Goal: Task Accomplishment & Management: Use online tool/utility

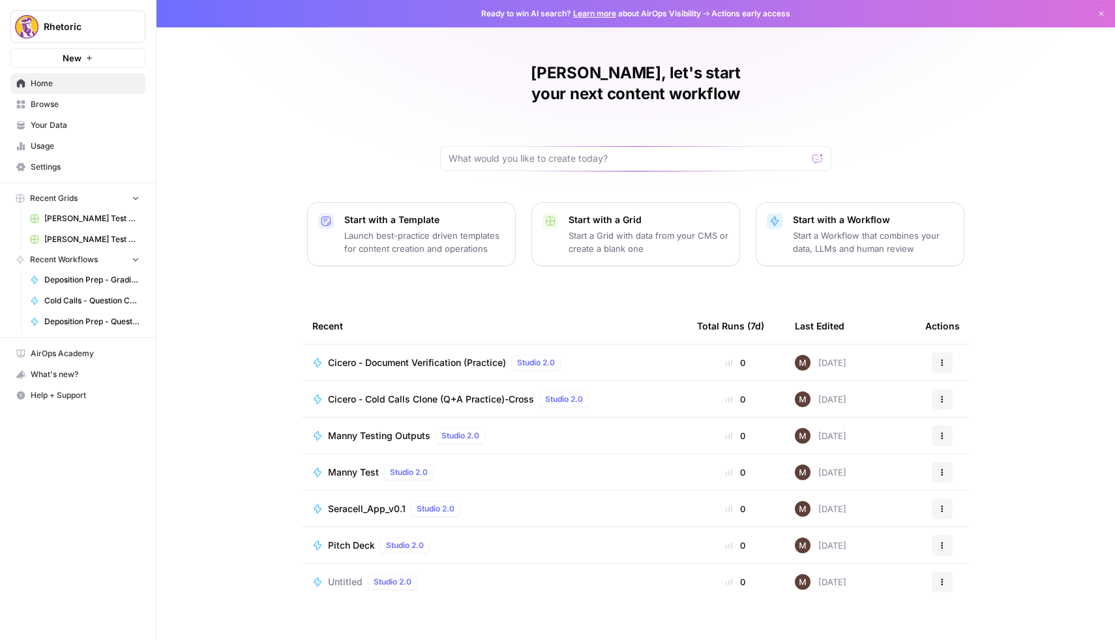
click at [65, 280] on span "Deposition Prep - Grading" at bounding box center [91, 280] width 95 height 12
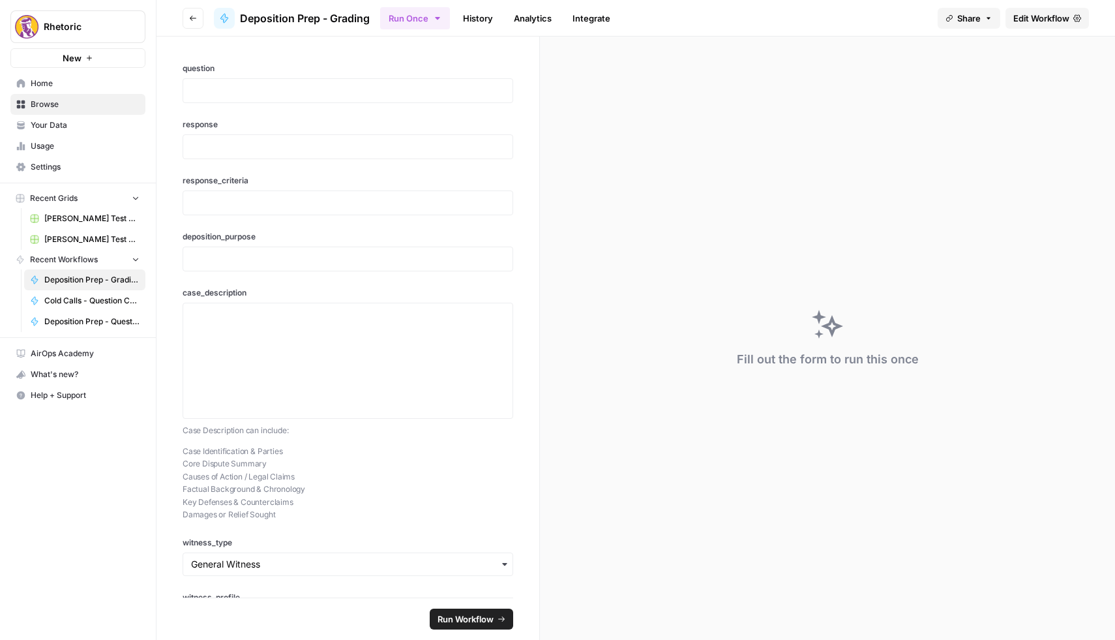
click at [1040, 18] on span "Edit Workflow" at bounding box center [1041, 18] width 56 height 13
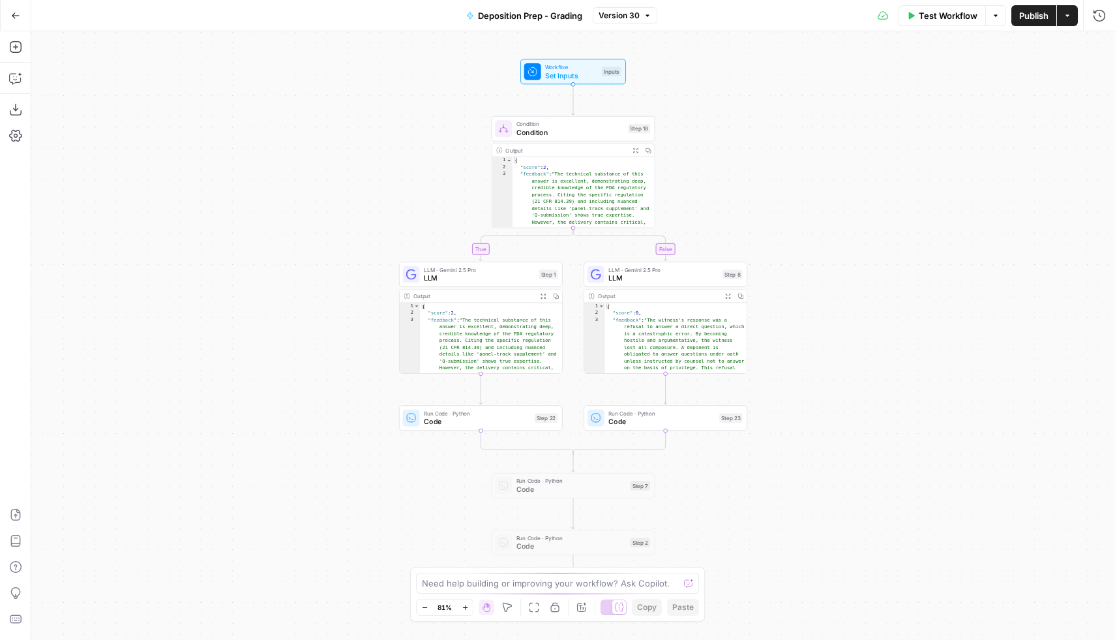
type textarea "**********"
click at [580, 200] on div "{ "score" : 2 , "feedback" : "The technical substance of this answer is excelle…" at bounding box center [584, 278] width 143 height 243
click at [572, 130] on span "Condition" at bounding box center [570, 132] width 108 height 10
click at [800, 164] on div "**********" at bounding box center [573, 335] width 1084 height 608
type textarea "**********"
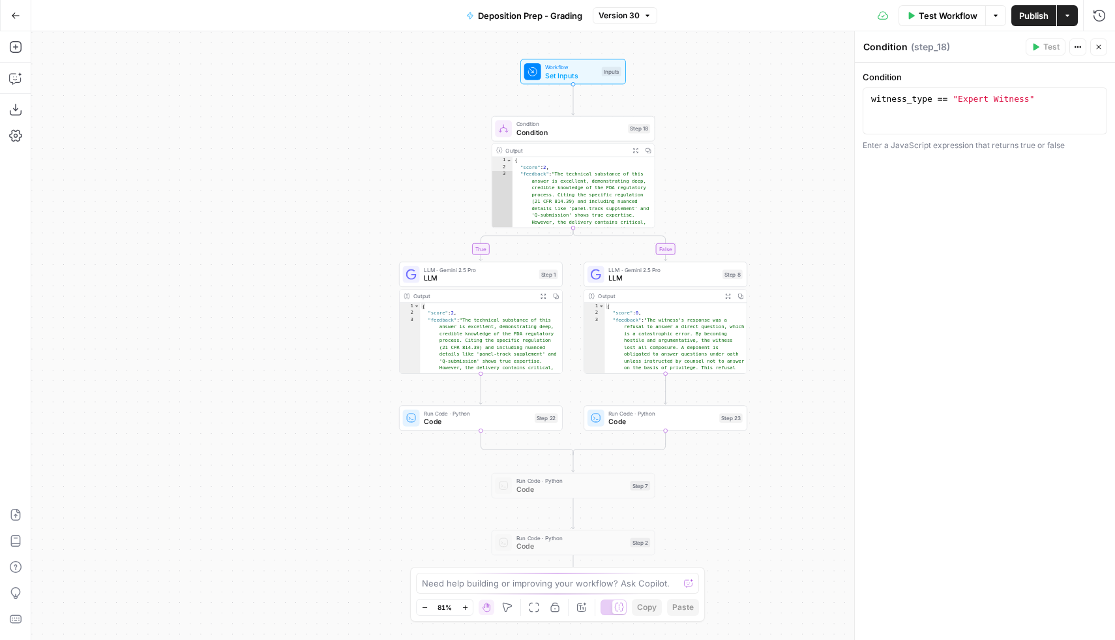
click at [473, 342] on div "{ "score" : 2 , "feedback" : "The technical substance of this answer is excelle…" at bounding box center [491, 424] width 143 height 243
click at [463, 614] on button "Zoom In" at bounding box center [465, 607] width 16 height 16
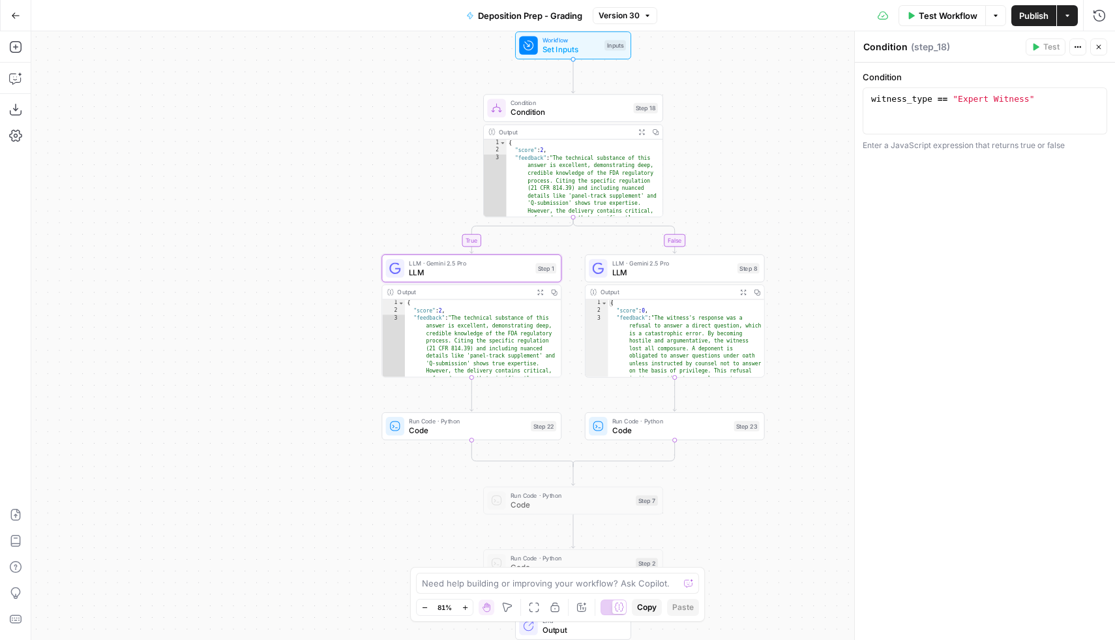
click at [463, 614] on button "Zoom In" at bounding box center [465, 607] width 16 height 16
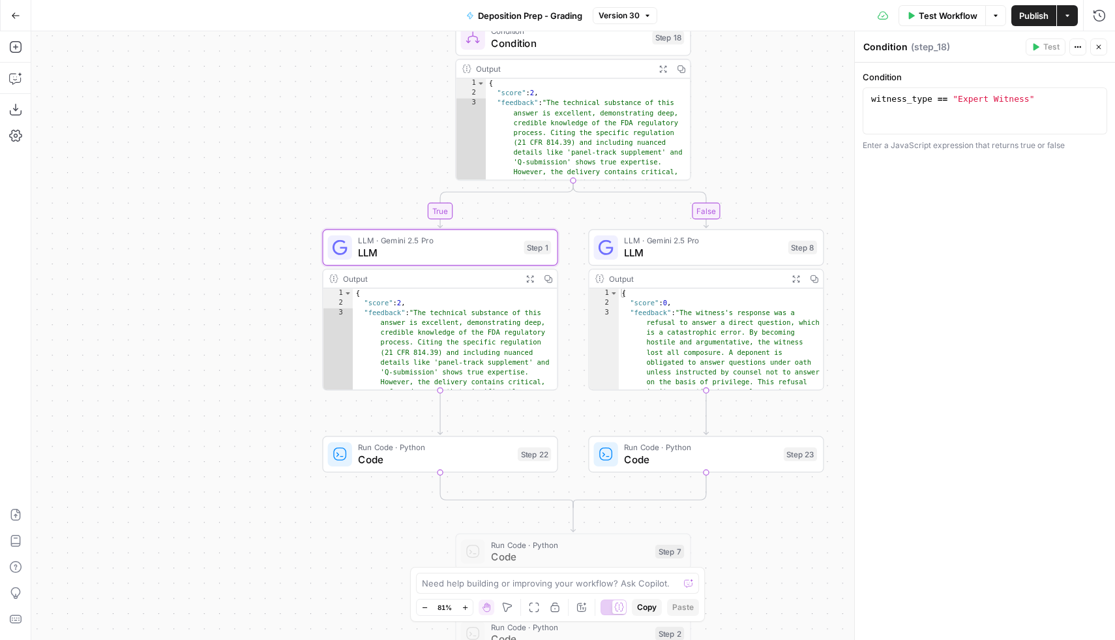
click at [463, 614] on button "Zoom In" at bounding box center [465, 607] width 16 height 16
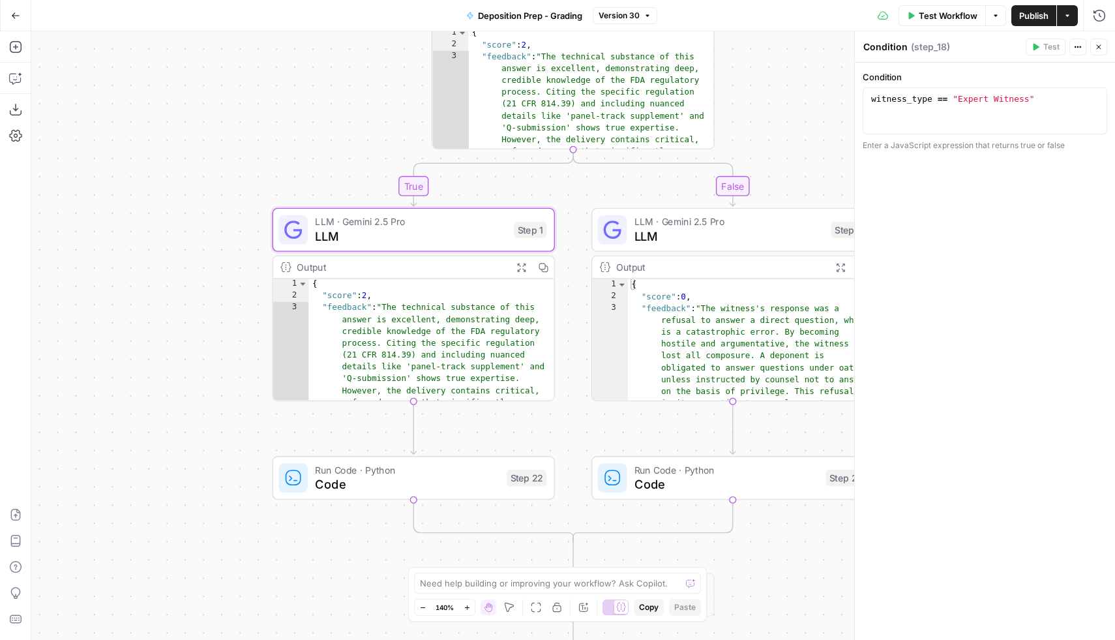
scroll to position [141, 0]
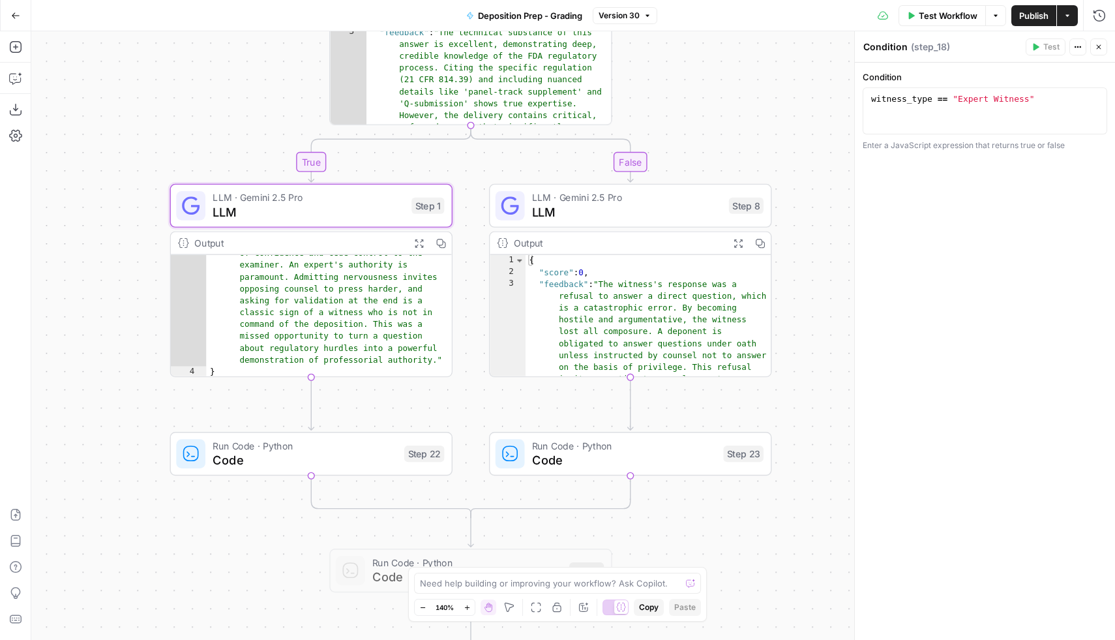
drag, startPoint x: 256, startPoint y: 171, endPoint x: 155, endPoint y: 147, distance: 104.4
click at [155, 147] on div "**********" at bounding box center [573, 335] width 1084 height 608
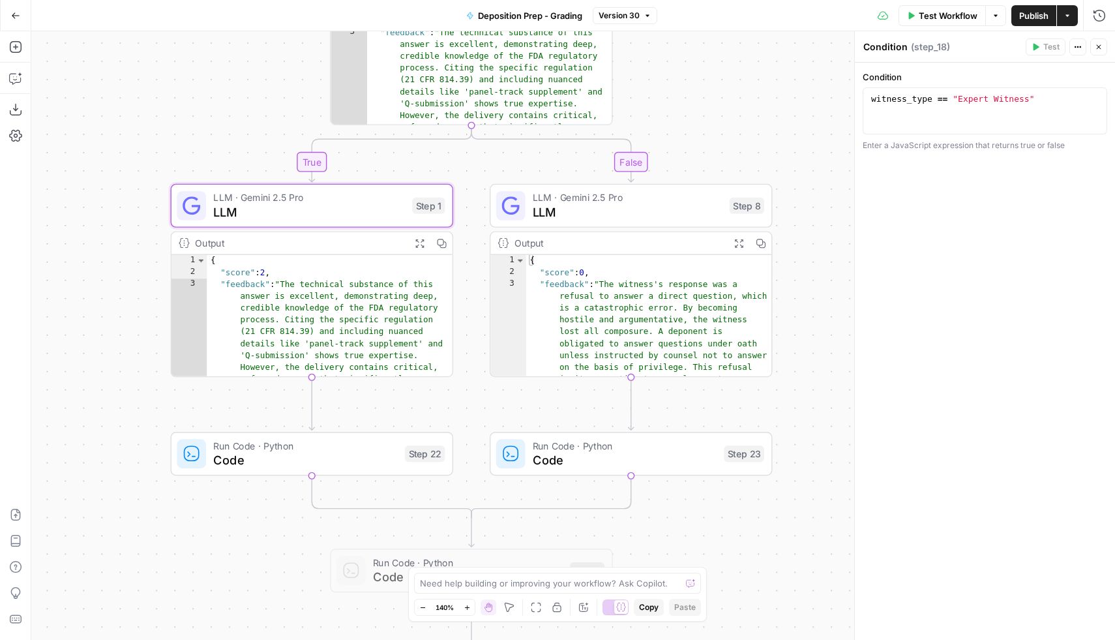
scroll to position [0, 0]
click at [1099, 38] on button "Close" at bounding box center [1098, 46] width 17 height 17
click at [12, 12] on icon "button" at bounding box center [15, 15] width 9 height 9
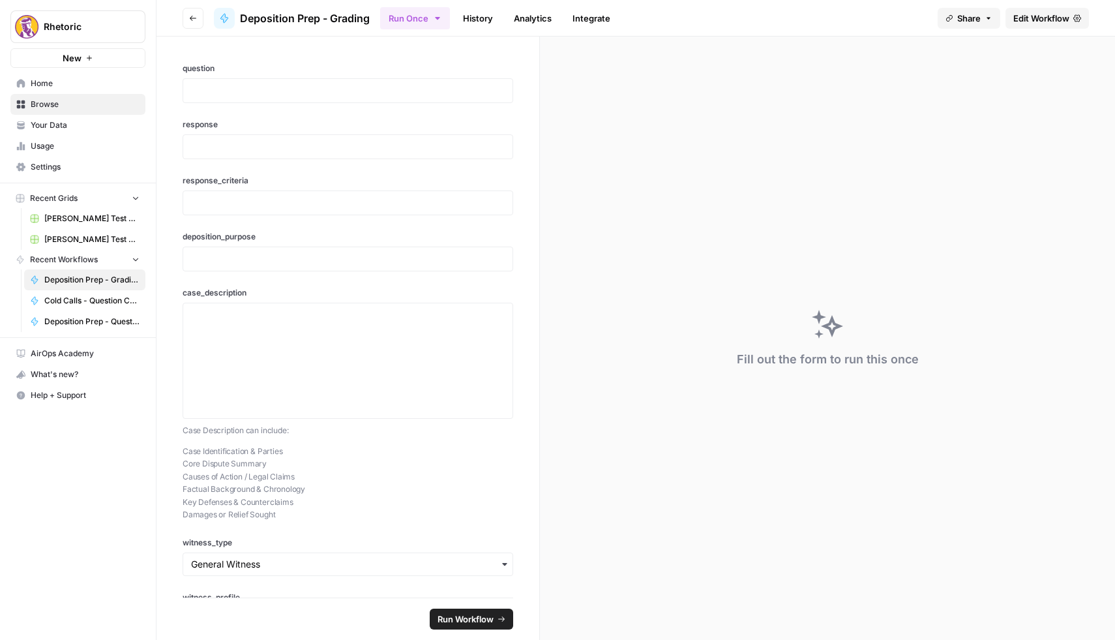
click at [271, 10] on span "Deposition Prep - Grading" at bounding box center [305, 18] width 130 height 16
click at [204, 17] on header "Go back Deposition Prep - Grading Run Once History Analytics Integrate Share Ed…" at bounding box center [635, 18] width 959 height 37
click at [194, 20] on icon "button" at bounding box center [193, 18] width 8 height 8
click at [192, 24] on button "Go back" at bounding box center [193, 18] width 21 height 21
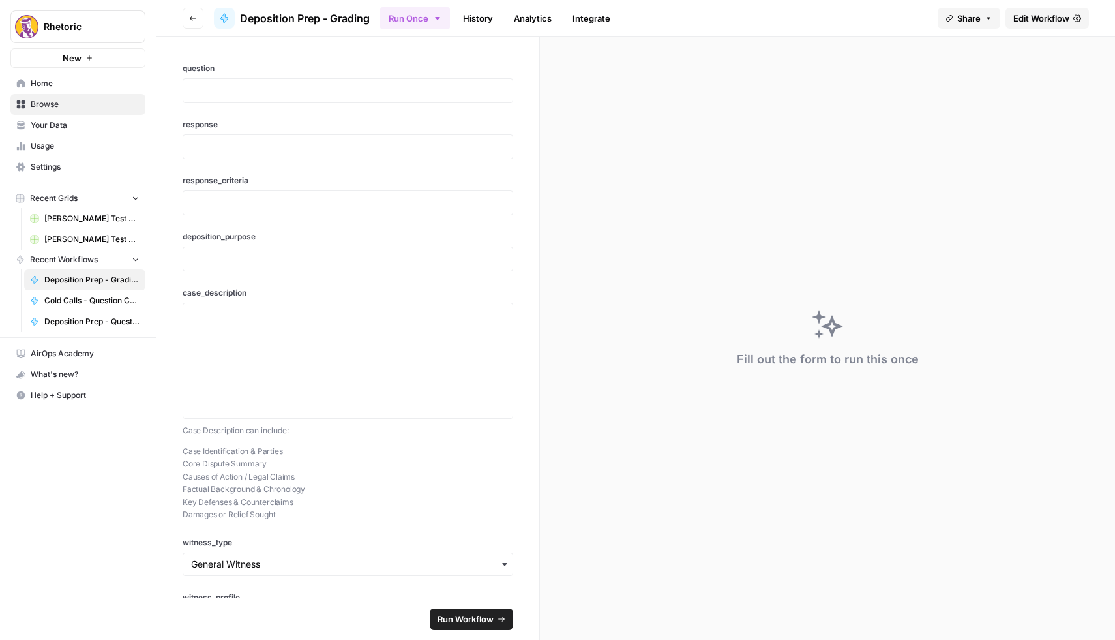
click at [192, 22] on button "Go back" at bounding box center [193, 18] width 21 height 21
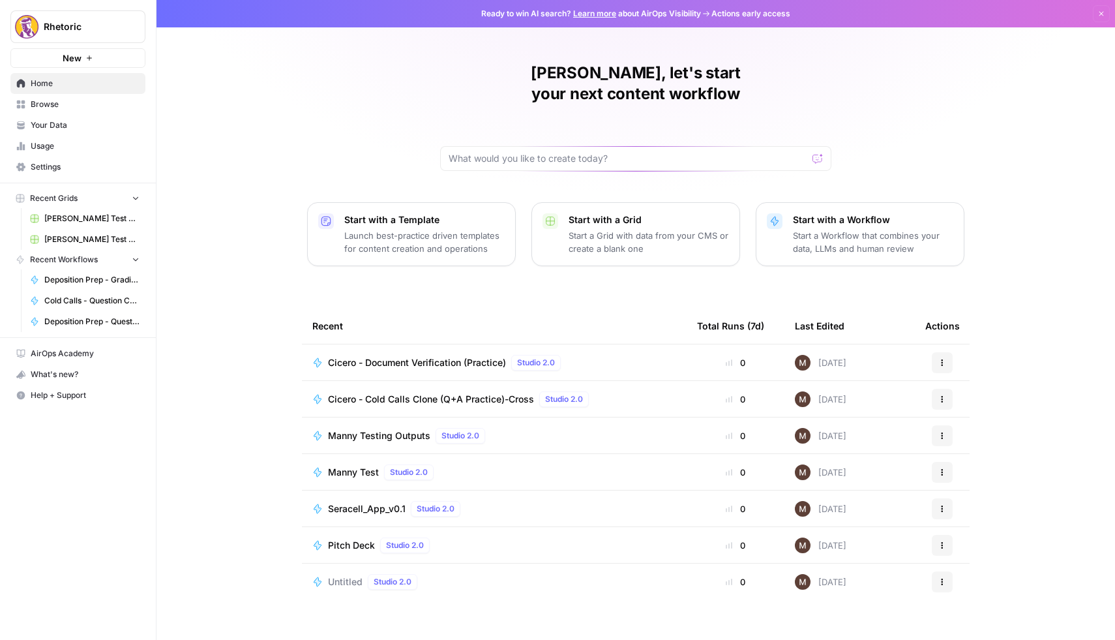
click at [61, 124] on span "Your Data" at bounding box center [85, 125] width 109 height 12
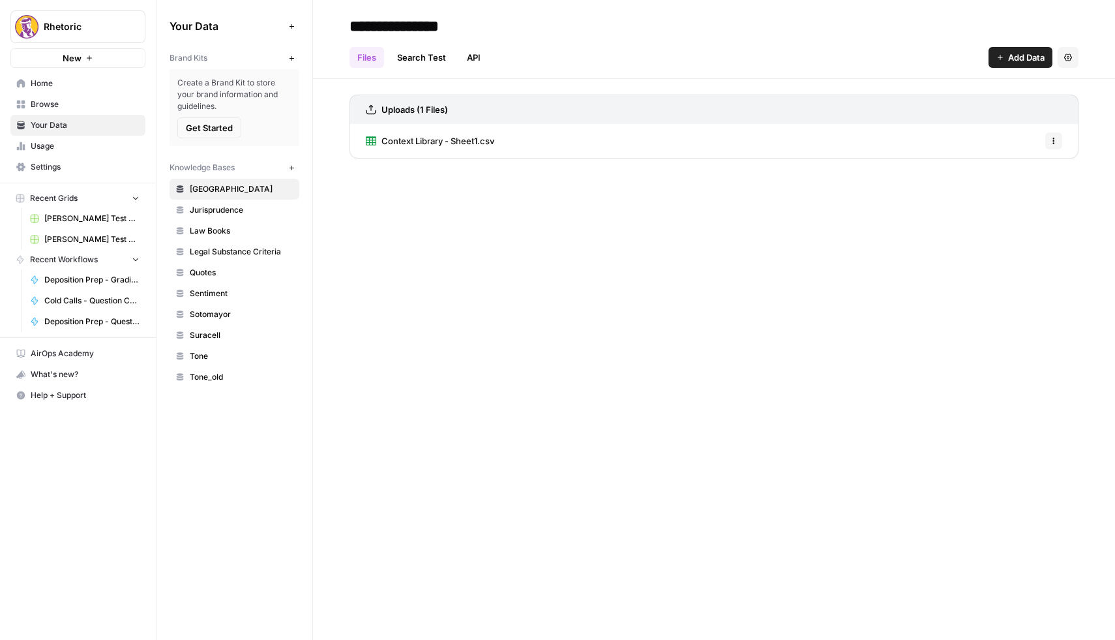
click at [59, 100] on span "Browse" at bounding box center [85, 104] width 109 height 12
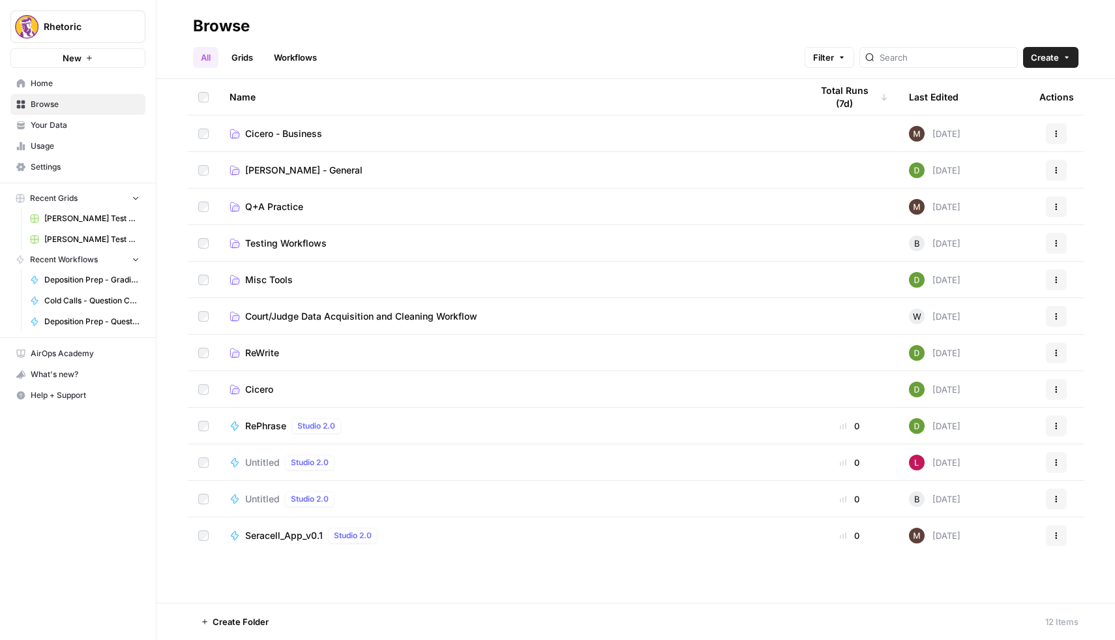
click at [258, 391] on span "Cicero" at bounding box center [259, 389] width 28 height 13
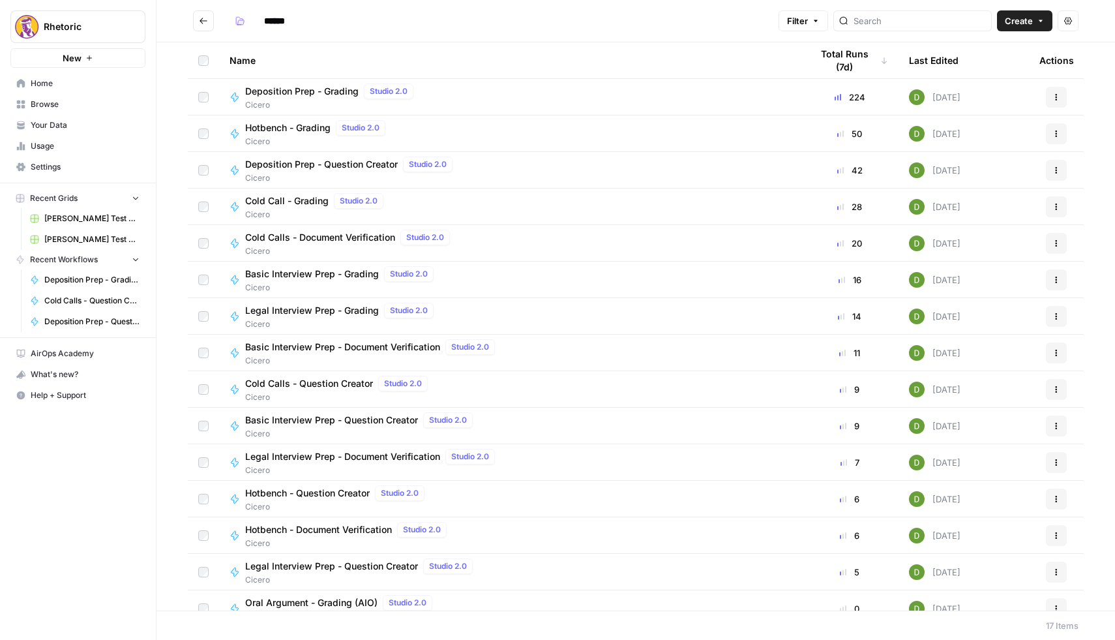
click at [251, 56] on div "Name" at bounding box center [510, 60] width 561 height 36
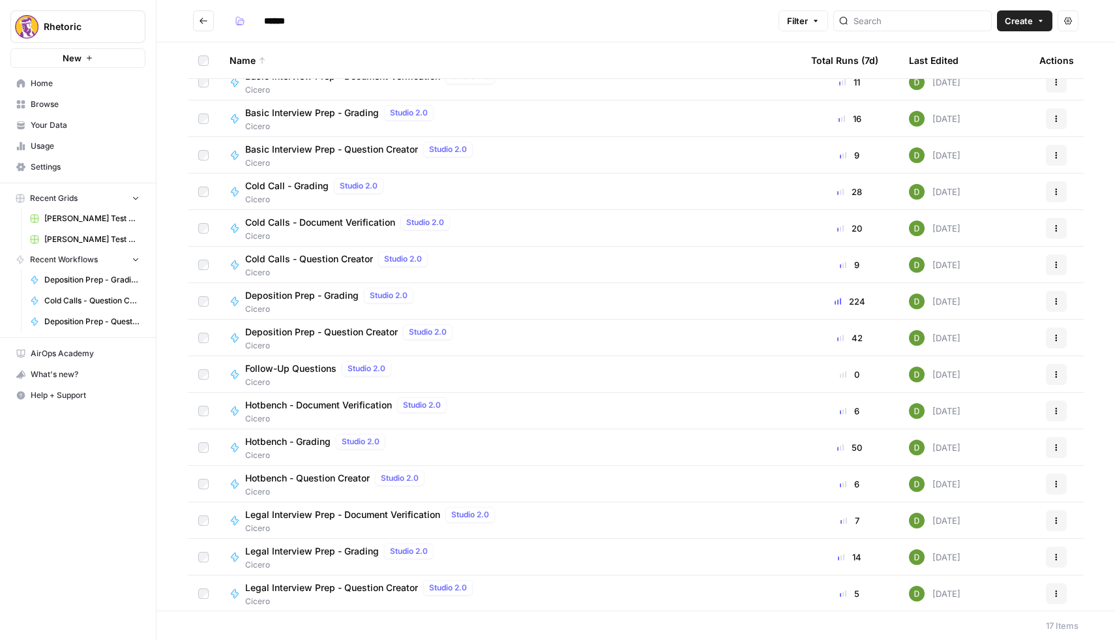
scroll to position [23, 0]
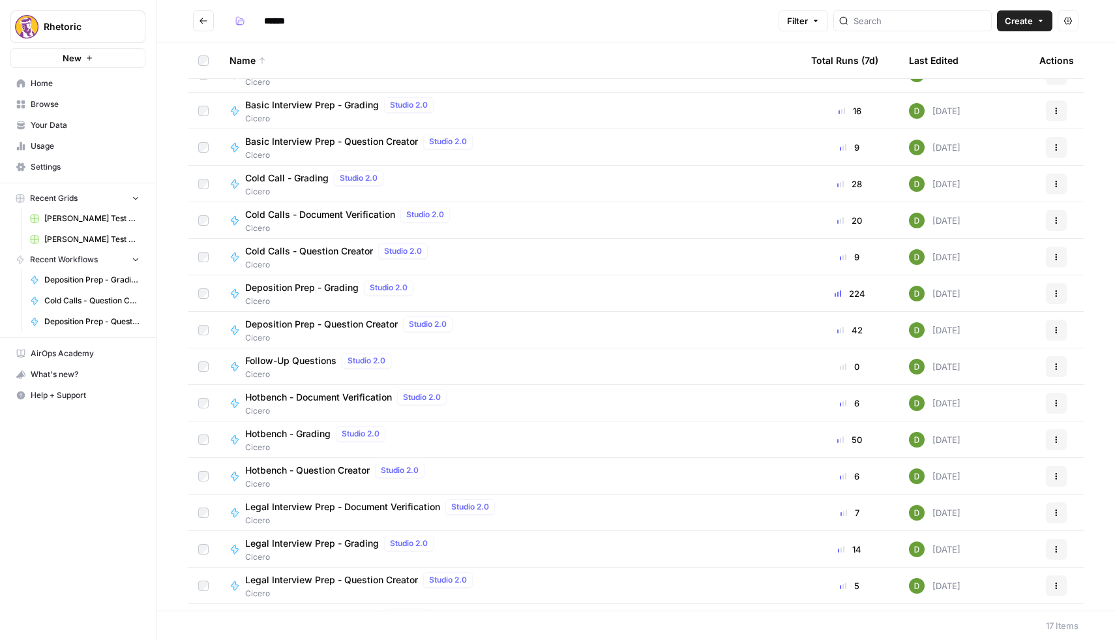
click at [284, 325] on span "Deposition Prep - Question Creator" at bounding box center [321, 324] width 153 height 13
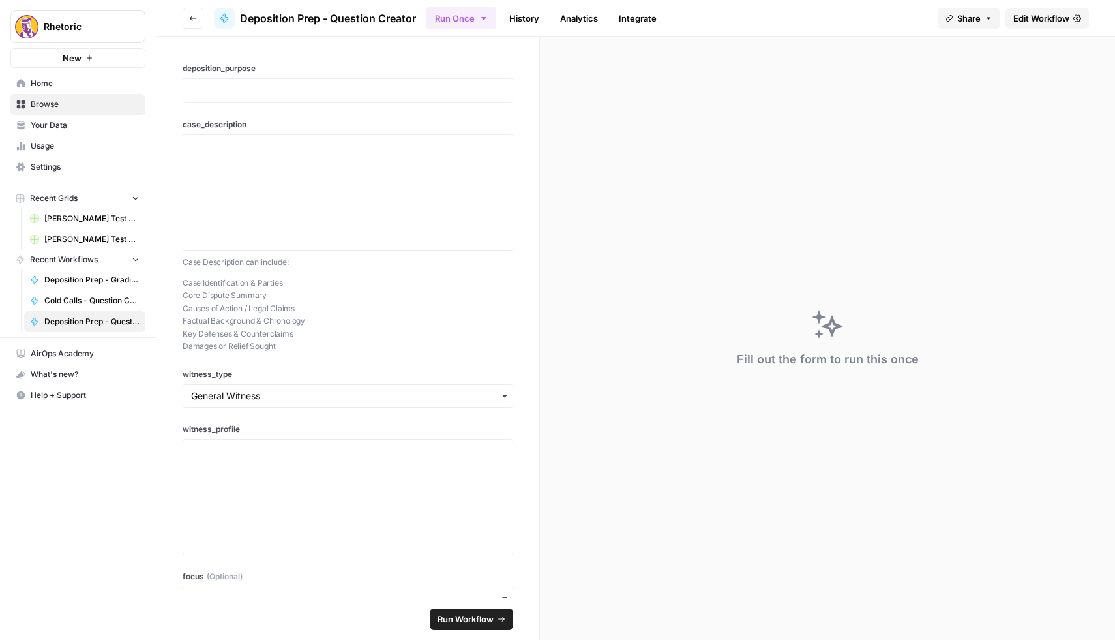
click at [1042, 17] on span "Edit Workflow" at bounding box center [1041, 18] width 56 height 13
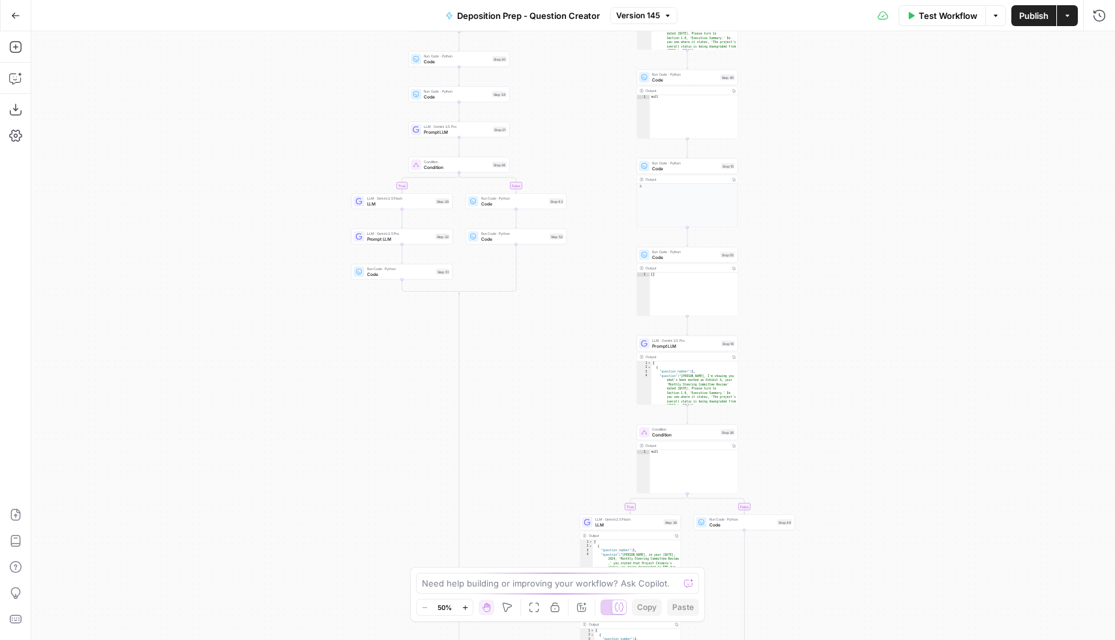
click at [464, 605] on icon "button" at bounding box center [465, 607] width 7 height 7
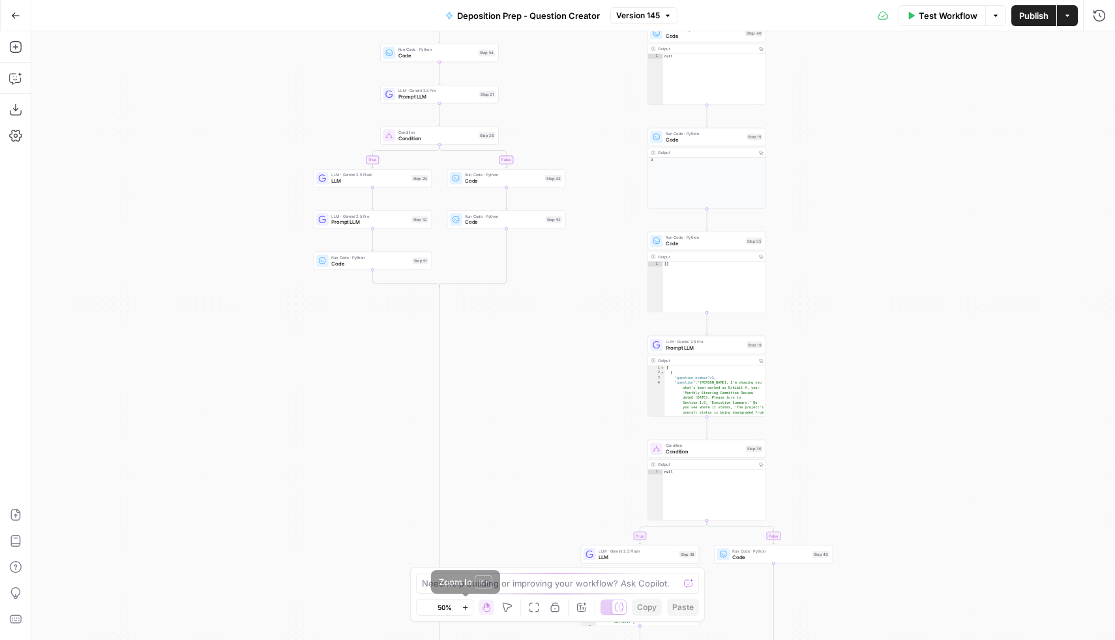
click at [464, 605] on icon "button" at bounding box center [465, 607] width 7 height 7
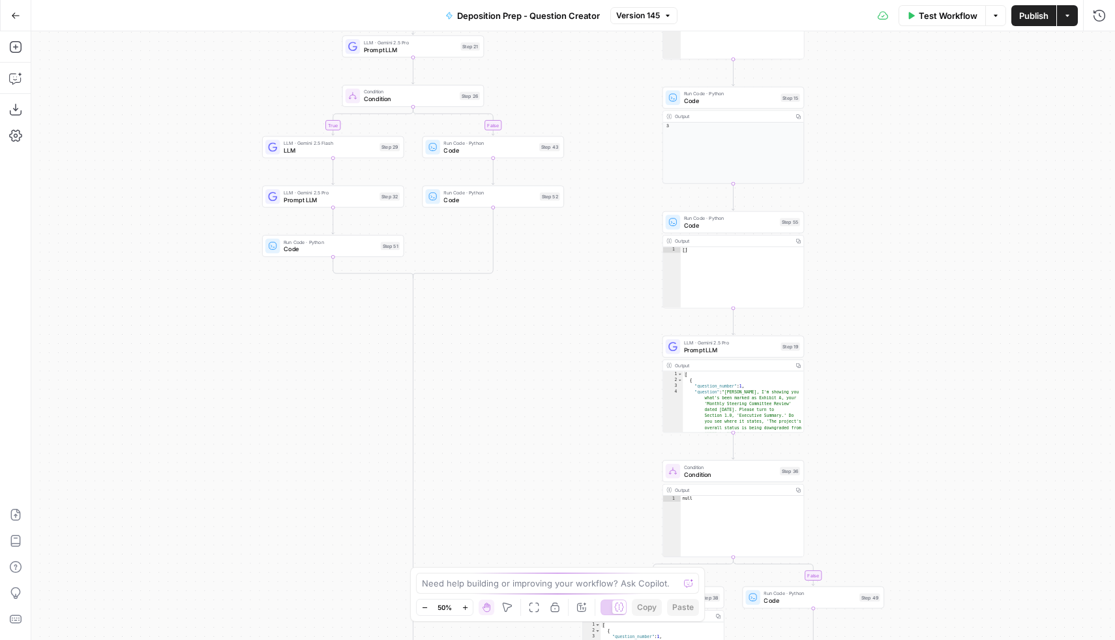
click at [464, 605] on icon "button" at bounding box center [465, 607] width 7 height 7
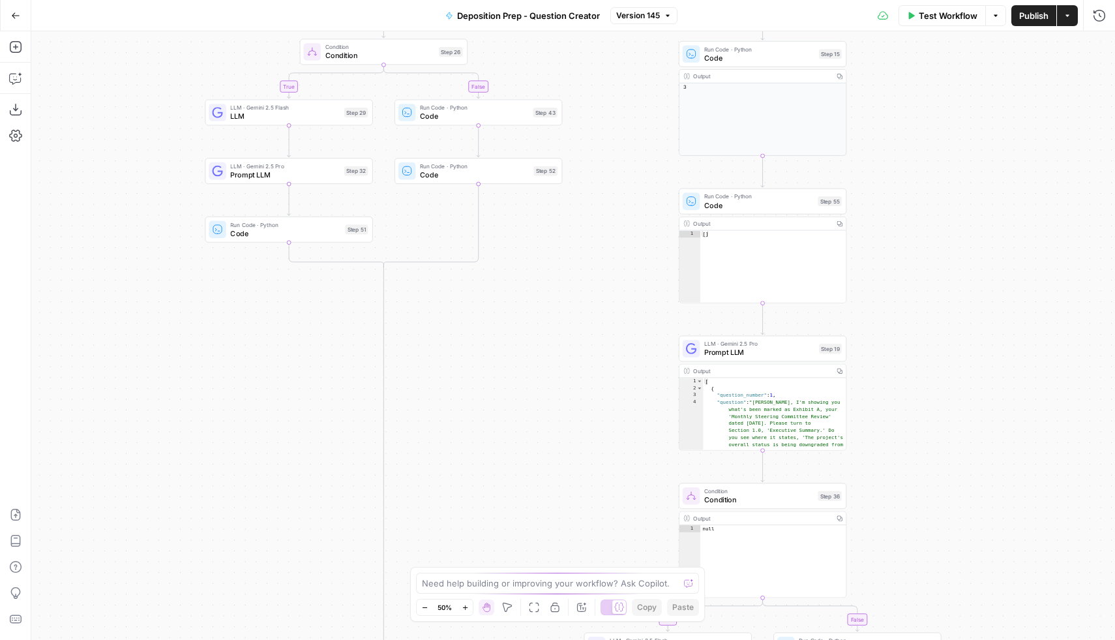
click at [464, 605] on icon "button" at bounding box center [465, 607] width 7 height 7
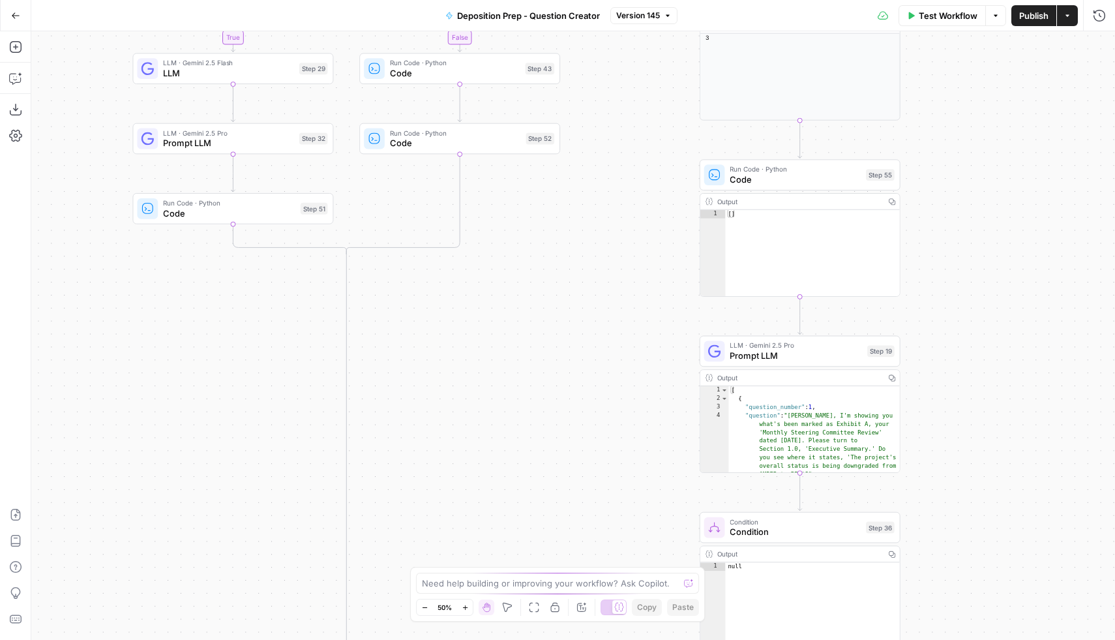
click at [464, 605] on icon "button" at bounding box center [465, 607] width 7 height 7
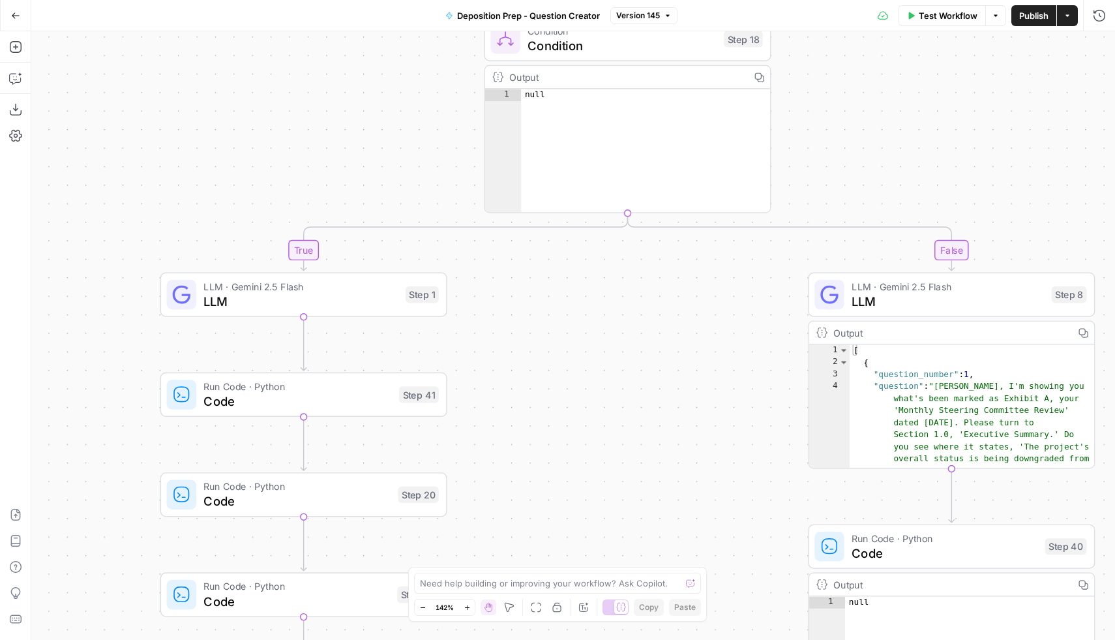
drag, startPoint x: 835, startPoint y: 380, endPoint x: 861, endPoint y: 89, distance: 291.3
click at [861, 89] on div "true false true false true false Workflow Set Inputs Inputs Condition Condition…" at bounding box center [573, 335] width 1084 height 608
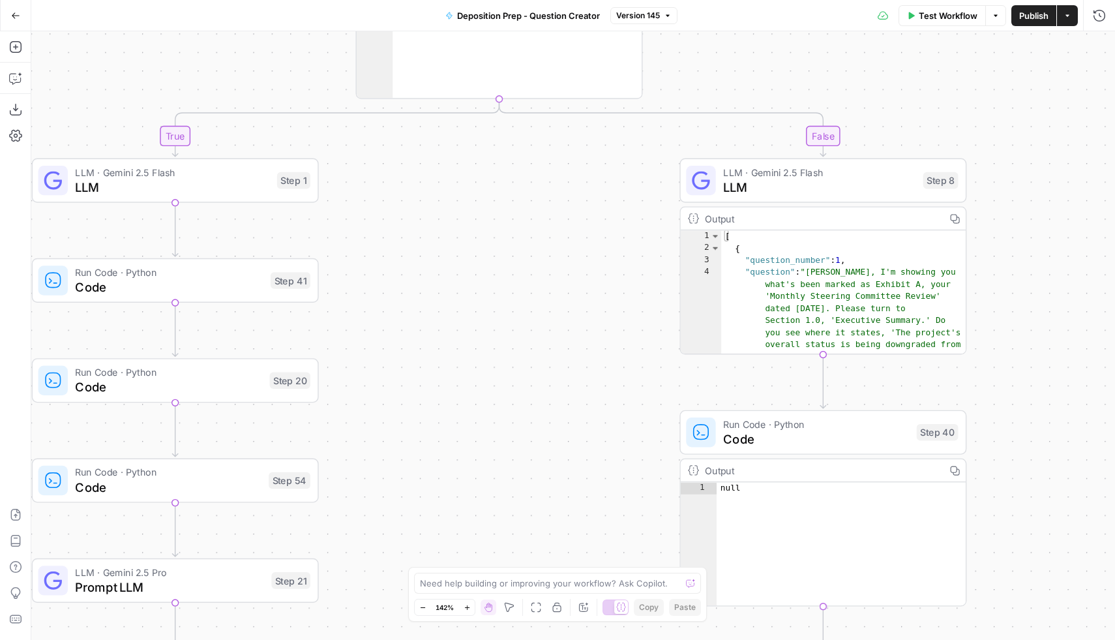
drag, startPoint x: 667, startPoint y: 376, endPoint x: 540, endPoint y: 275, distance: 162.0
click at [538, 275] on div "true false true false true false Workflow Set Inputs Inputs Condition Condition…" at bounding box center [573, 335] width 1084 height 608
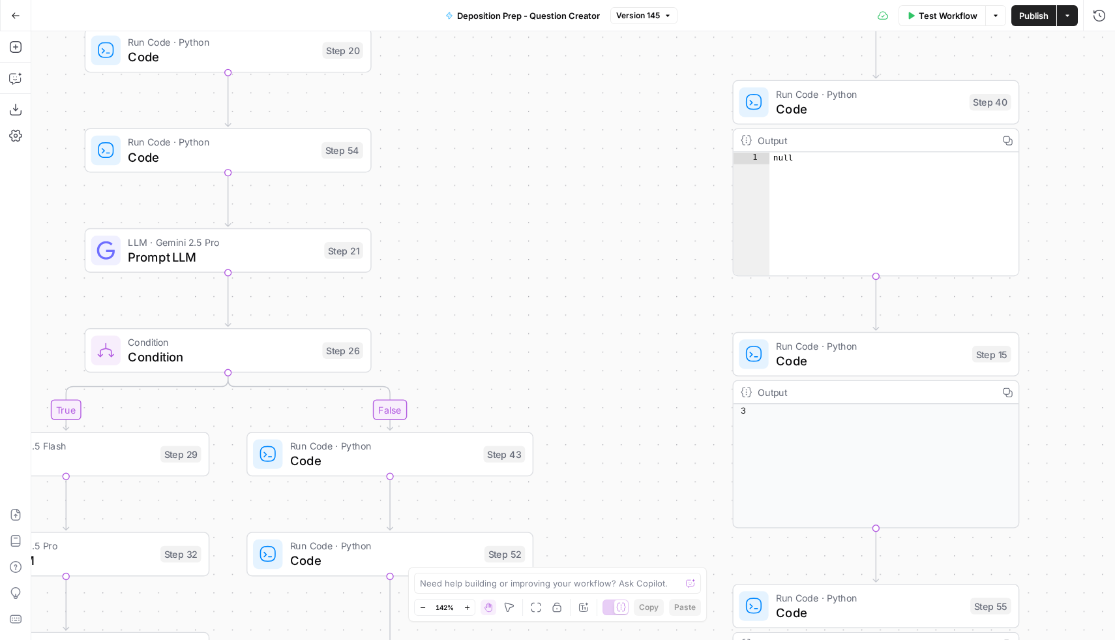
drag, startPoint x: 534, startPoint y: 366, endPoint x: 589, endPoint y: 36, distance: 334.5
click at [589, 36] on div "true false true false true false Workflow Set Inputs Inputs Condition Condition…" at bounding box center [573, 335] width 1084 height 608
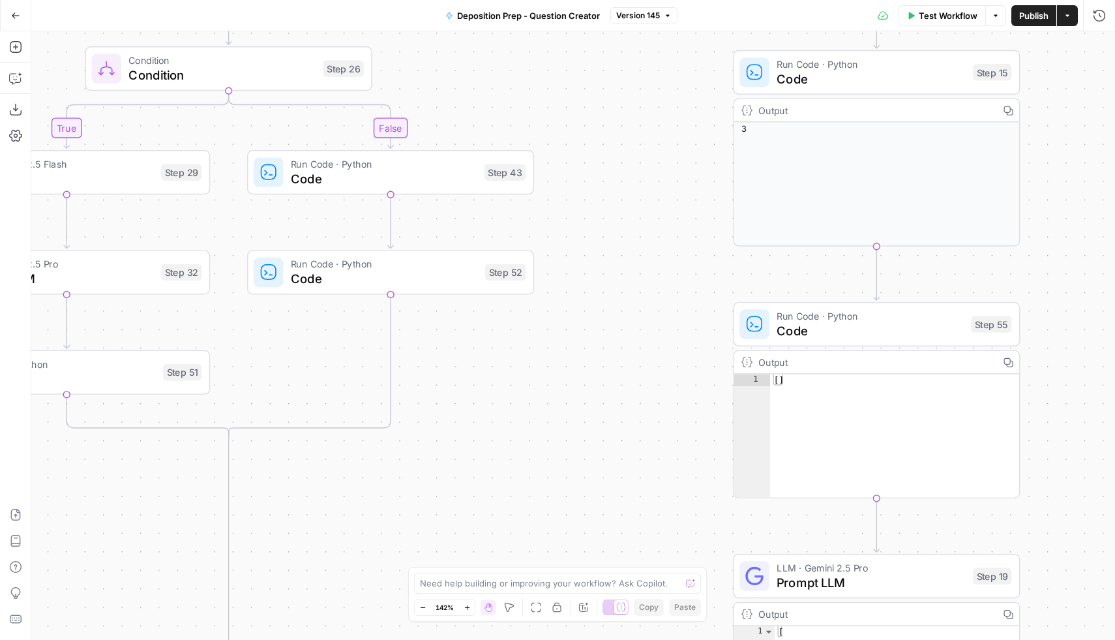
drag, startPoint x: 573, startPoint y: 282, endPoint x: 583, endPoint y: -73, distance: 355.5
click at [583, 0] on html "Rhetoric New Home Browse Your Data Usage Settings Recent Grids [PERSON_NAME] Te…" at bounding box center [557, 320] width 1115 height 640
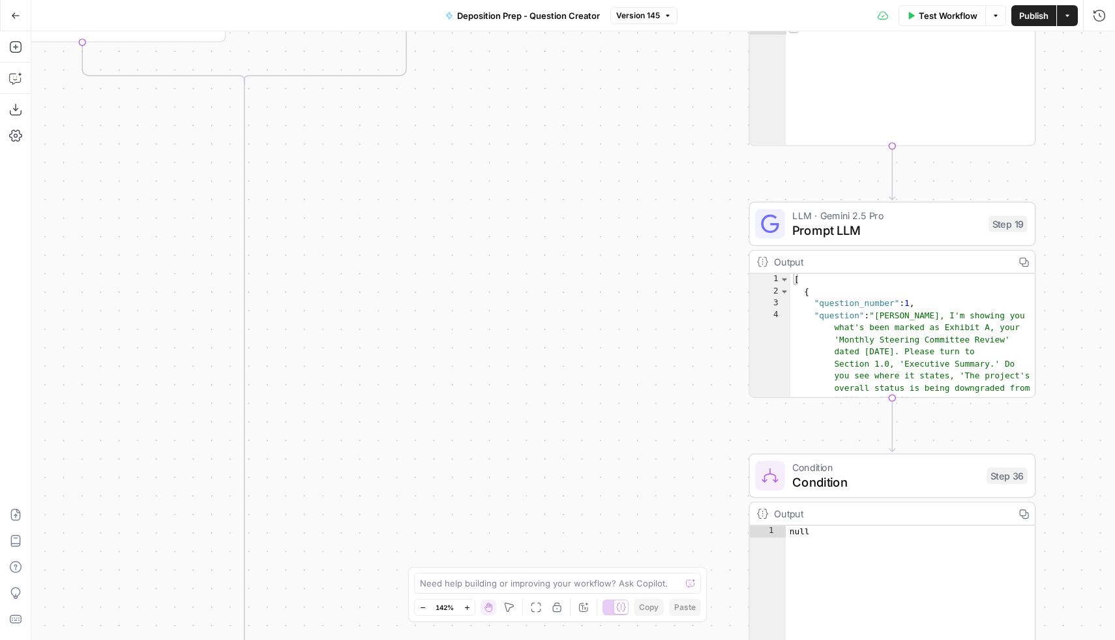
drag, startPoint x: 572, startPoint y: 155, endPoint x: 578, endPoint y: -82, distance: 236.8
click at [578, 0] on html "Rhetoric New Home Browse Your Data Usage Settings Recent Grids [PERSON_NAME] Te…" at bounding box center [557, 320] width 1115 height 640
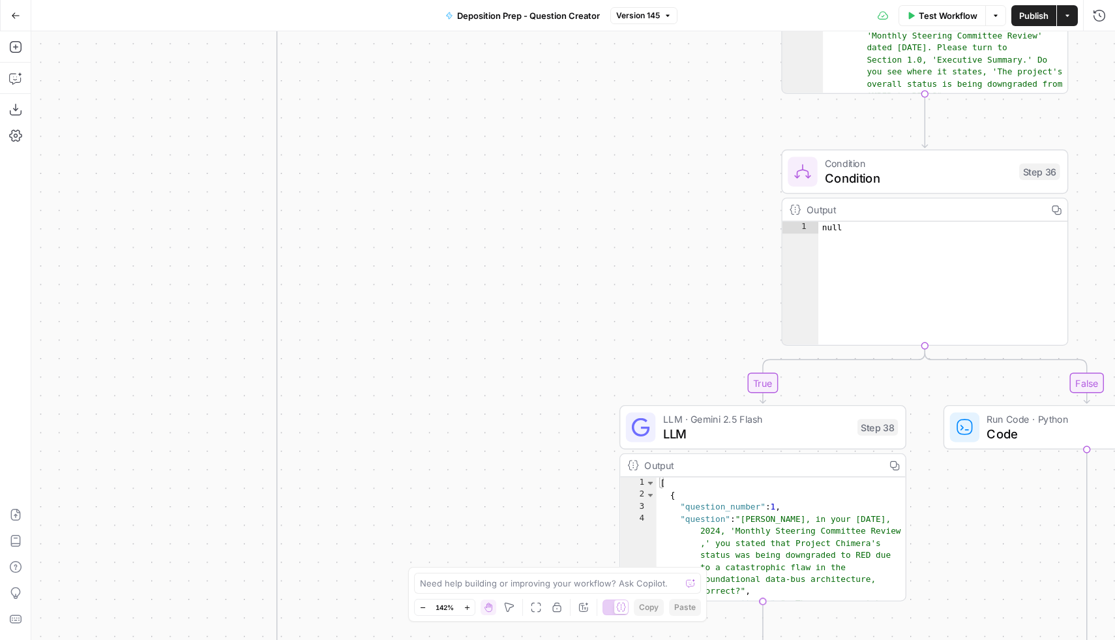
drag, startPoint x: 616, startPoint y: 242, endPoint x: 651, endPoint y: -64, distance: 307.8
click at [651, 0] on html "Rhetoric New Home Browse Your Data Usage Settings Recent Grids [PERSON_NAME] Te…" at bounding box center [557, 320] width 1115 height 640
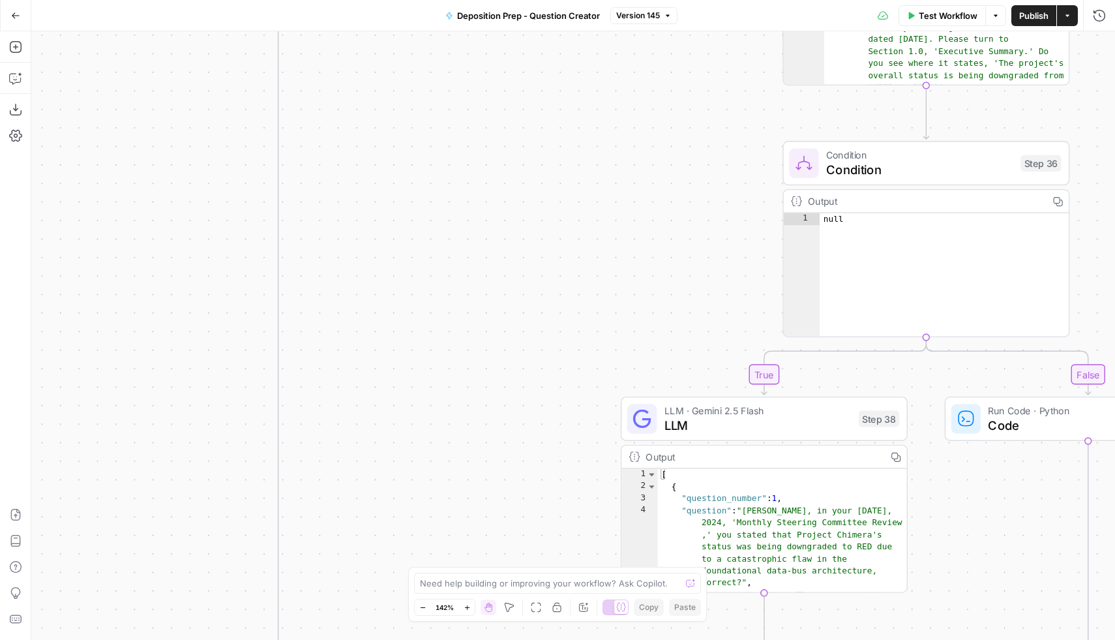
drag, startPoint x: 626, startPoint y: 44, endPoint x: 626, endPoint y: 52, distance: 7.2
click at [626, 50] on div "true false true false true false Workflow Set Inputs Inputs Condition Condition…" at bounding box center [573, 335] width 1084 height 608
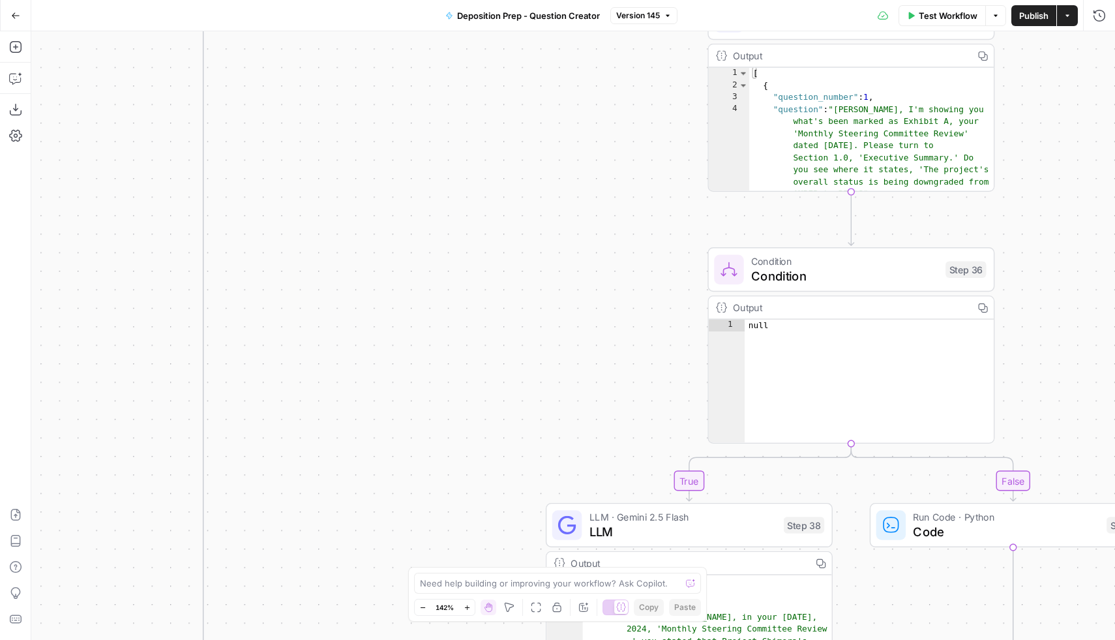
drag, startPoint x: 634, startPoint y: 233, endPoint x: 493, endPoint y: 430, distance: 242.1
click at [494, 430] on div "true false true false true false Workflow Set Inputs Inputs Condition Condition…" at bounding box center [573, 335] width 1084 height 608
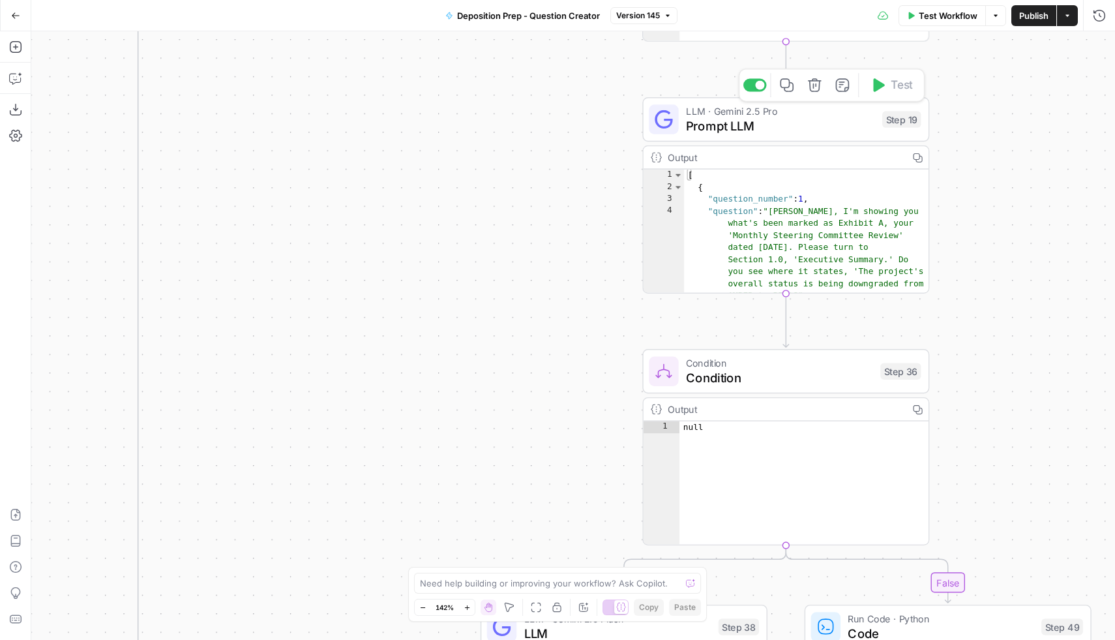
click at [797, 119] on span "Prompt LLM" at bounding box center [780, 126] width 189 height 18
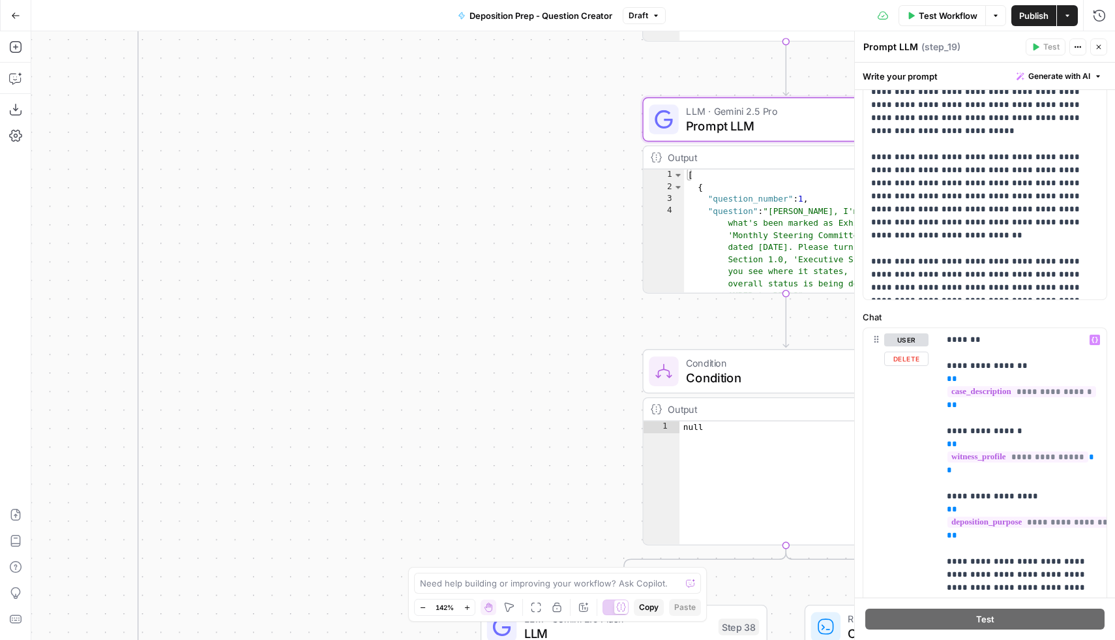
scroll to position [12, 0]
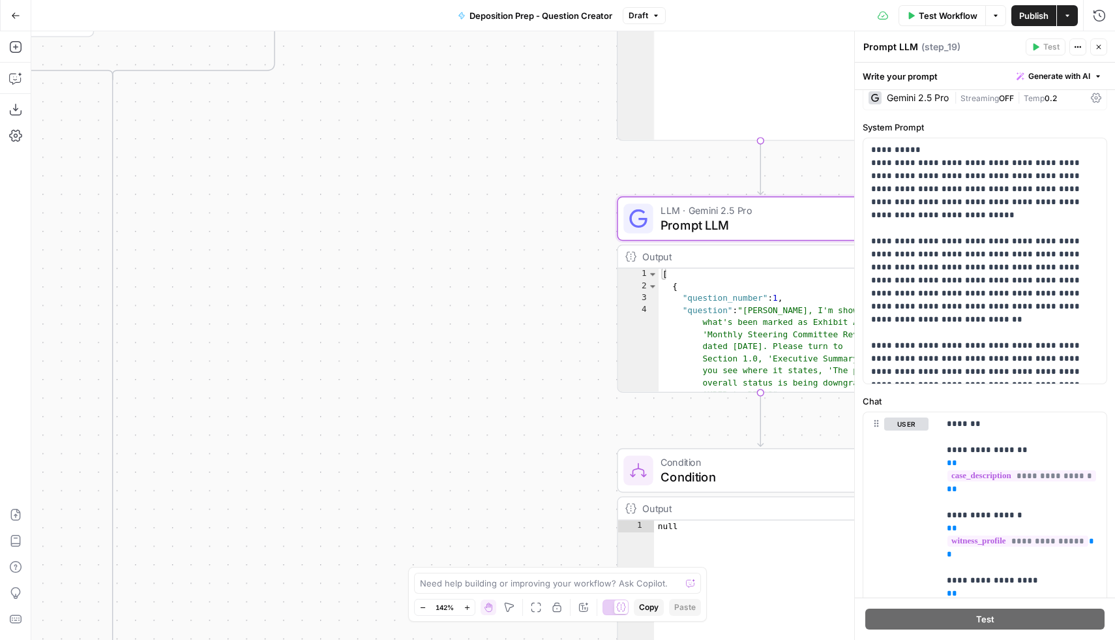
drag, startPoint x: 526, startPoint y: 201, endPoint x: 372, endPoint y: 457, distance: 298.0
click at [372, 456] on div "true false true false true false Workflow Set Inputs Inputs Condition Condition…" at bounding box center [573, 335] width 1084 height 608
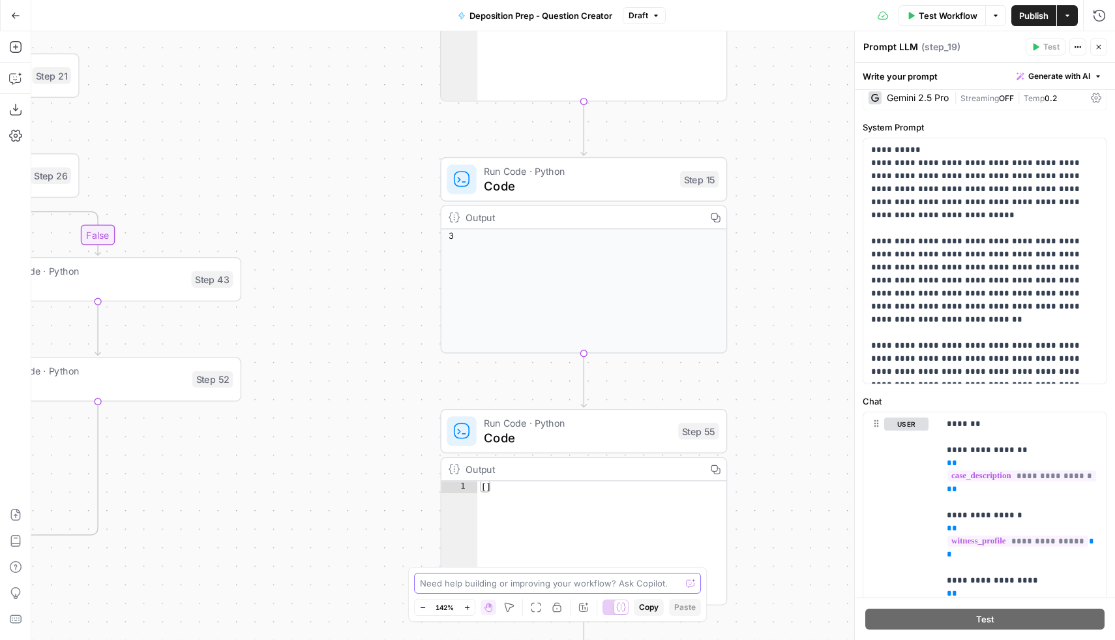
drag, startPoint x: 460, startPoint y: 331, endPoint x: 408, endPoint y: 639, distance: 312.7
click at [409, 639] on div "true false true false true false Workflow Set Inputs Inputs Condition Condition…" at bounding box center [573, 335] width 1084 height 608
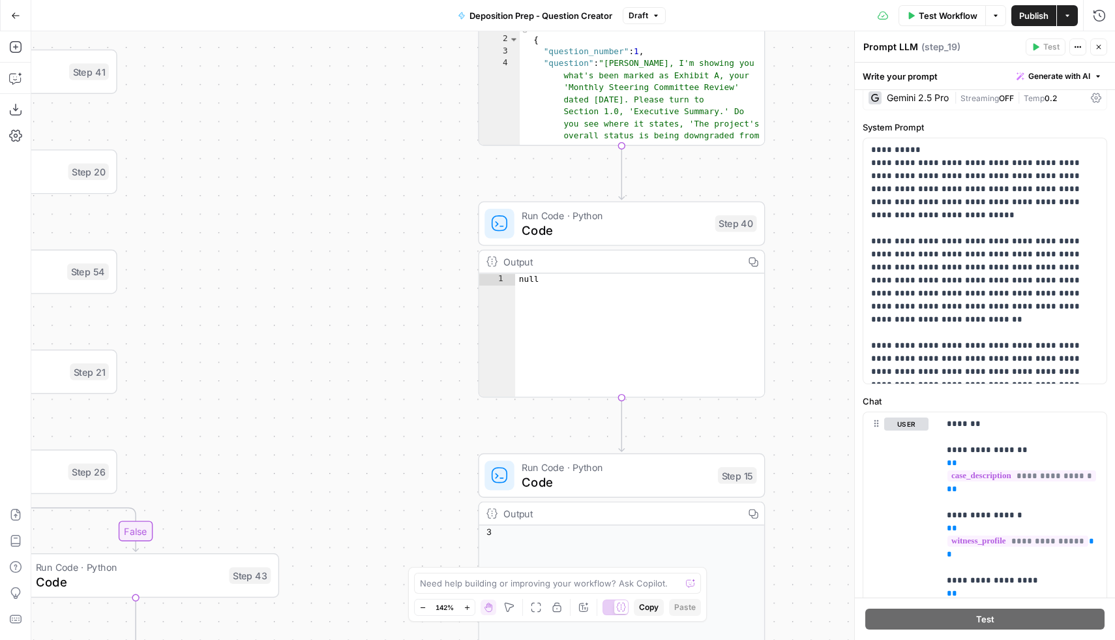
drag, startPoint x: 418, startPoint y: 284, endPoint x: 460, endPoint y: 591, distance: 310.7
click at [460, 591] on body "Rhetoric New Home Browse Your Data Usage Settings Recent Grids [PERSON_NAME] Te…" at bounding box center [557, 320] width 1115 height 640
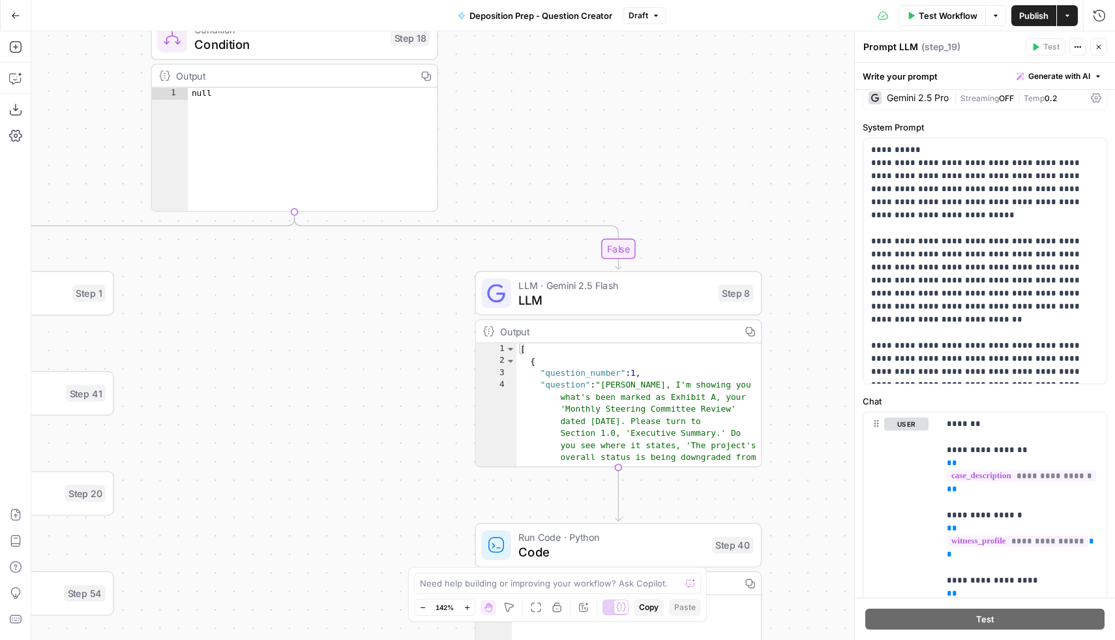
drag, startPoint x: 438, startPoint y: 329, endPoint x: 430, endPoint y: 638, distance: 309.8
click at [430, 639] on div "true false true false true false Workflow Set Inputs Inputs Condition Condition…" at bounding box center [573, 335] width 1084 height 608
click at [600, 295] on span "LLM" at bounding box center [612, 299] width 192 height 18
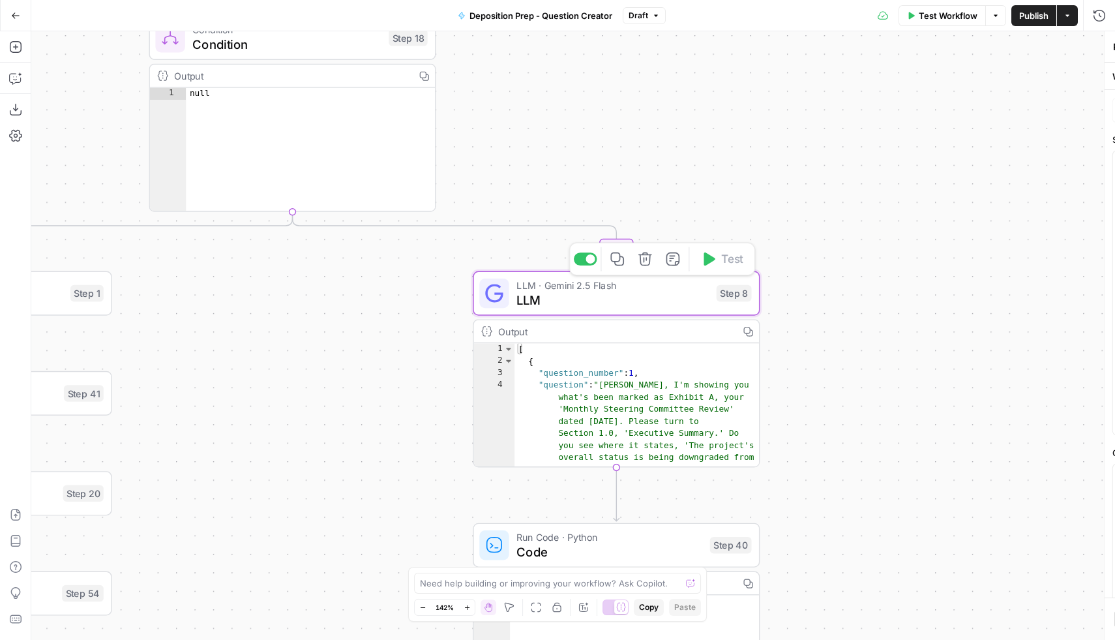
type textarea "LLM"
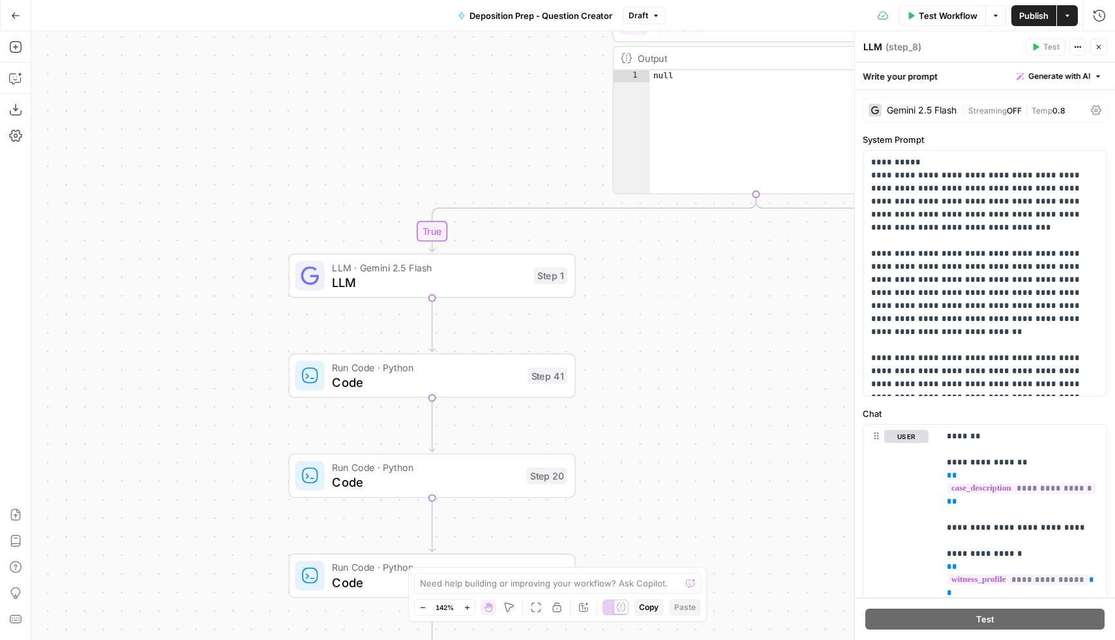
drag, startPoint x: 271, startPoint y: 344, endPoint x: 732, endPoint y: 321, distance: 461.0
click at [732, 323] on div "true false true false true false Workflow Set Inputs Inputs Condition Condition…" at bounding box center [573, 335] width 1084 height 608
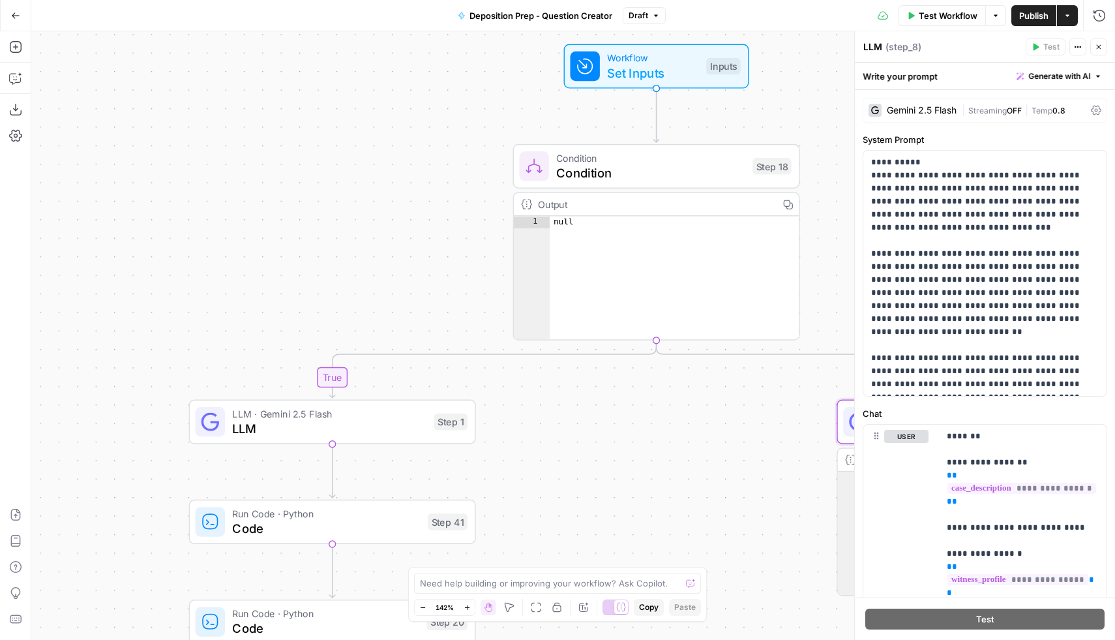
drag, startPoint x: 707, startPoint y: 263, endPoint x: 658, endPoint y: 289, distance: 55.1
click at [658, 289] on div "true false true false true false Workflow Set Inputs Inputs Condition Condition…" at bounding box center [573, 335] width 1084 height 608
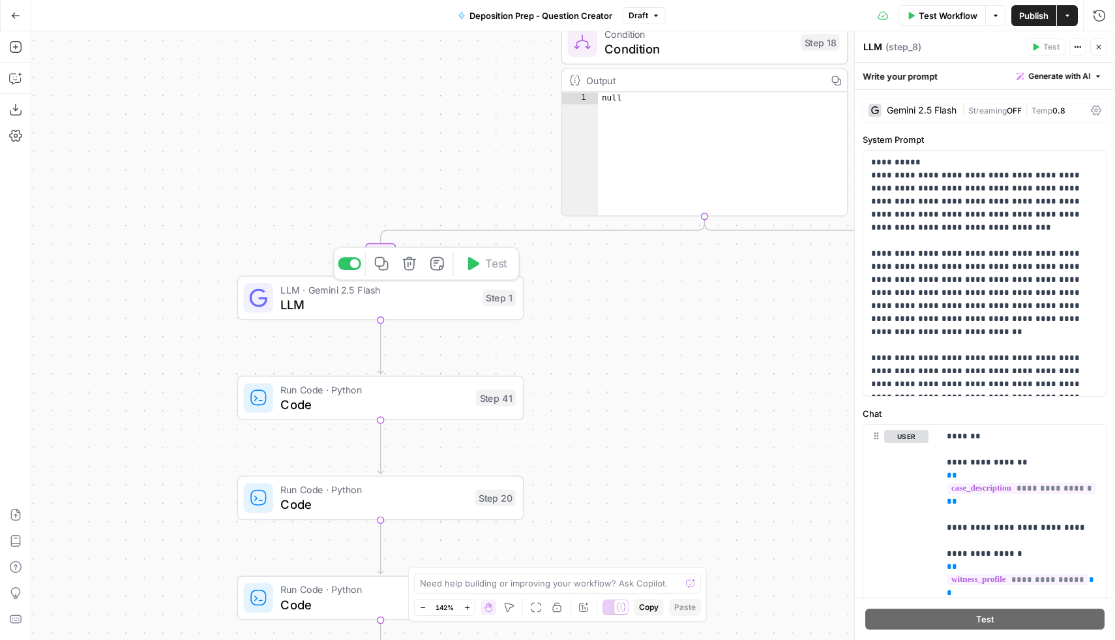
click at [372, 313] on div "LLM · Gemini 2.5 Flash LLM Step 1 Copy step Delete step Add Note Test" at bounding box center [380, 298] width 287 height 44
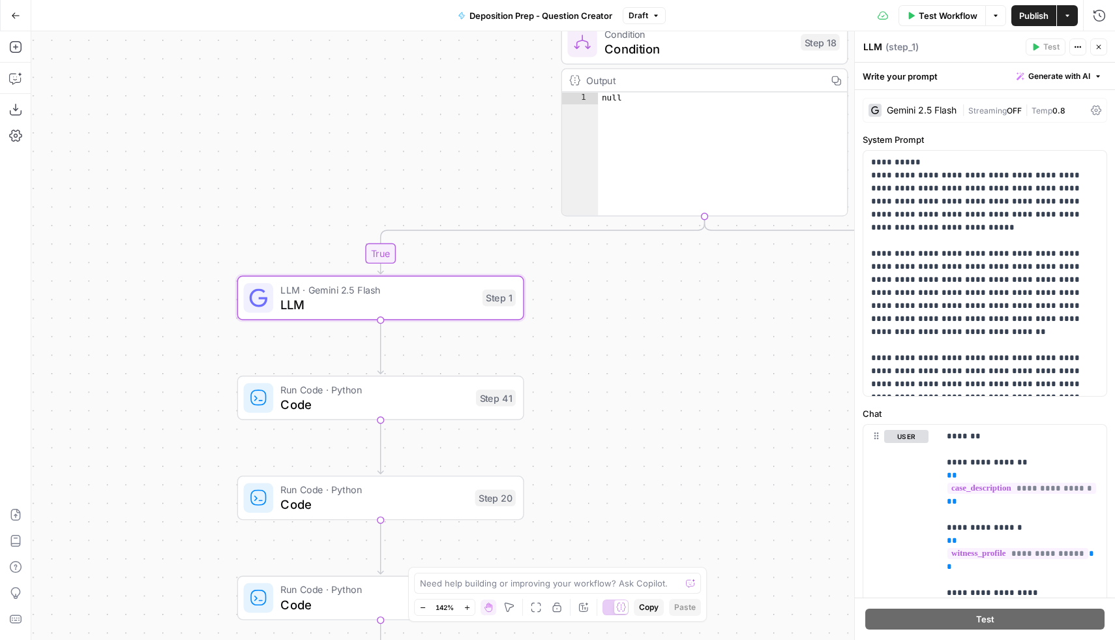
click at [1065, 110] on span "0.8" at bounding box center [1058, 111] width 13 height 10
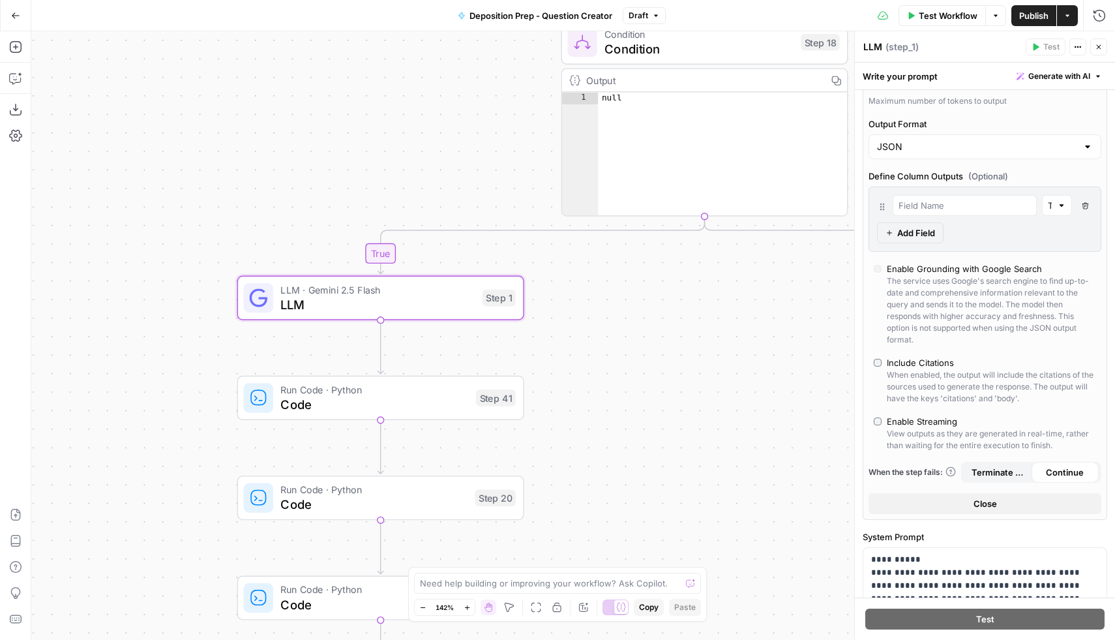
scroll to position [176, 0]
click at [1099, 50] on icon "button" at bounding box center [1099, 47] width 8 height 8
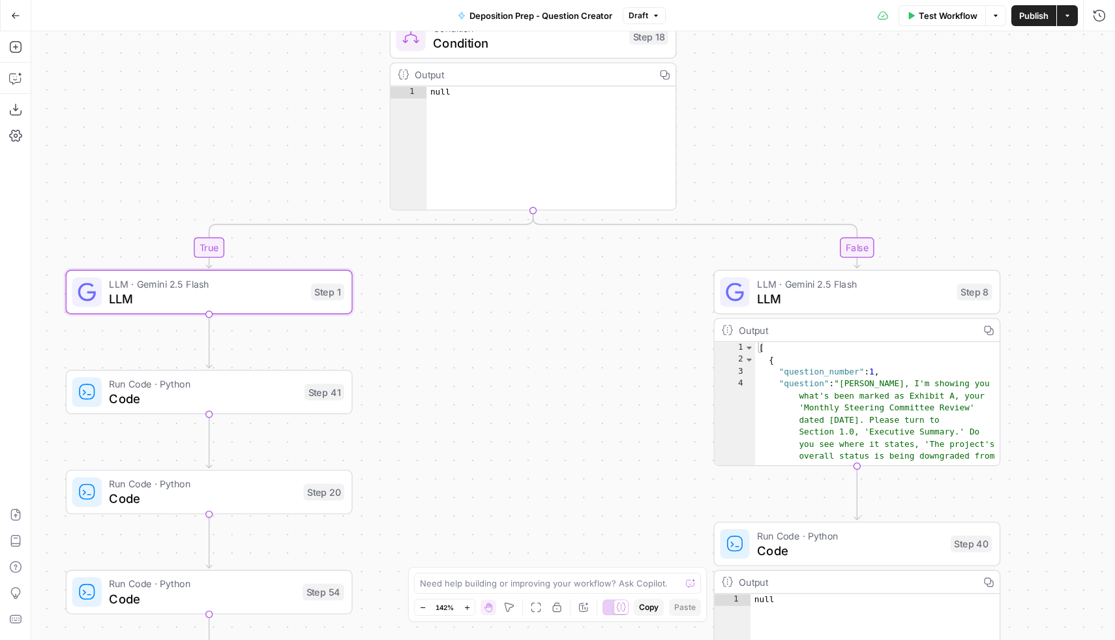
drag, startPoint x: 776, startPoint y: 391, endPoint x: 591, endPoint y: 385, distance: 185.3
click at [591, 385] on div "true false true false true false Workflow Set Inputs Inputs Condition Condition…" at bounding box center [573, 335] width 1084 height 608
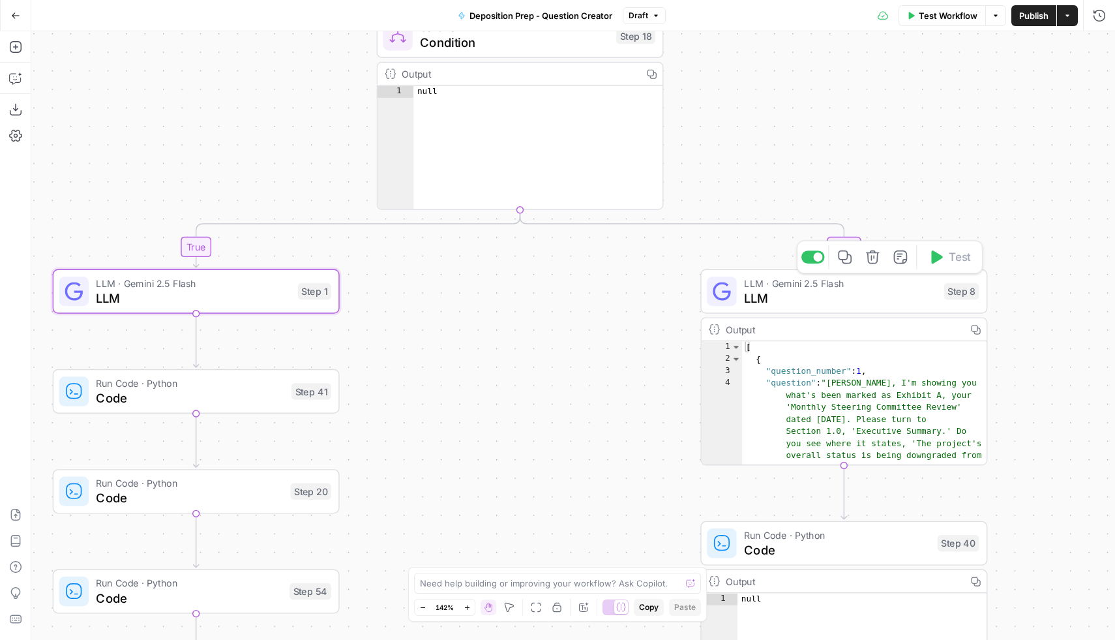
click at [830, 296] on span "LLM" at bounding box center [840, 297] width 192 height 18
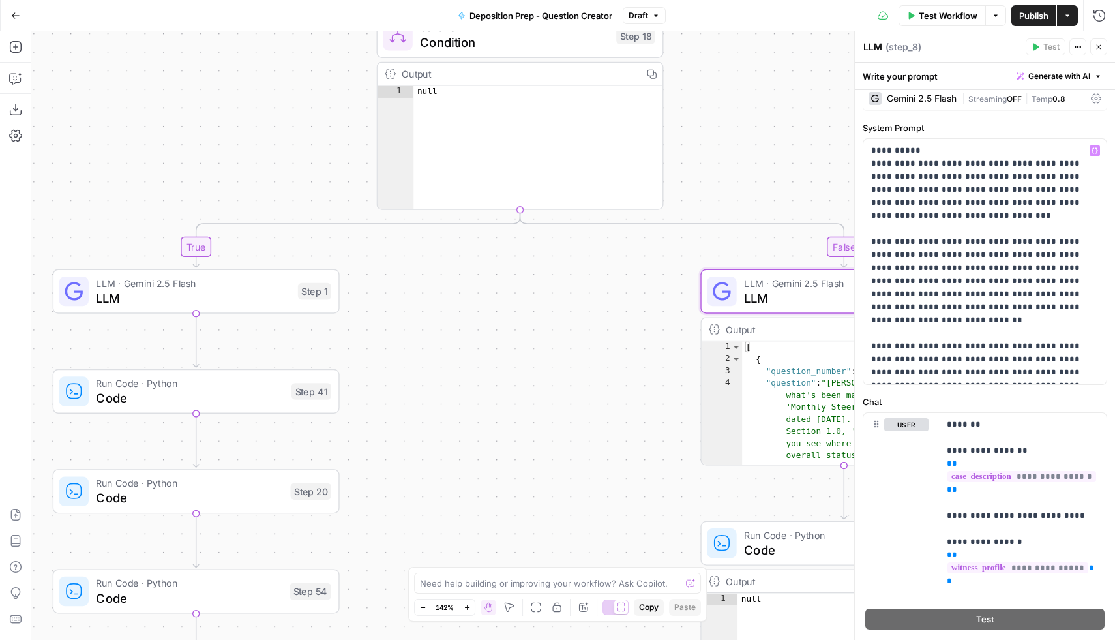
scroll to position [16, 0]
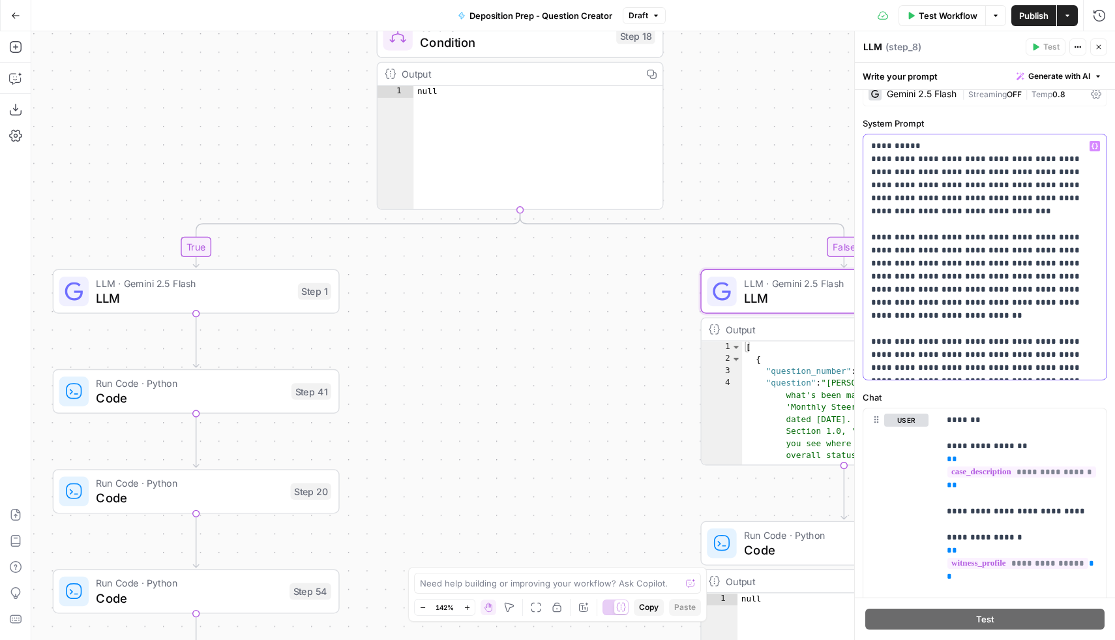
click at [969, 370] on p "**********" at bounding box center [985, 257] width 228 height 235
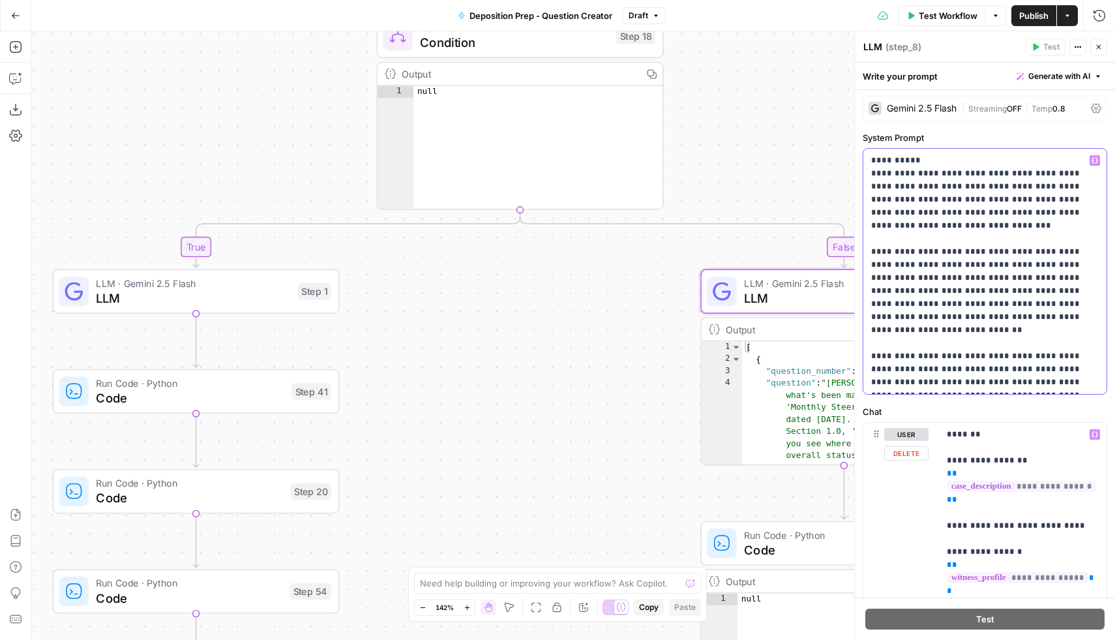
scroll to position [0, 0]
click at [1017, 308] on p "**********" at bounding box center [985, 273] width 228 height 235
click at [241, 303] on span "LLM" at bounding box center [193, 297] width 194 height 18
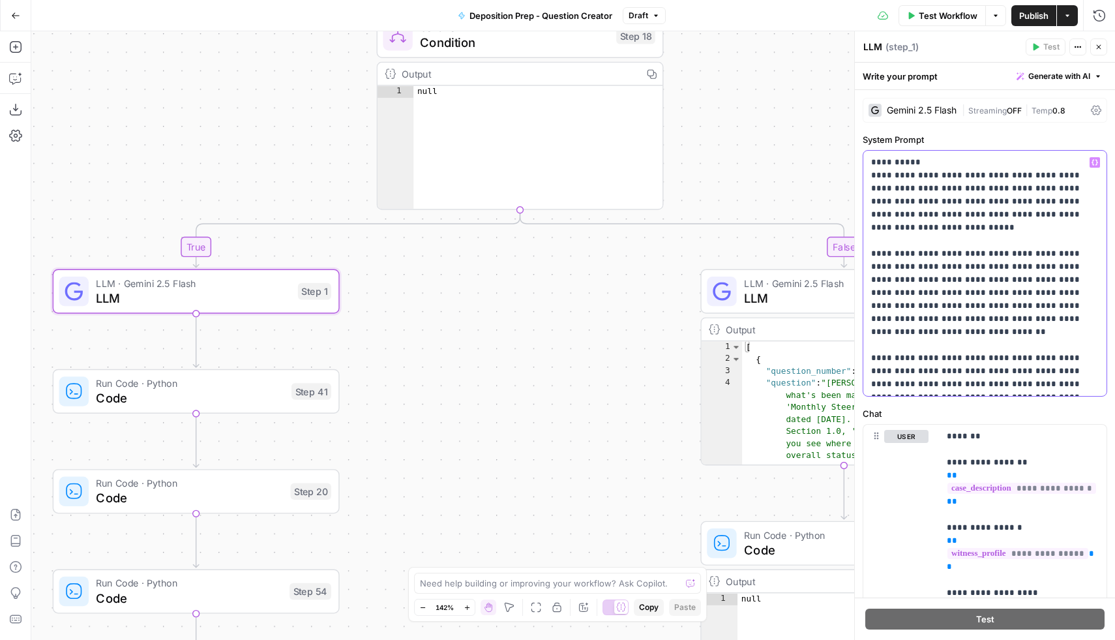
click at [1007, 306] on p "**********" at bounding box center [985, 273] width 228 height 235
click at [1020, 382] on p "**********" at bounding box center [985, 273] width 228 height 235
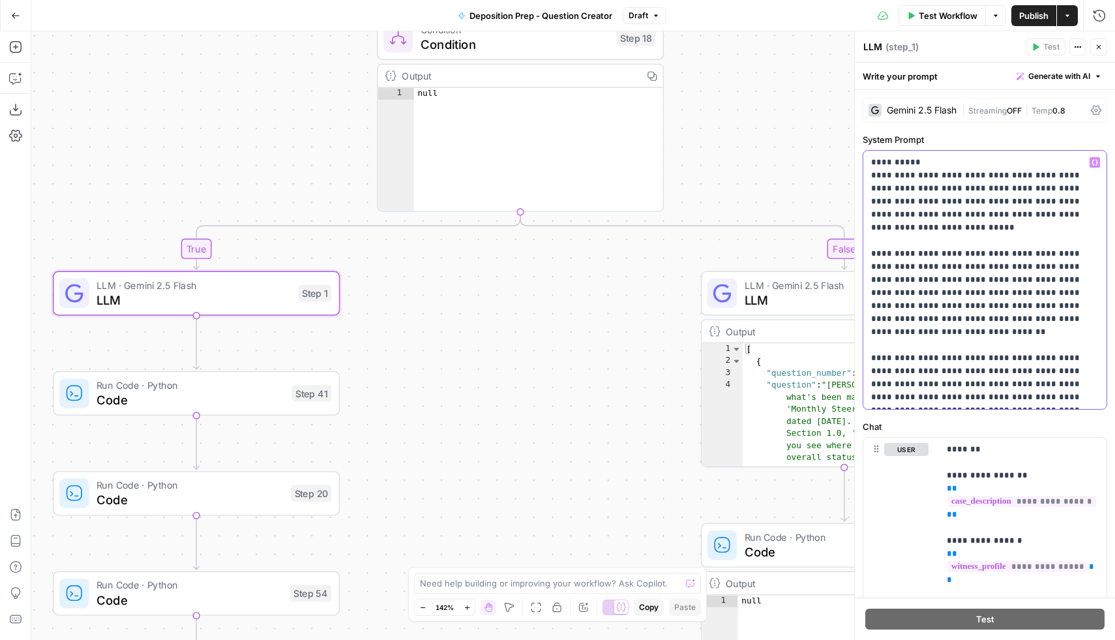
drag, startPoint x: 1013, startPoint y: 385, endPoint x: 1028, endPoint y: 400, distance: 21.7
click at [1028, 400] on p "**********" at bounding box center [985, 280] width 228 height 248
copy p "**********"
type textarea "**********"
click at [802, 402] on div "[ { "question_number" : 1 , "question" : "[PERSON_NAME], I'm showing you what's…" at bounding box center [865, 484] width 245 height 282
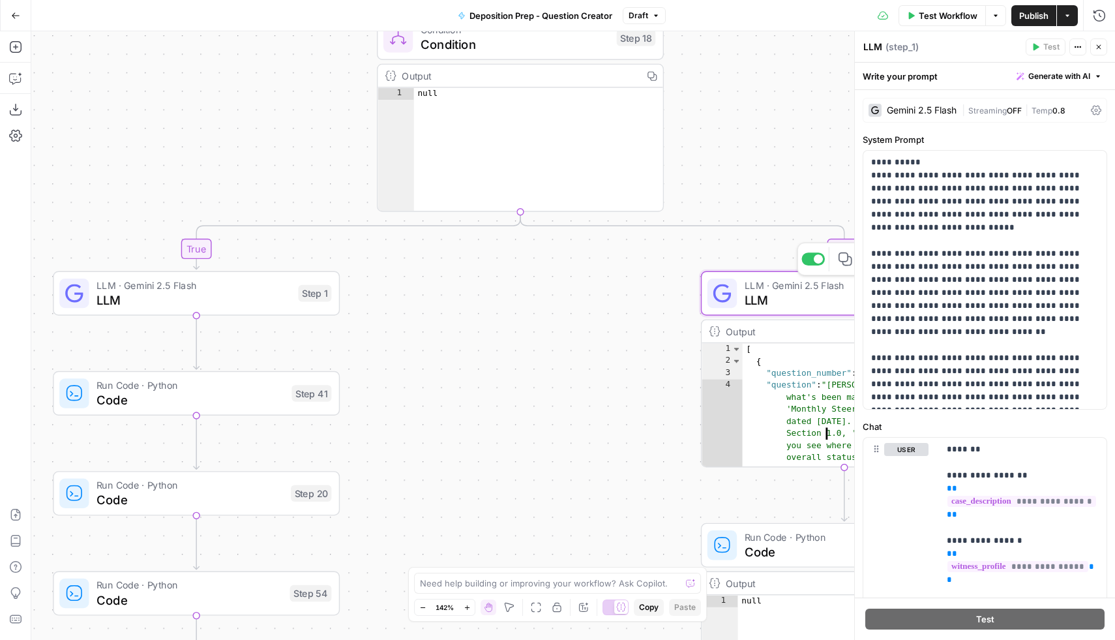
click at [779, 303] on span "LLM" at bounding box center [841, 299] width 192 height 18
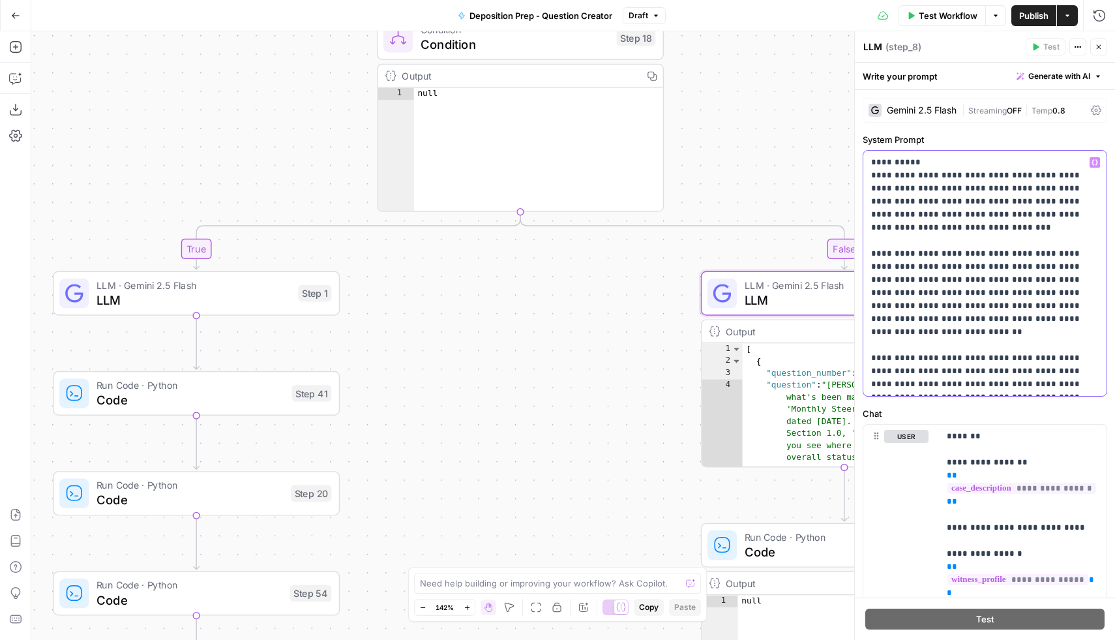
click at [949, 383] on p "**********" at bounding box center [985, 273] width 228 height 235
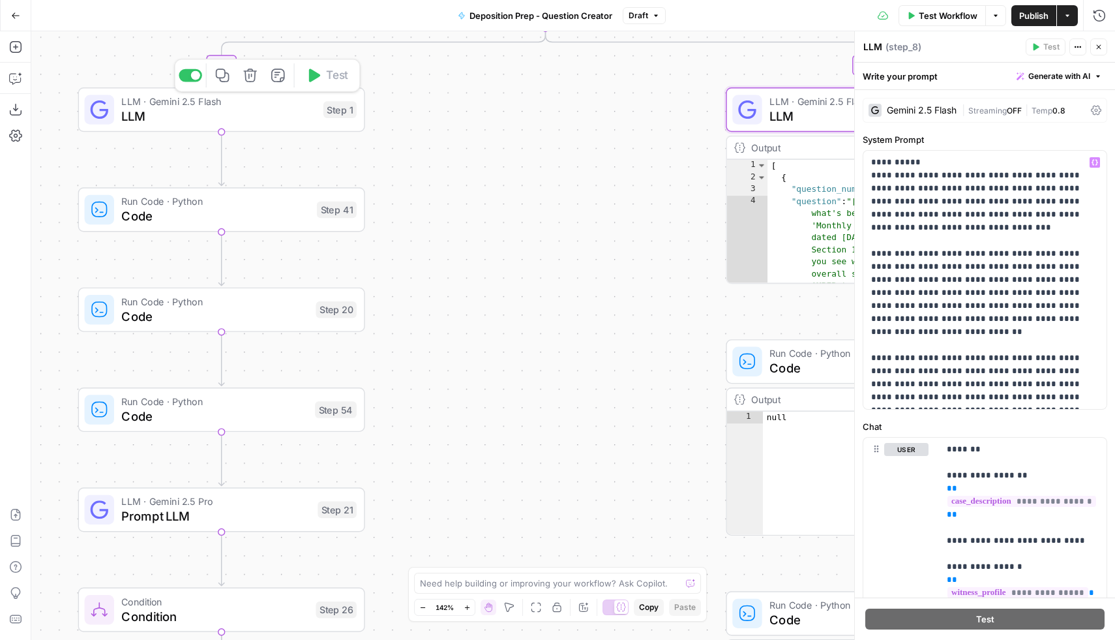
click at [255, 110] on span "LLM" at bounding box center [218, 116] width 194 height 18
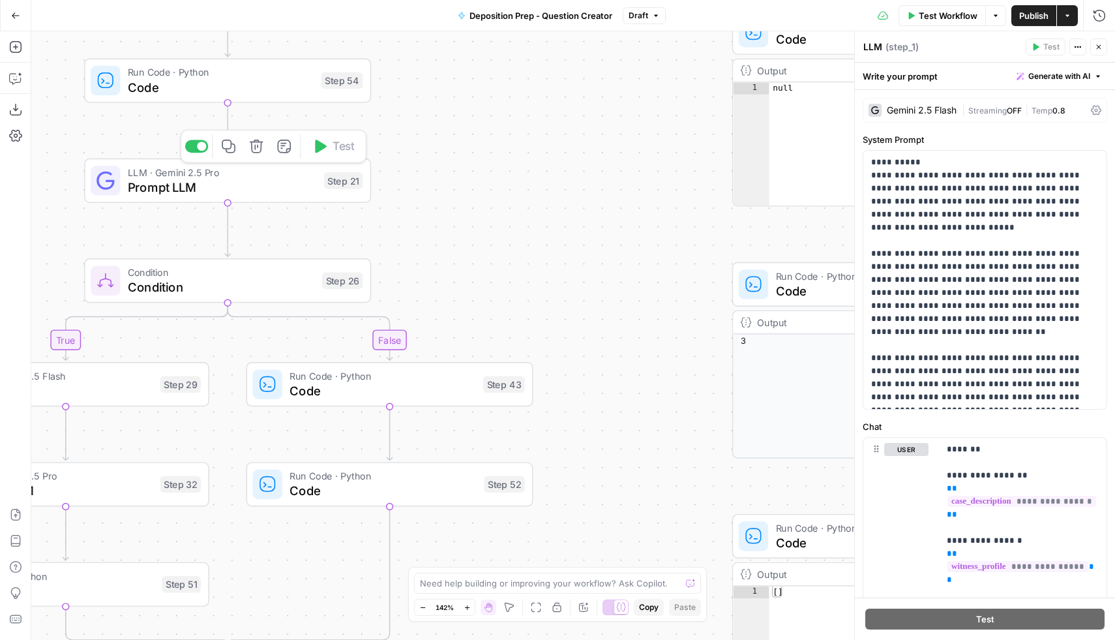
click at [230, 193] on span "Prompt LLM" at bounding box center [222, 187] width 189 height 18
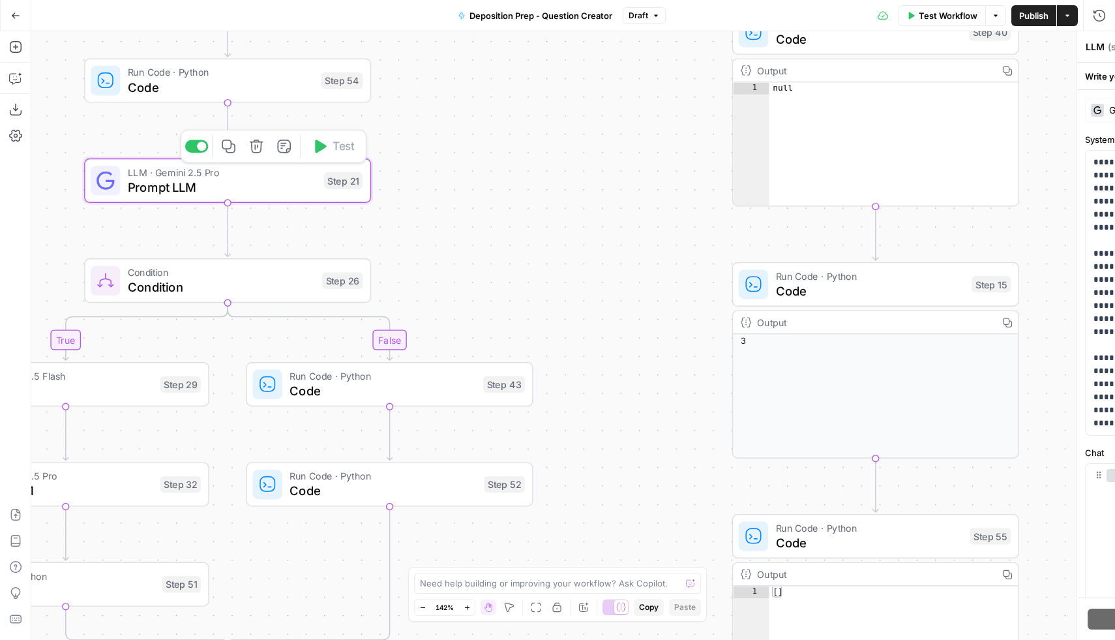
type textarea "Prompt LLM"
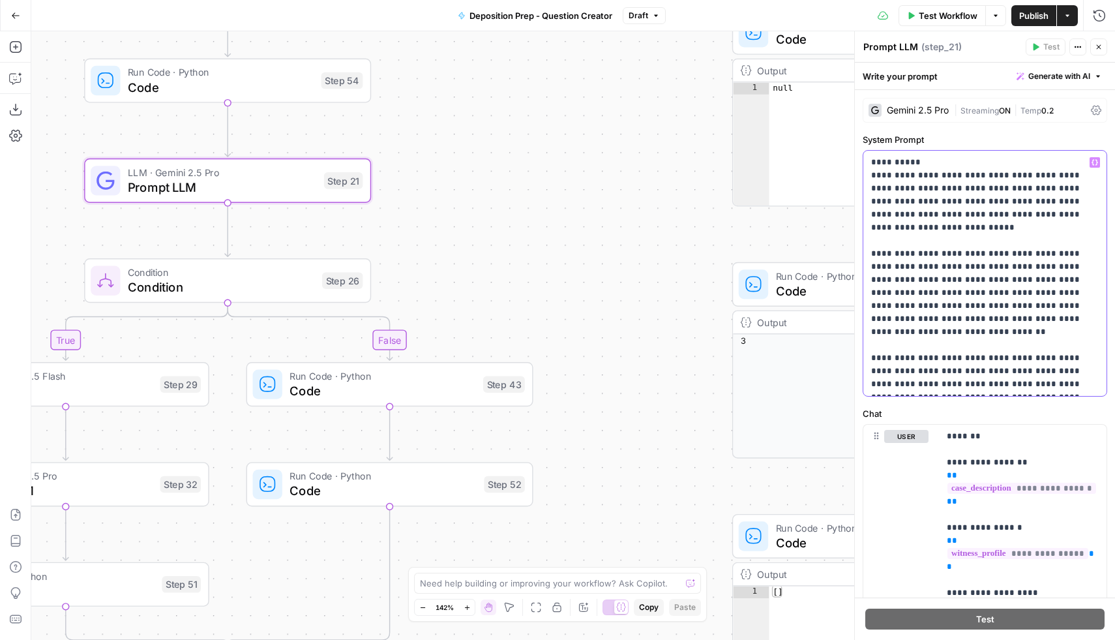
click at [1047, 383] on p "**********" at bounding box center [985, 273] width 228 height 235
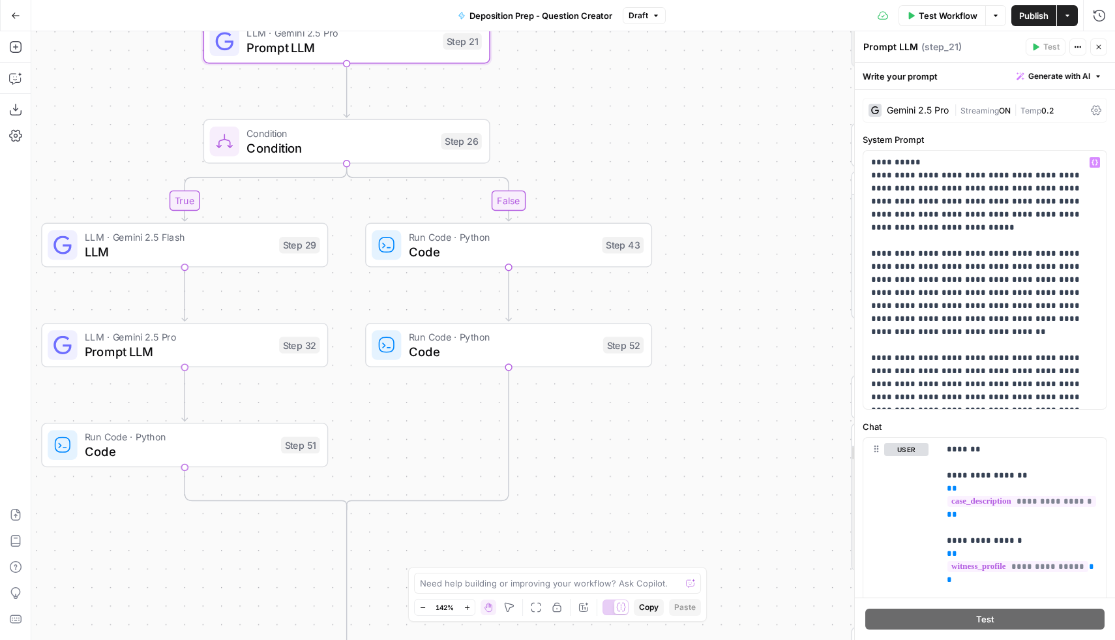
click at [164, 258] on span "LLM" at bounding box center [178, 251] width 187 height 18
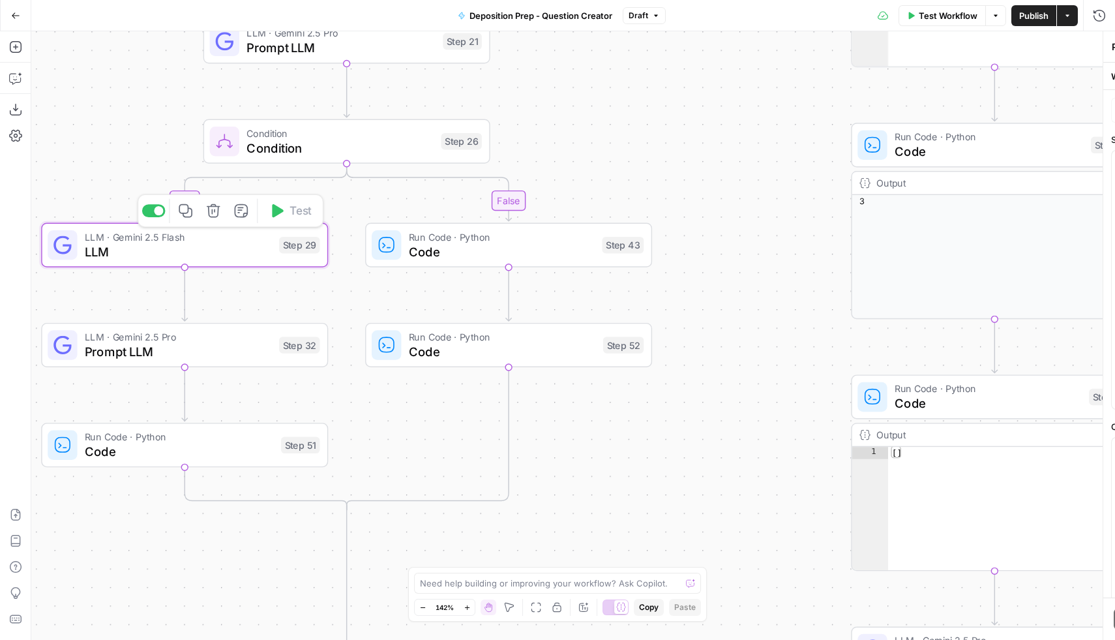
type textarea "LLM"
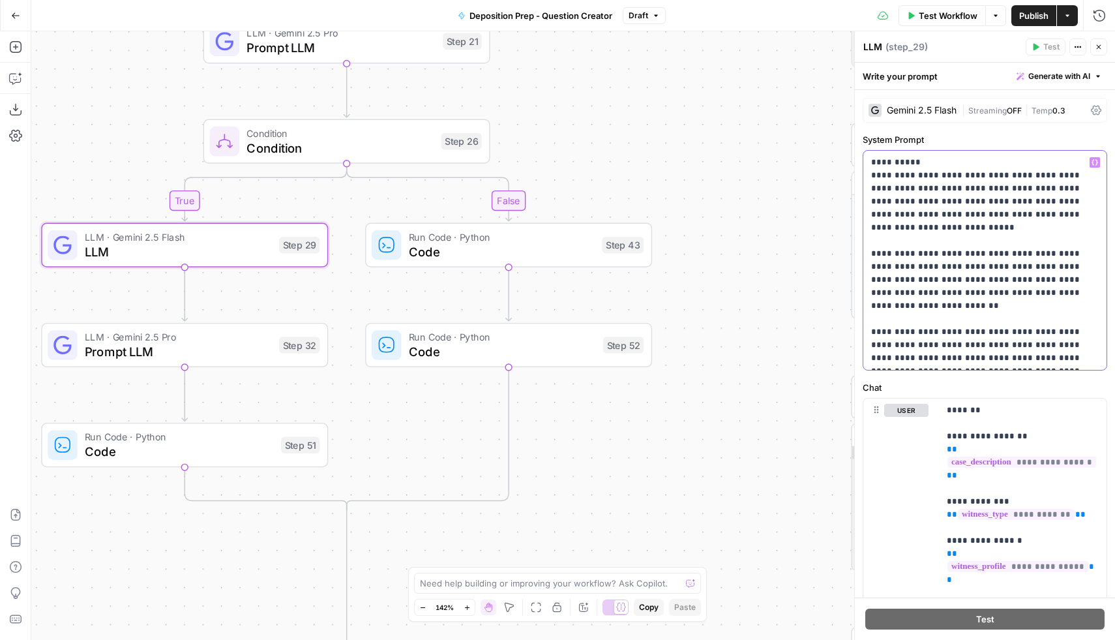
click at [1034, 356] on p "**********" at bounding box center [985, 260] width 228 height 209
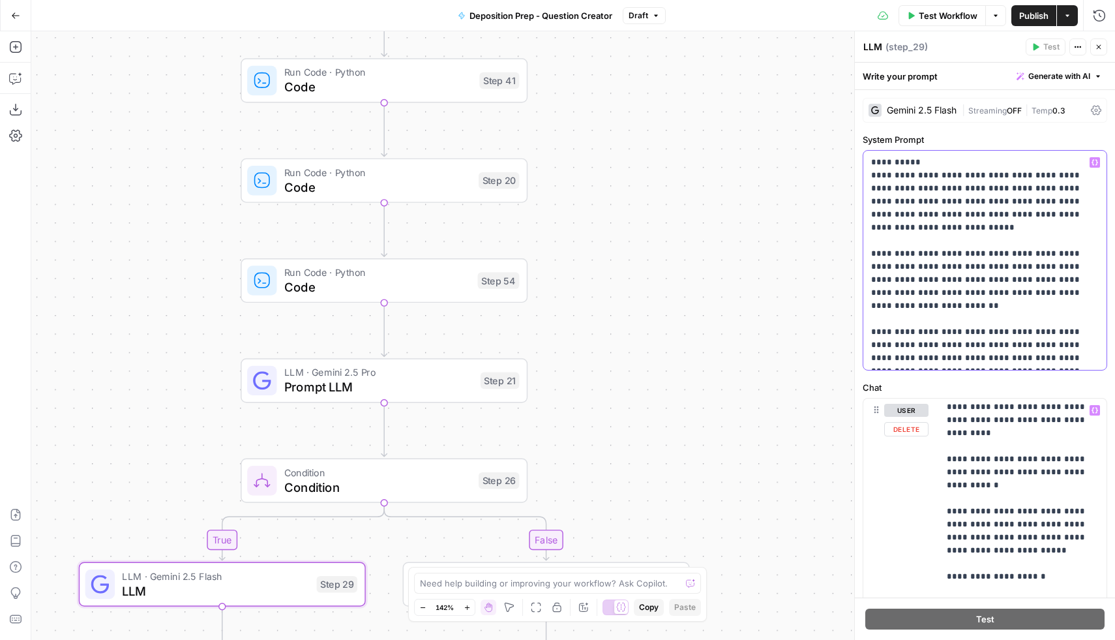
scroll to position [813, 0]
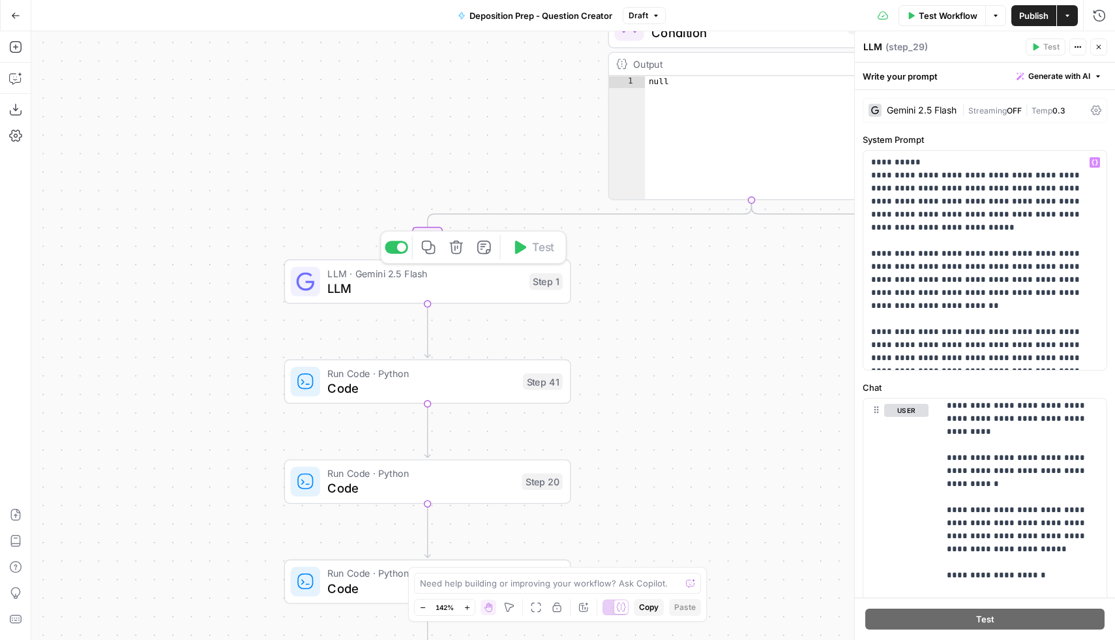
click at [413, 286] on span "LLM" at bounding box center [424, 287] width 194 height 18
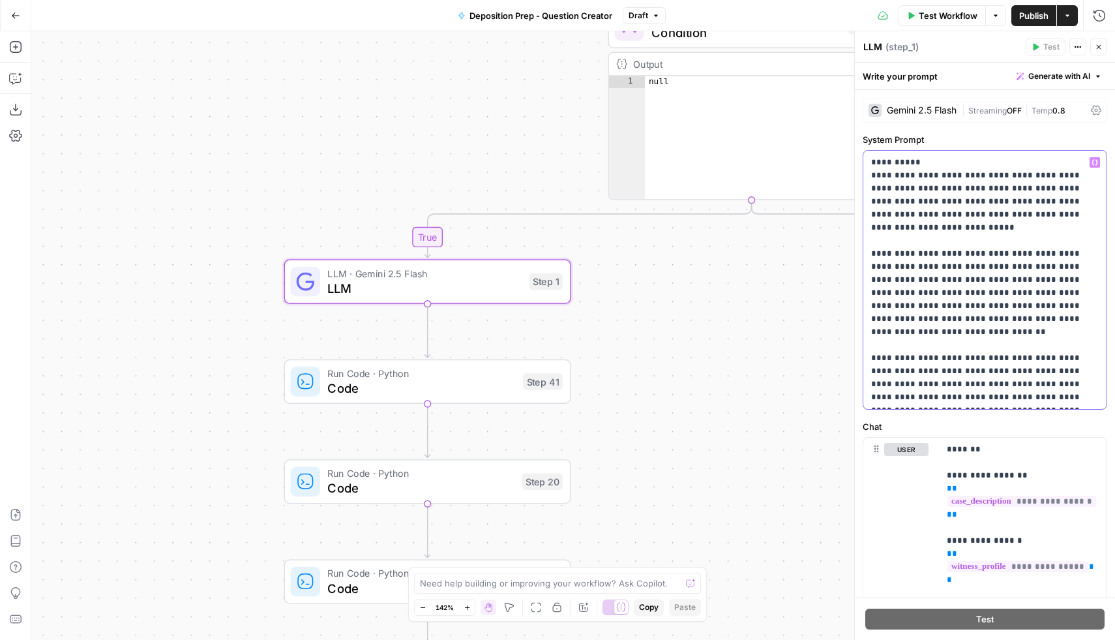
drag, startPoint x: 1037, startPoint y: 395, endPoint x: 1012, endPoint y: 385, distance: 27.5
click at [1012, 385] on p "**********" at bounding box center [985, 280] width 228 height 248
copy p "**********"
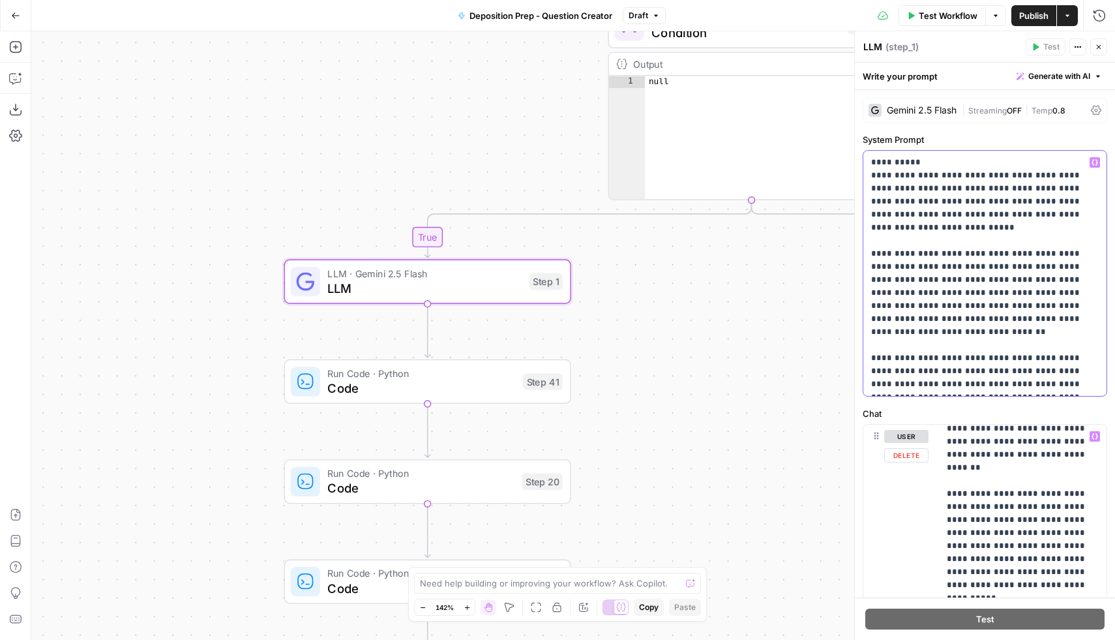
scroll to position [478, 0]
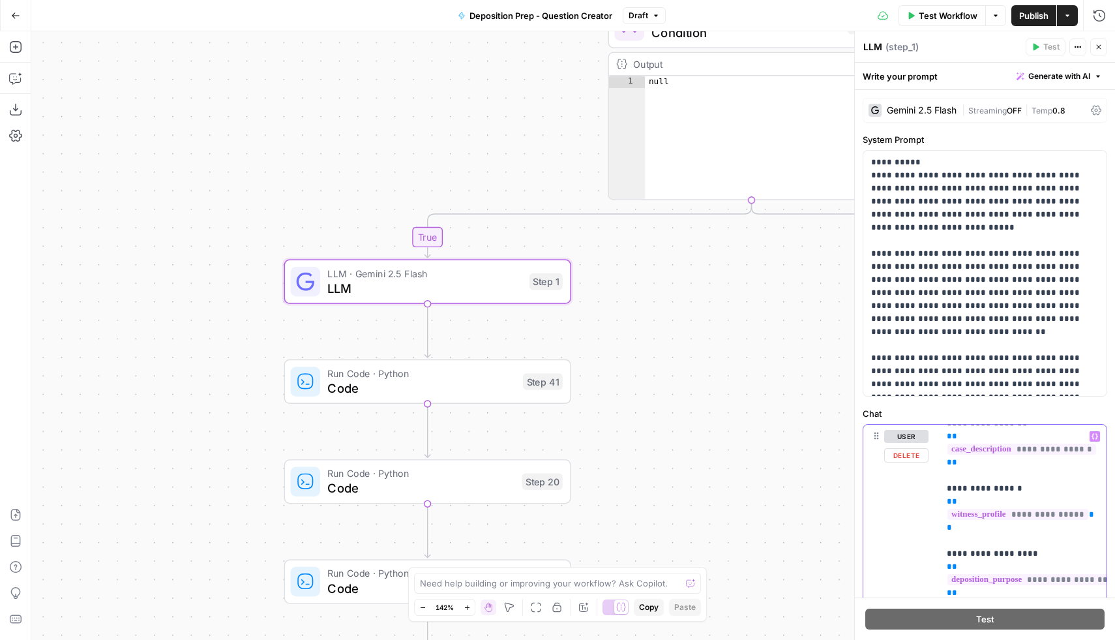
scroll to position [0, 0]
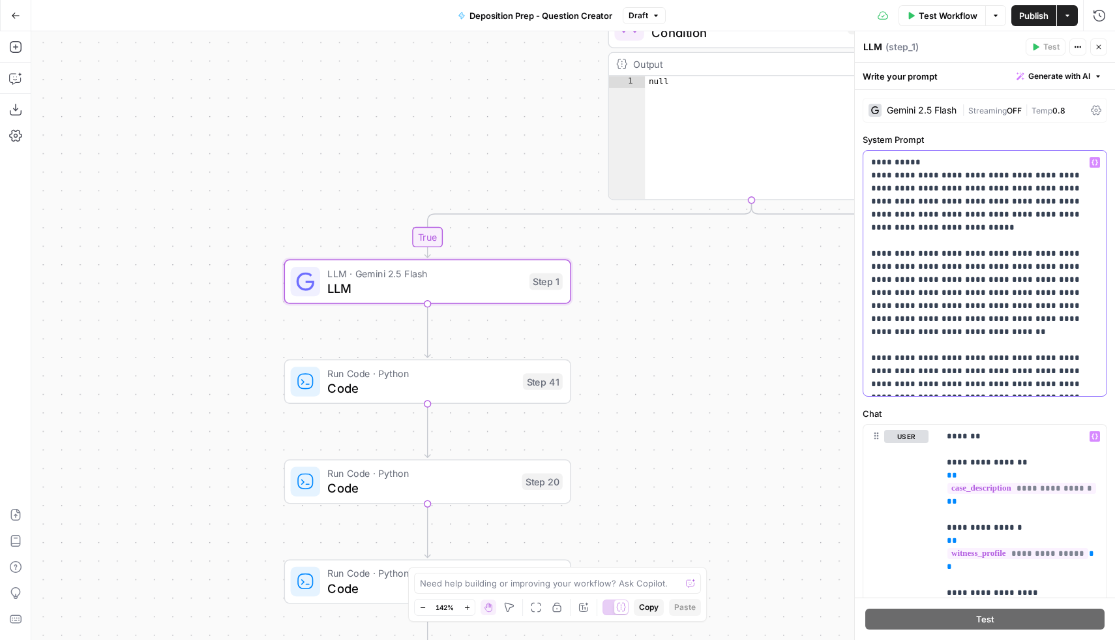
click at [1022, 383] on p "**********" at bounding box center [985, 273] width 228 height 235
click at [680, 381] on div "true false true false true false Workflow Set Inputs Inputs Condition Condition…" at bounding box center [573, 335] width 1084 height 608
click at [1101, 43] on icon "button" at bounding box center [1099, 47] width 8 height 8
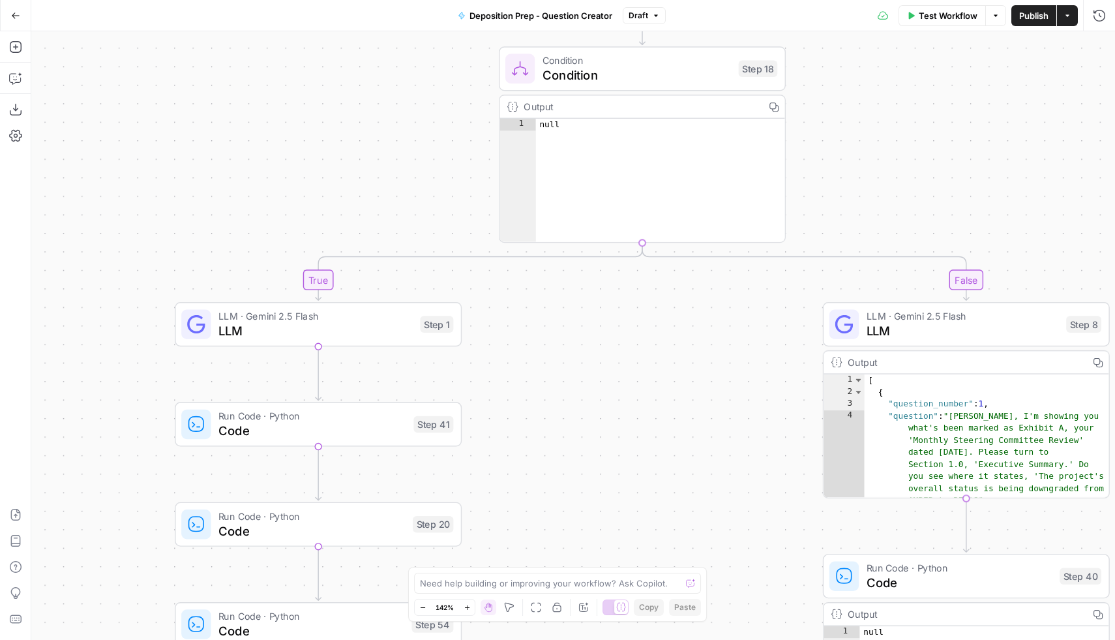
click at [938, 329] on span "LLM" at bounding box center [963, 330] width 192 height 18
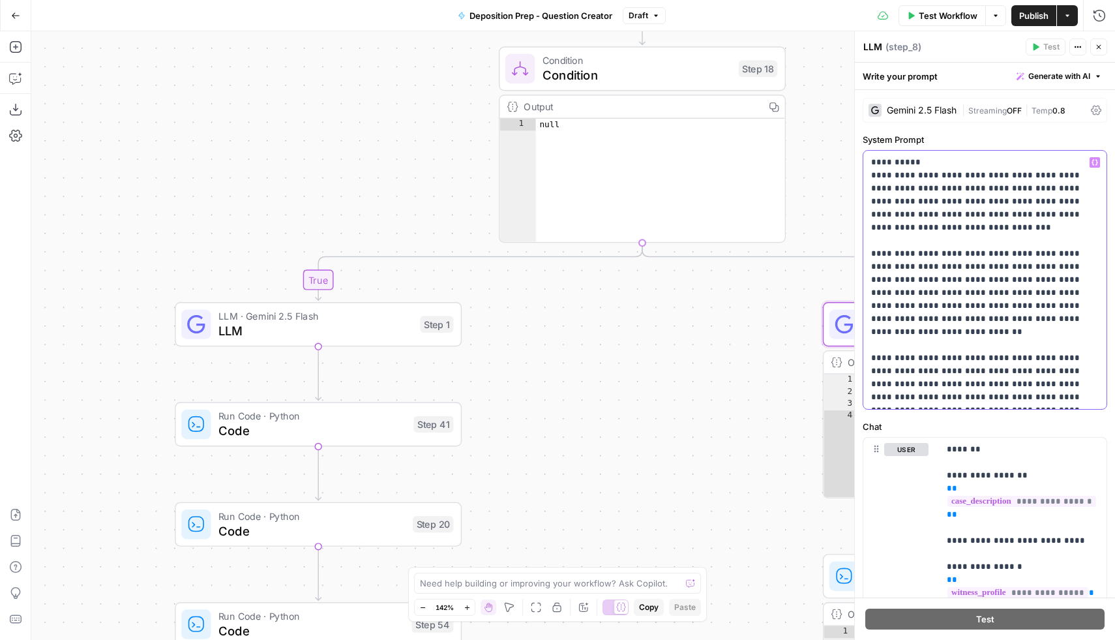
drag, startPoint x: 972, startPoint y: 395, endPoint x: 912, endPoint y: 385, distance: 60.7
click at [912, 385] on p "**********" at bounding box center [985, 280] width 228 height 248
copy p "**********"
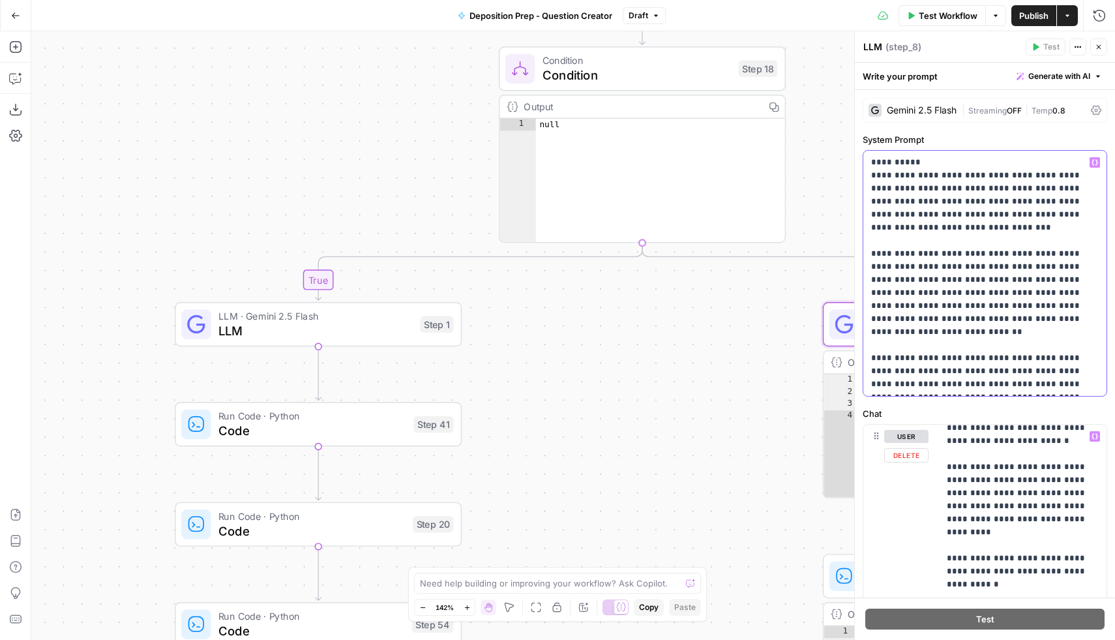
scroll to position [1167, 0]
click at [1071, 508] on p "**********" at bounding box center [1023, 137] width 152 height 1748
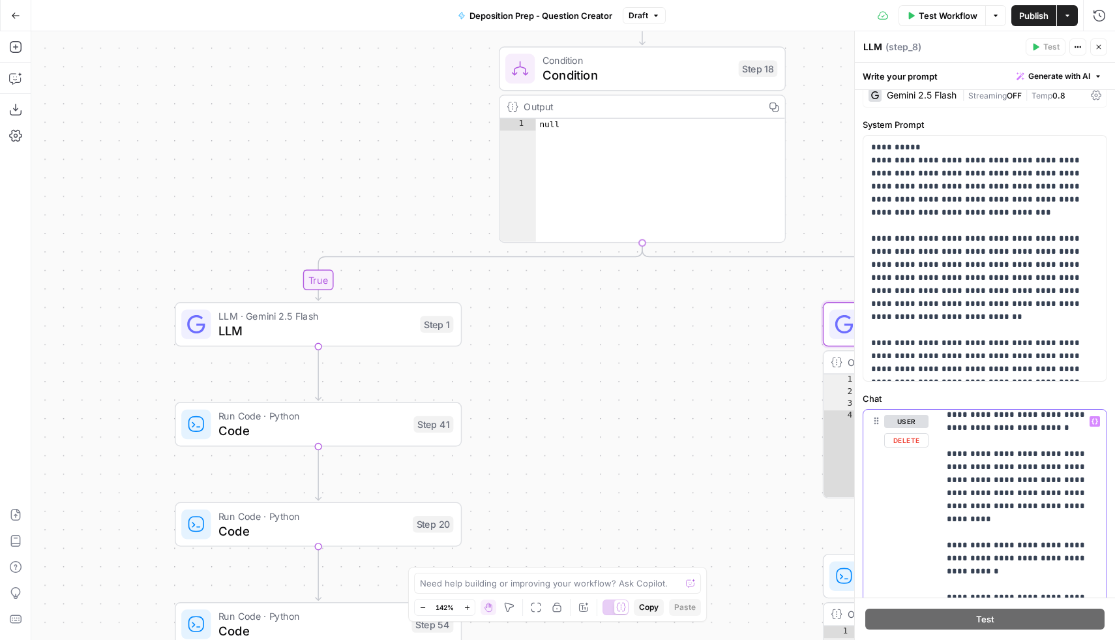
scroll to position [16, 0]
click at [964, 506] on p "**********" at bounding box center [1023, 133] width 152 height 1774
drag, startPoint x: 1063, startPoint y: 524, endPoint x: 1055, endPoint y: 492, distance: 32.9
click at [1055, 492] on p "**********" at bounding box center [1023, 133] width 152 height 1774
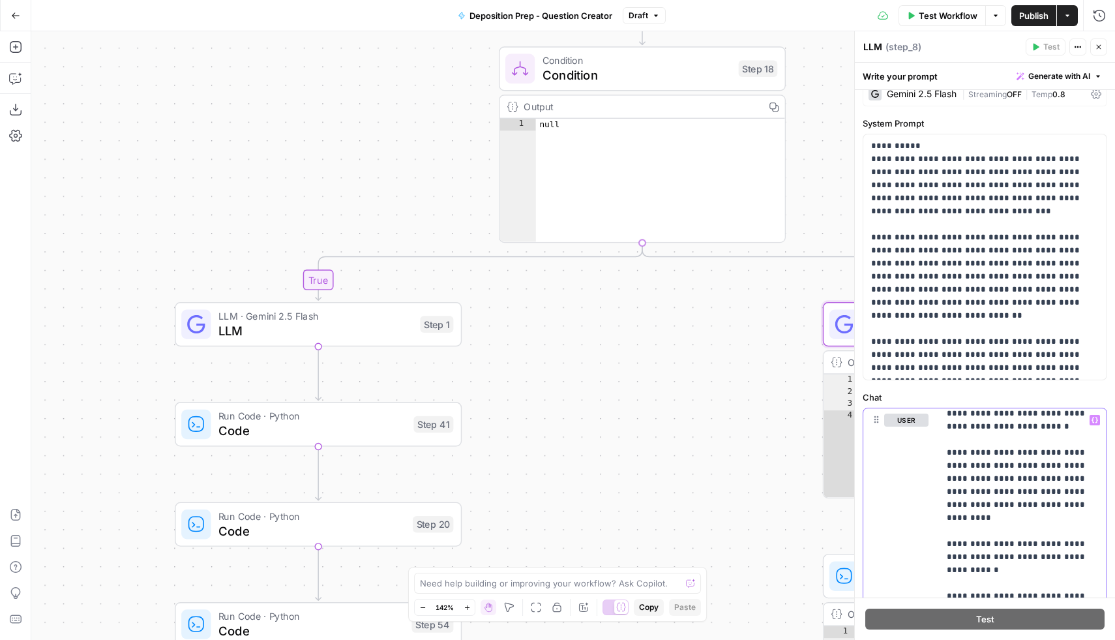
copy p "**********"
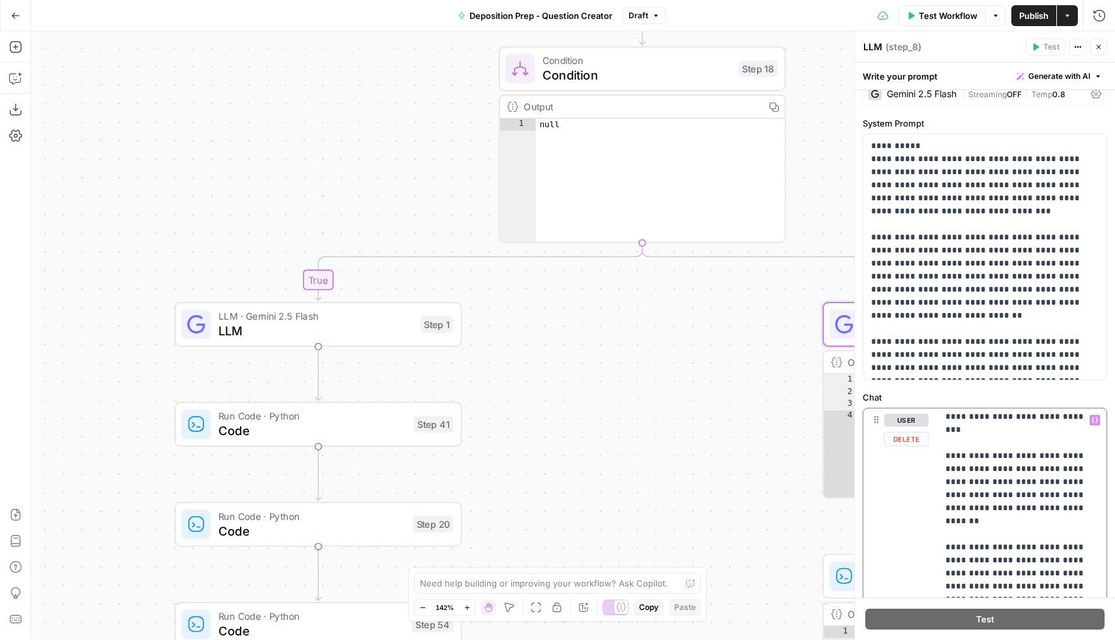
scroll to position [914, 1]
drag, startPoint x: 1072, startPoint y: 496, endPoint x: 1114, endPoint y: 522, distance: 49.4
click at [1073, 496] on p "**********" at bounding box center [1022, 386] width 152 height 1774
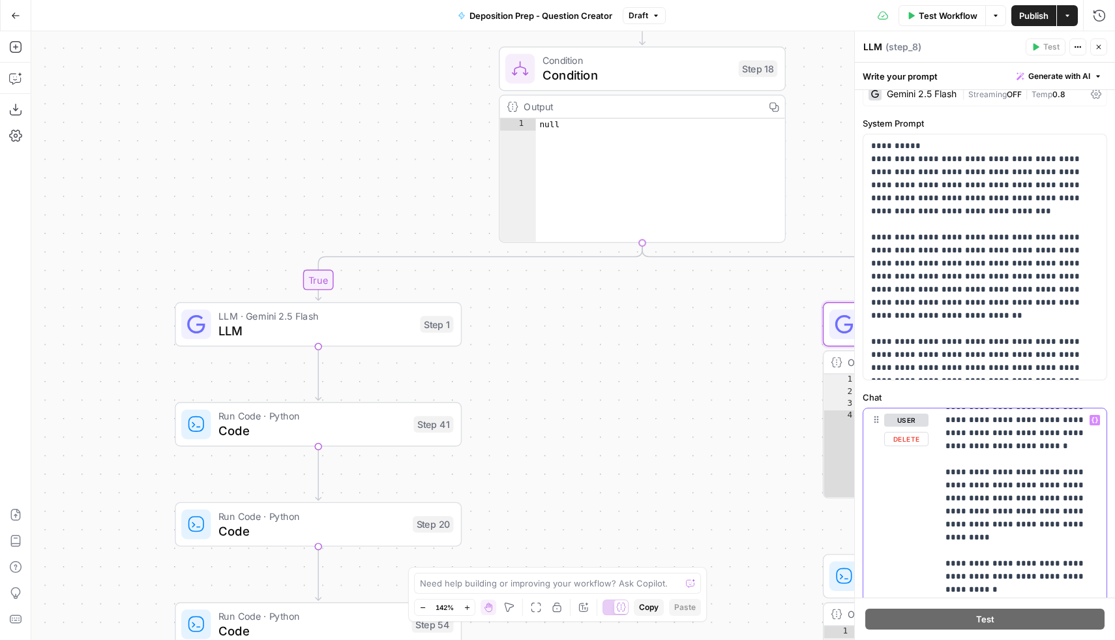
scroll to position [1174, 1]
drag, startPoint x: 1043, startPoint y: 536, endPoint x: 1053, endPoint y: 511, distance: 27.5
click at [1053, 511] on p "**********" at bounding box center [1022, 139] width 152 height 1800
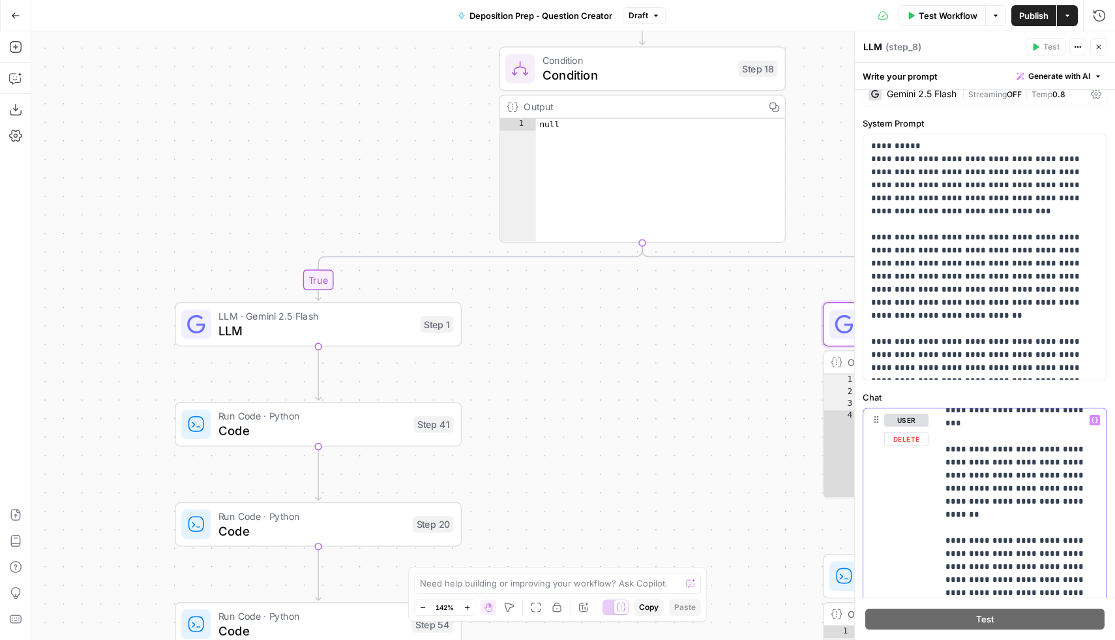
scroll to position [912, 1]
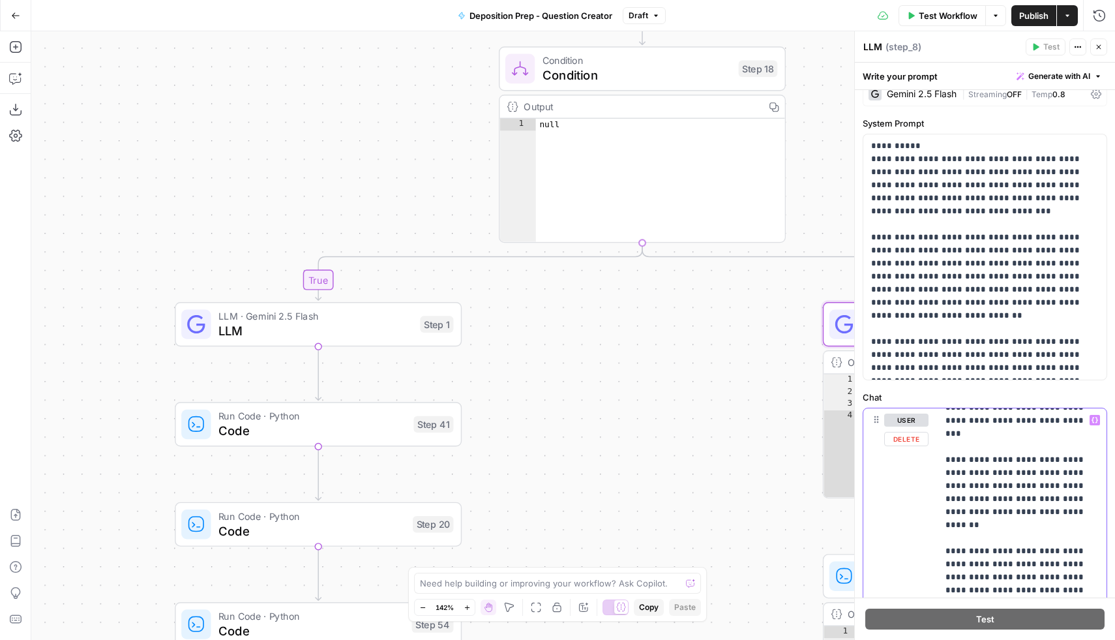
drag, startPoint x: 1042, startPoint y: 526, endPoint x: 1071, endPoint y: 498, distance: 40.1
click at [1071, 498] on p "**********" at bounding box center [1022, 388] width 152 height 1774
copy p "**********"
click at [346, 327] on span "LLM" at bounding box center [315, 330] width 194 height 18
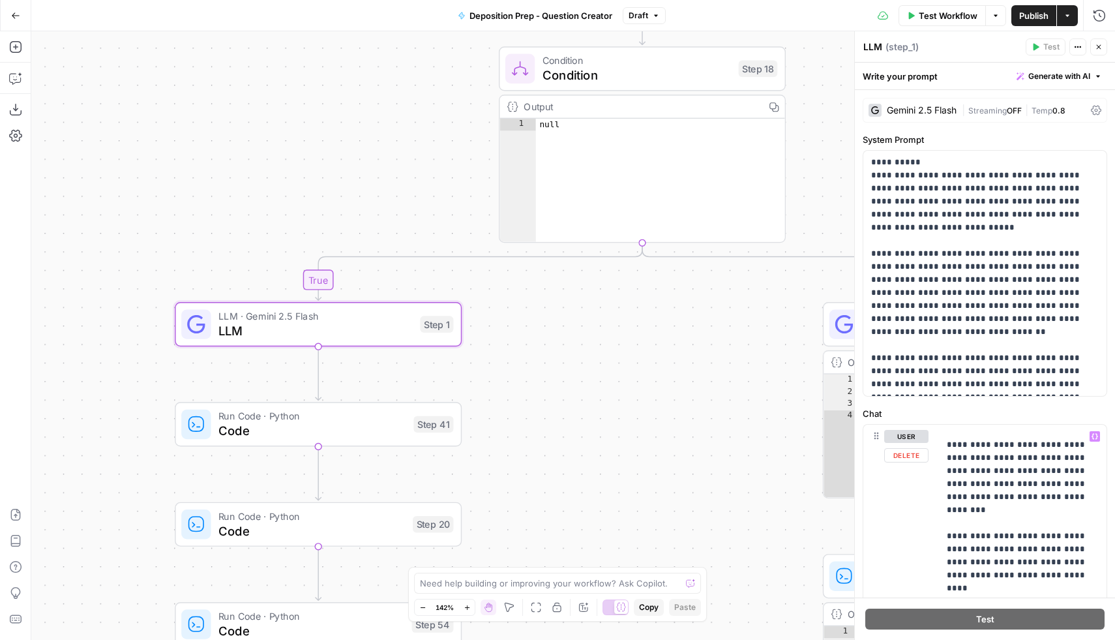
scroll to position [1274, 0]
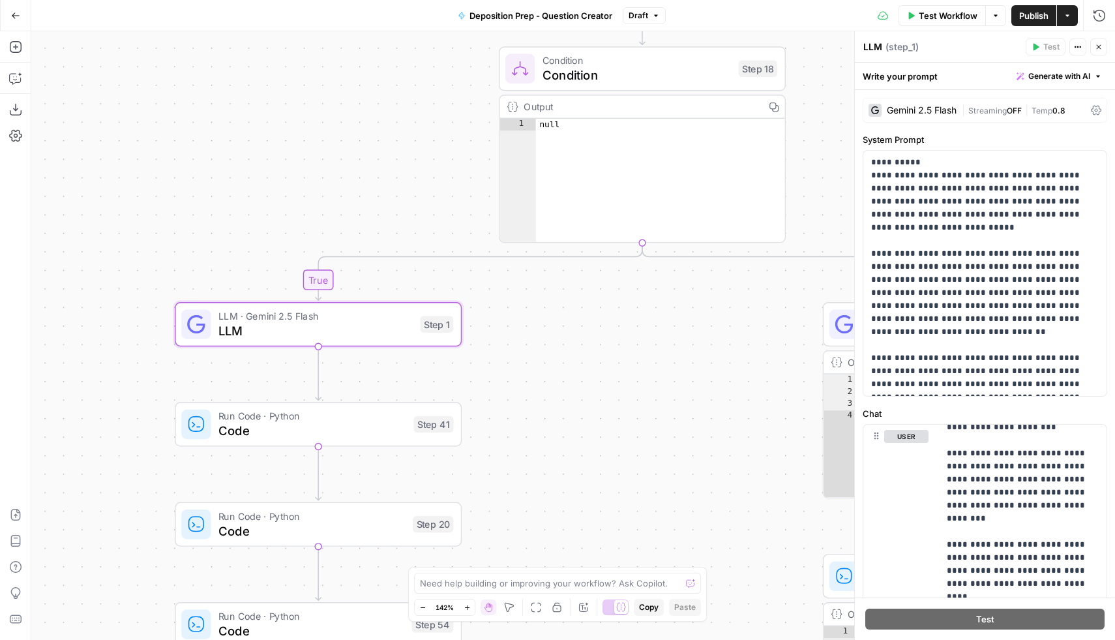
click at [746, 379] on div "true false true false true false Workflow Set Inputs Inputs Condition Condition…" at bounding box center [573, 335] width 1084 height 608
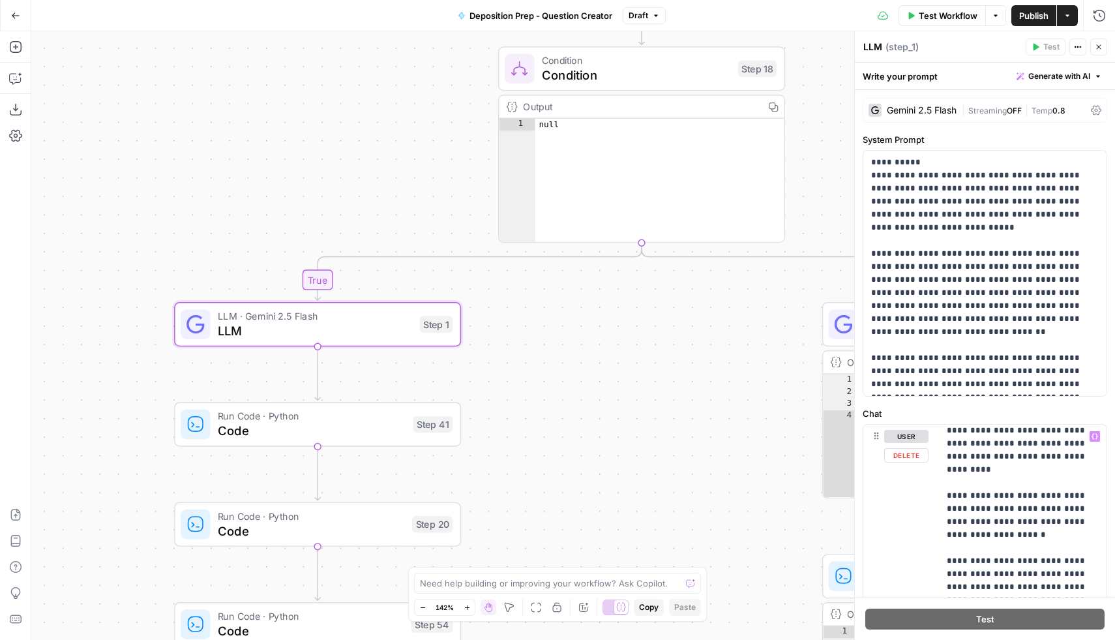
scroll to position [1089, 0]
click at [1004, 509] on p "**********" at bounding box center [1023, 430] width 152 height 2178
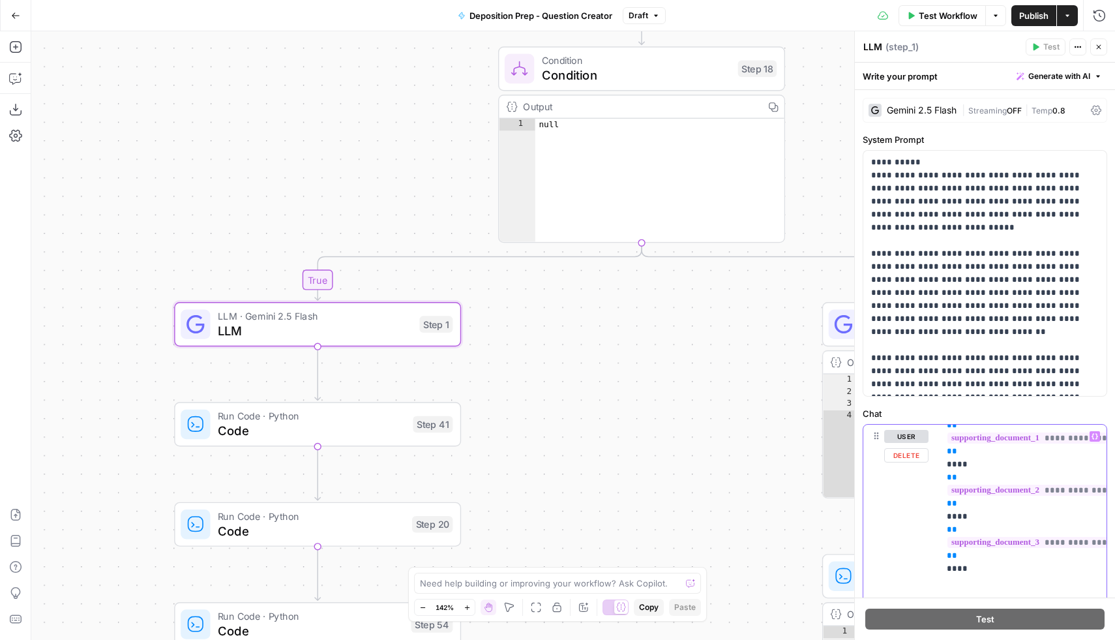
scroll to position [0, 0]
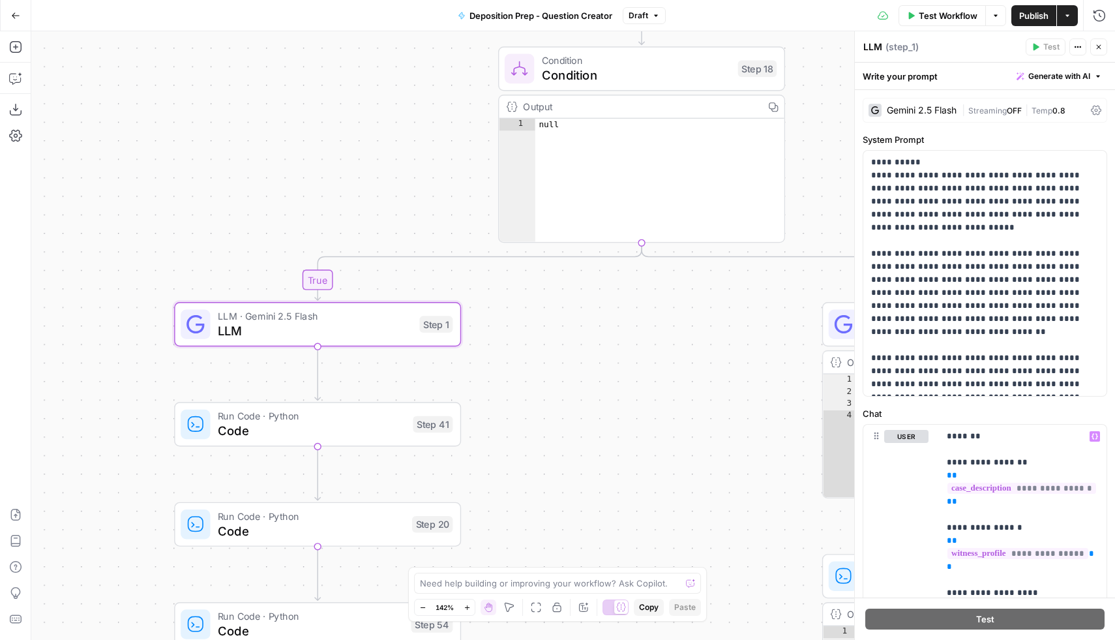
click at [1096, 49] on icon "button" at bounding box center [1099, 47] width 8 height 8
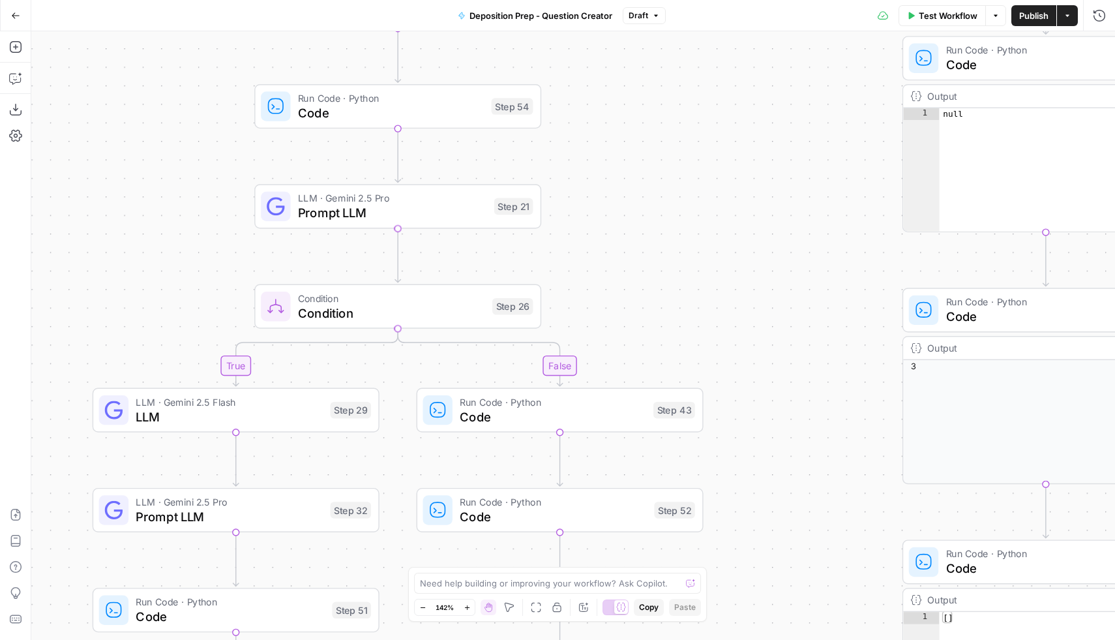
click at [410, 215] on span "Prompt LLM" at bounding box center [392, 212] width 189 height 18
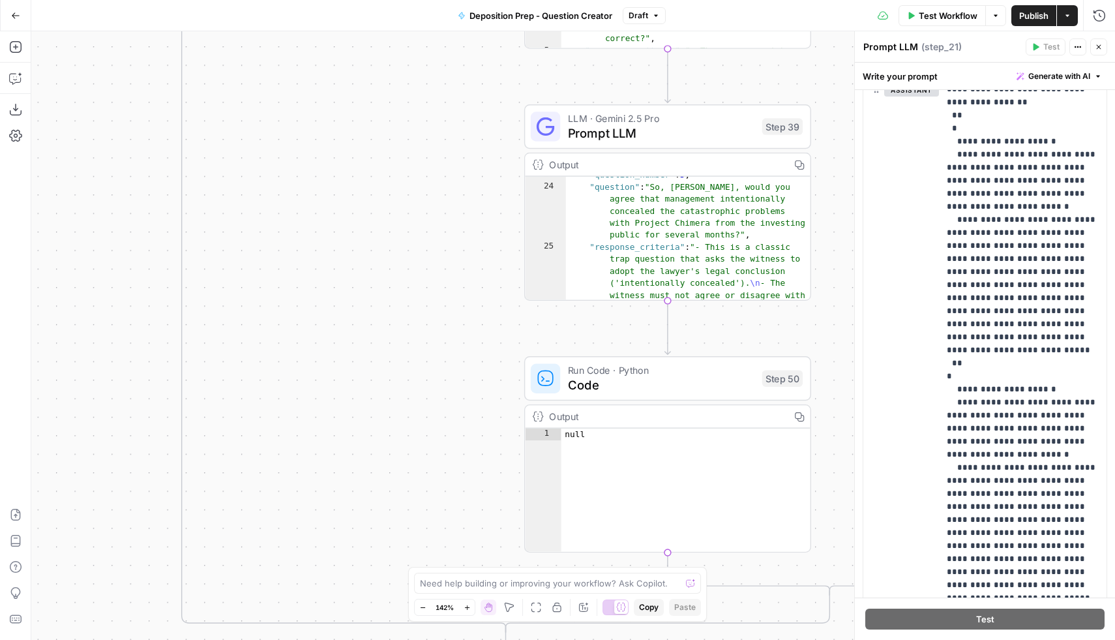
scroll to position [997, 0]
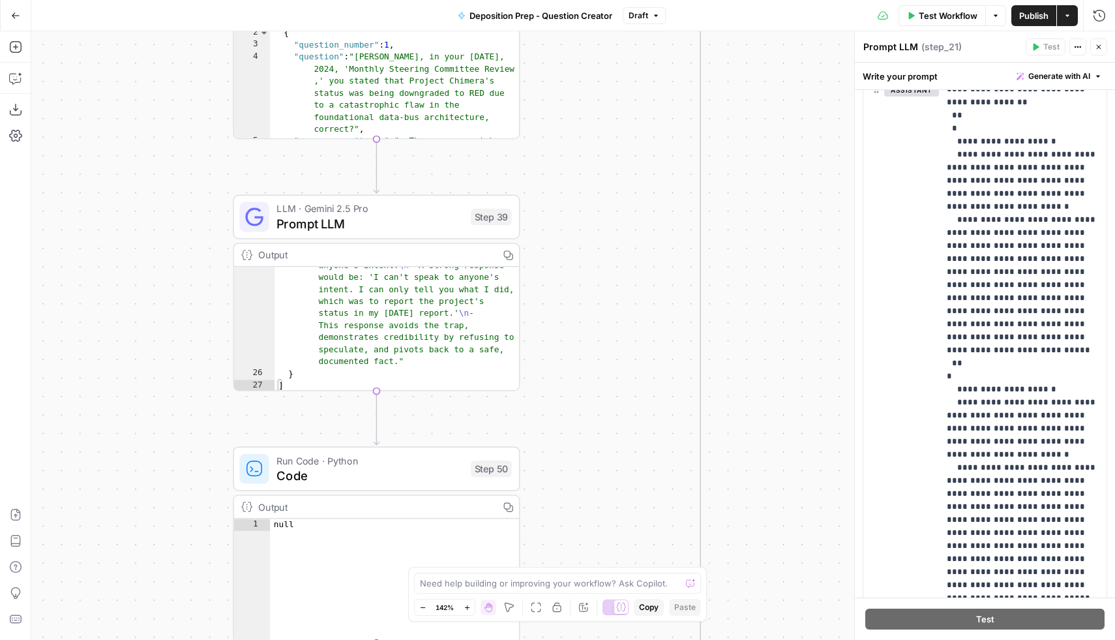
click at [342, 222] on span "Prompt LLM" at bounding box center [369, 223] width 187 height 18
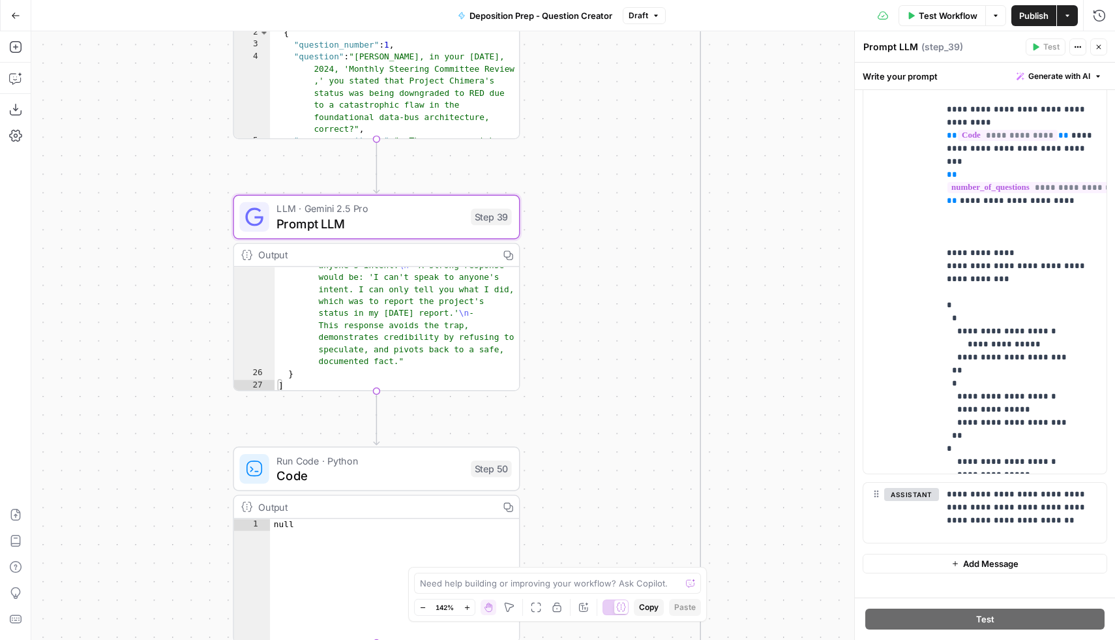
scroll to position [483, 0]
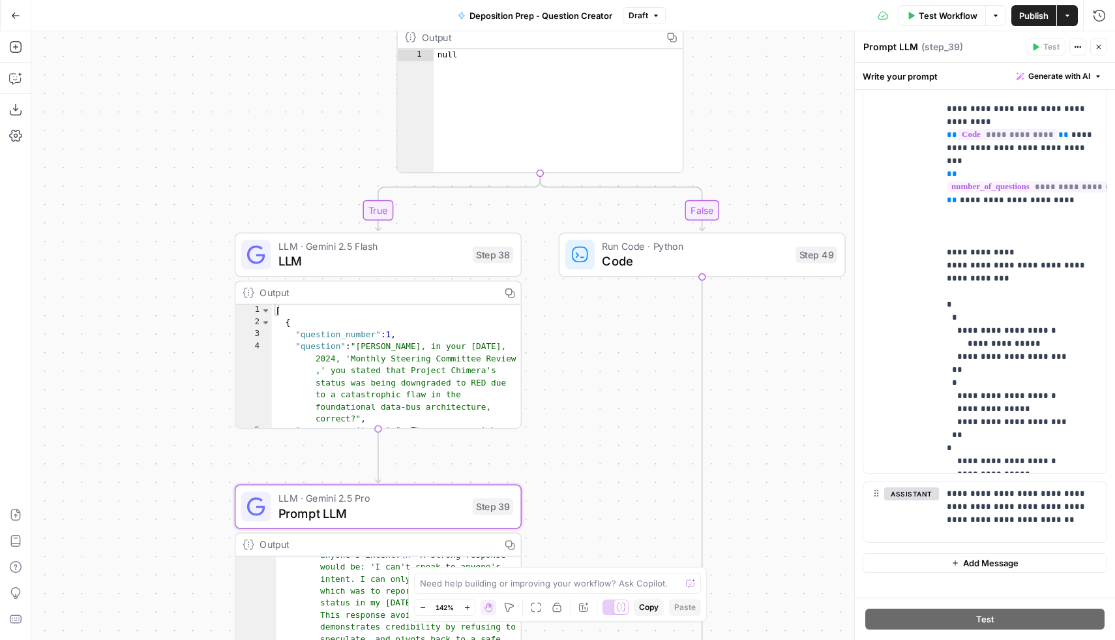
click at [402, 255] on span "LLM" at bounding box center [371, 261] width 187 height 18
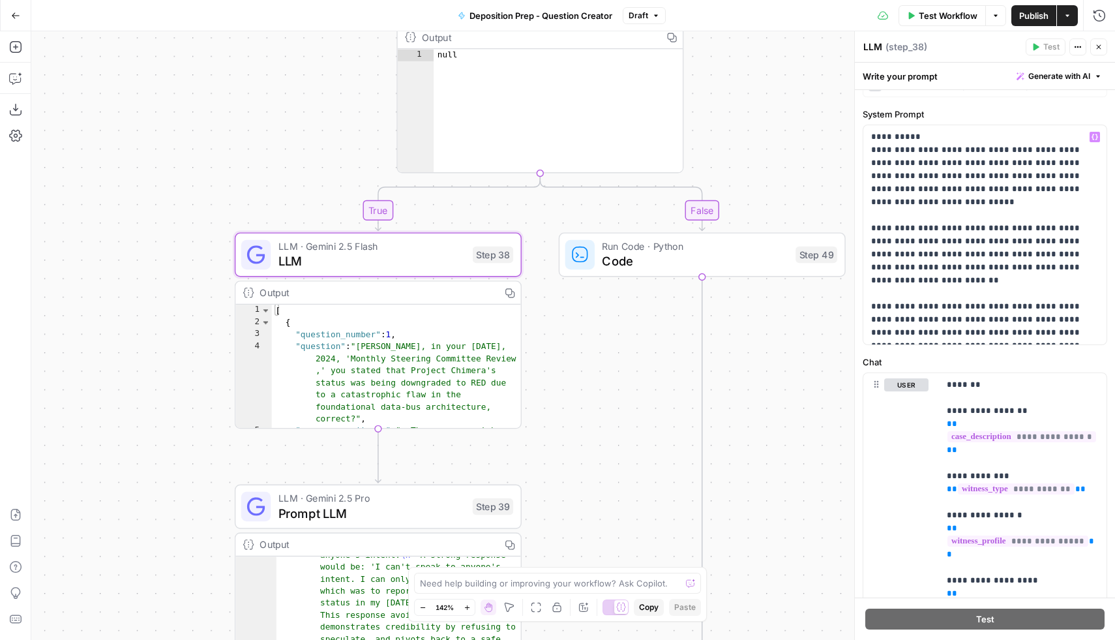
scroll to position [24, 0]
click at [1012, 336] on p "**********" at bounding box center [985, 236] width 228 height 209
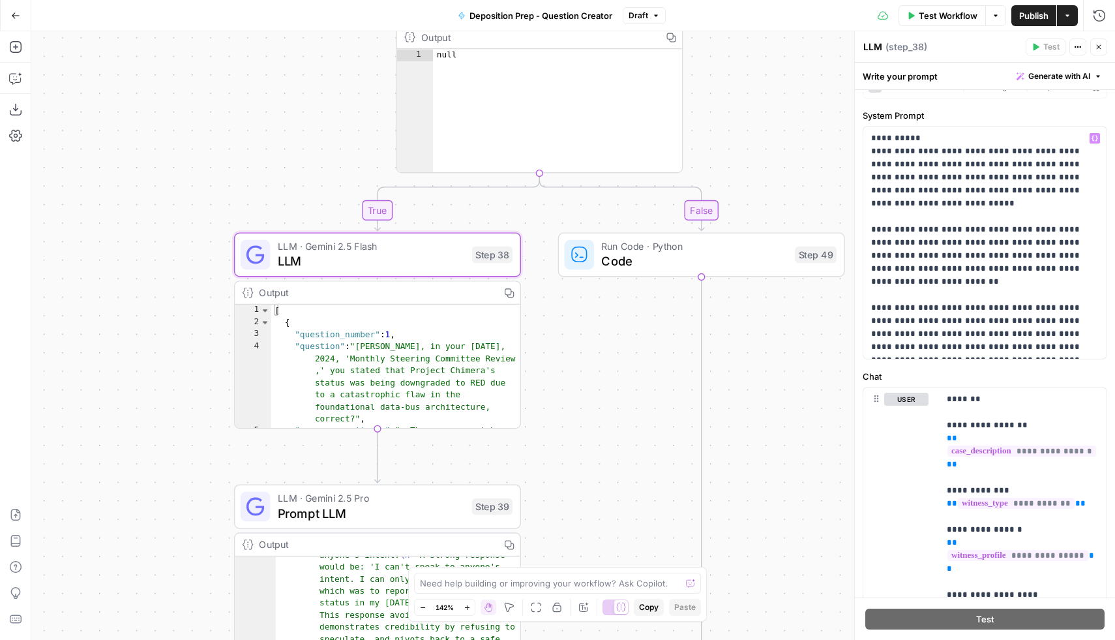
click at [807, 422] on div "true false true false true false Workflow Set Inputs Inputs Condition Condition…" at bounding box center [573, 335] width 1084 height 608
click at [1095, 48] on icon "button" at bounding box center [1099, 47] width 8 height 8
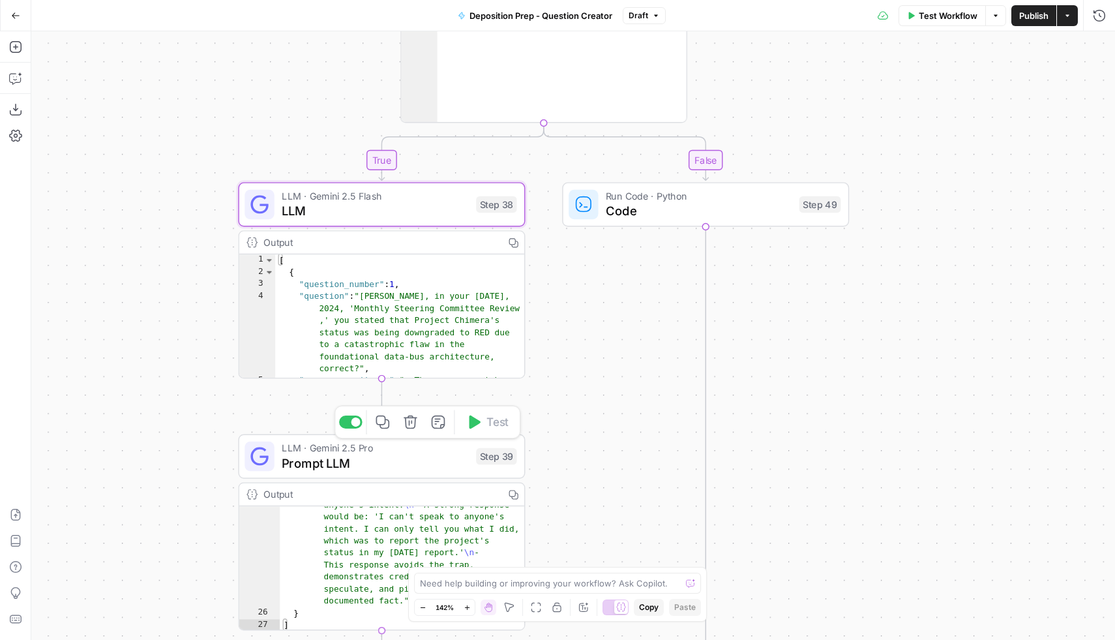
click at [351, 460] on span "Prompt LLM" at bounding box center [375, 462] width 187 height 18
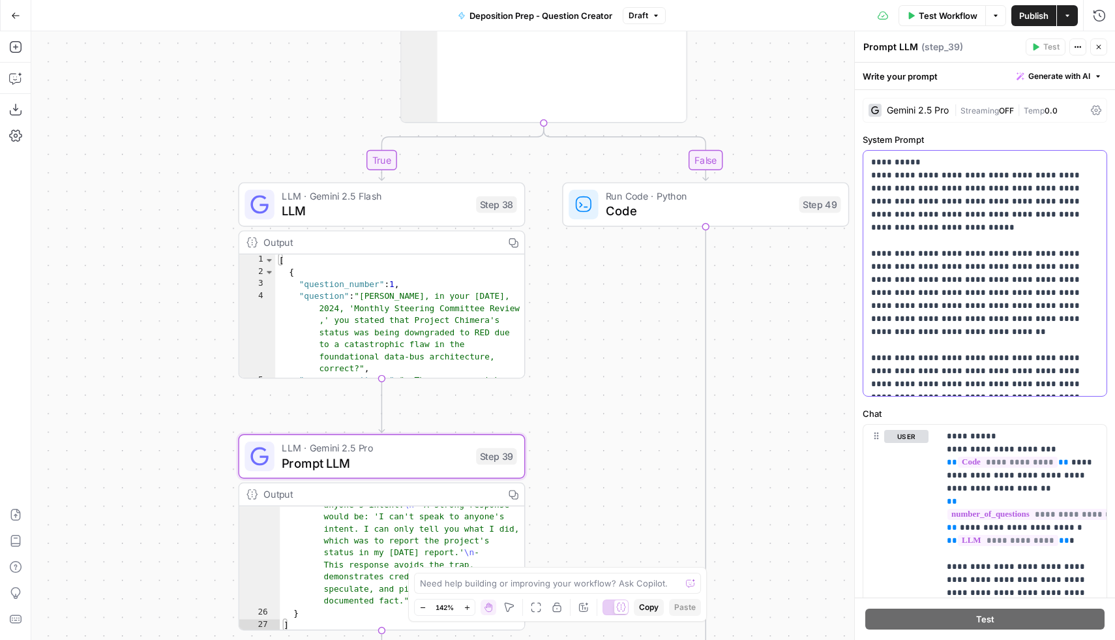
click at [1024, 384] on p "**********" at bounding box center [985, 273] width 228 height 235
click at [760, 369] on div "true false true false true false Workflow Set Inputs Inputs Condition Condition…" at bounding box center [573, 335] width 1084 height 608
click at [371, 465] on span "Prompt LLM" at bounding box center [375, 462] width 187 height 18
click at [1030, 389] on p "**********" at bounding box center [985, 273] width 228 height 235
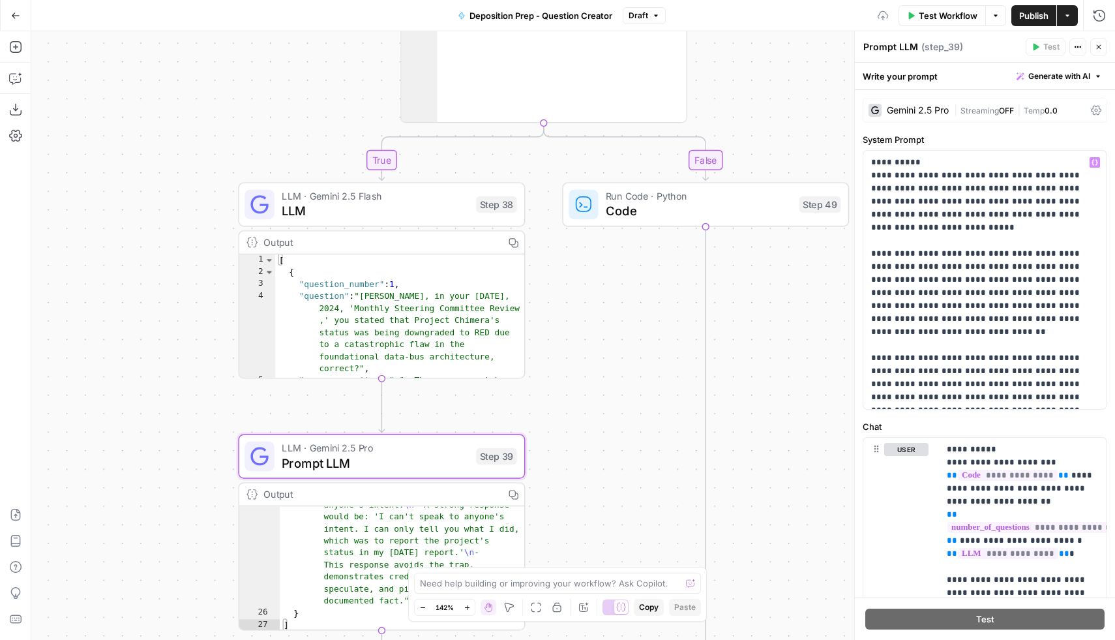
click at [722, 444] on div "true false true false true false Workflow Set Inputs Inputs Condition Condition…" at bounding box center [573, 335] width 1084 height 608
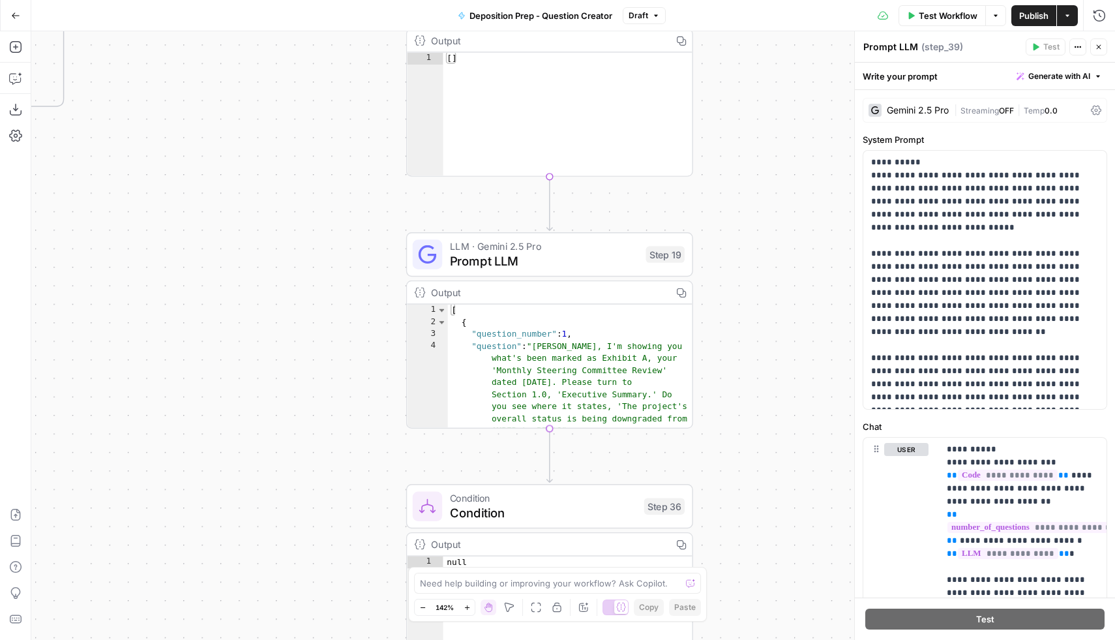
click at [580, 252] on span "Prompt LLM" at bounding box center [544, 261] width 189 height 18
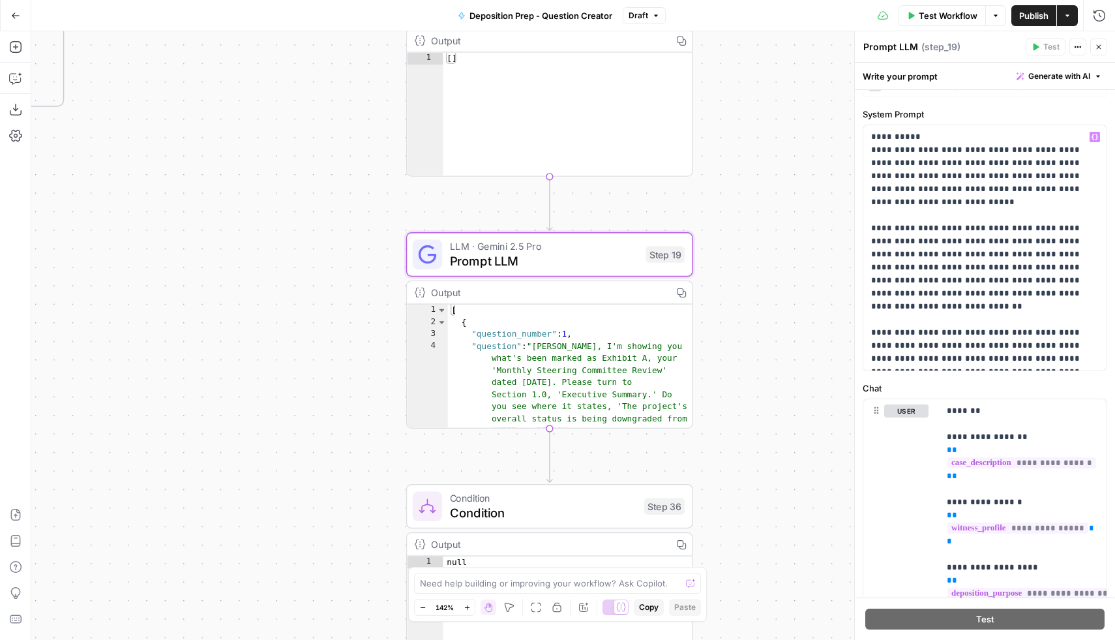
scroll to position [27, 0]
click at [1027, 331] on p "**********" at bounding box center [985, 245] width 228 height 235
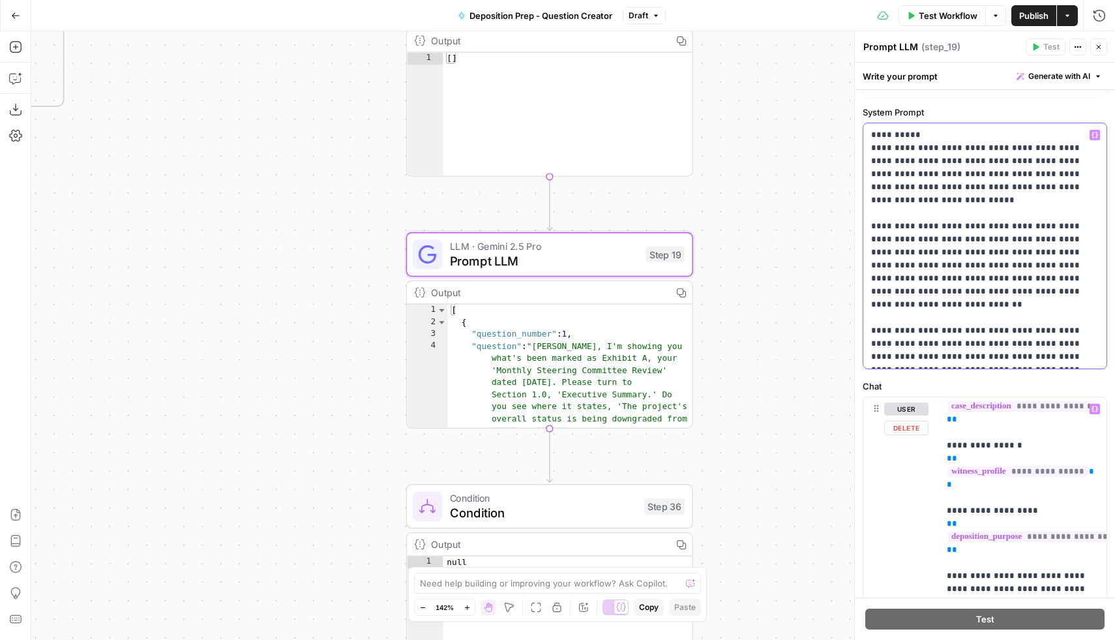
scroll to position [0, 0]
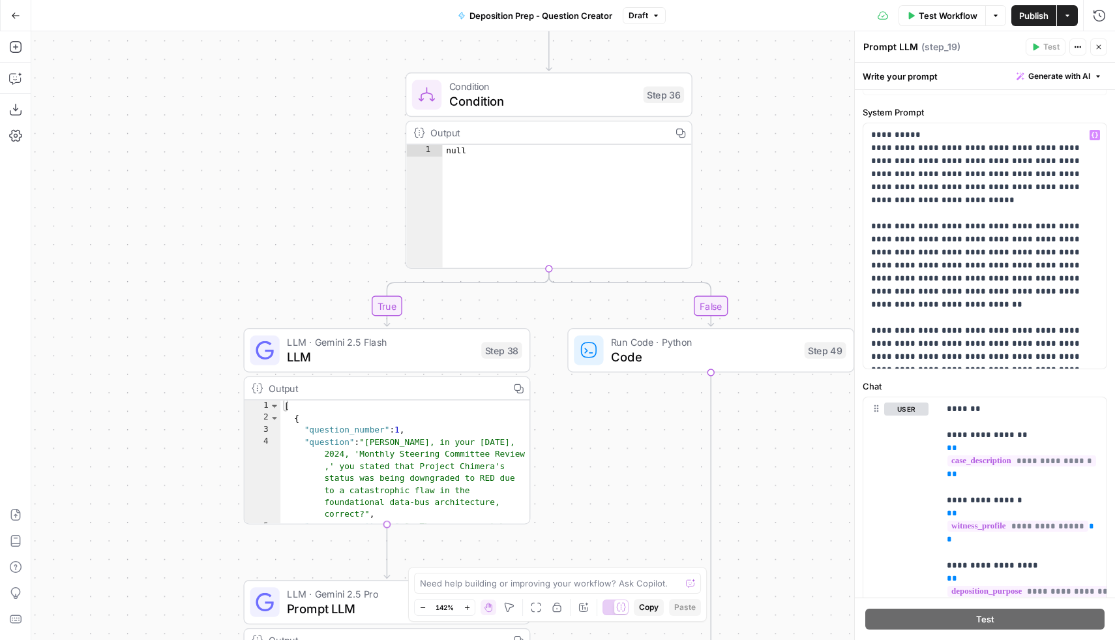
click at [393, 350] on span "LLM" at bounding box center [380, 357] width 187 height 18
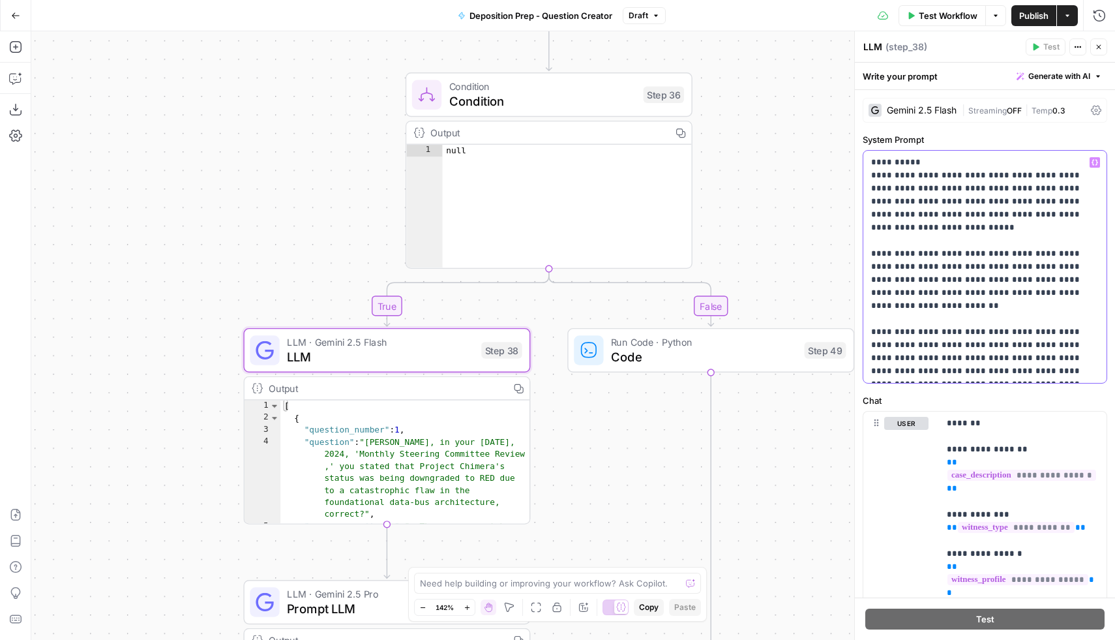
drag, startPoint x: 1029, startPoint y: 374, endPoint x: 1011, endPoint y: 359, distance: 23.6
click at [1011, 359] on p "**********" at bounding box center [985, 267] width 228 height 222
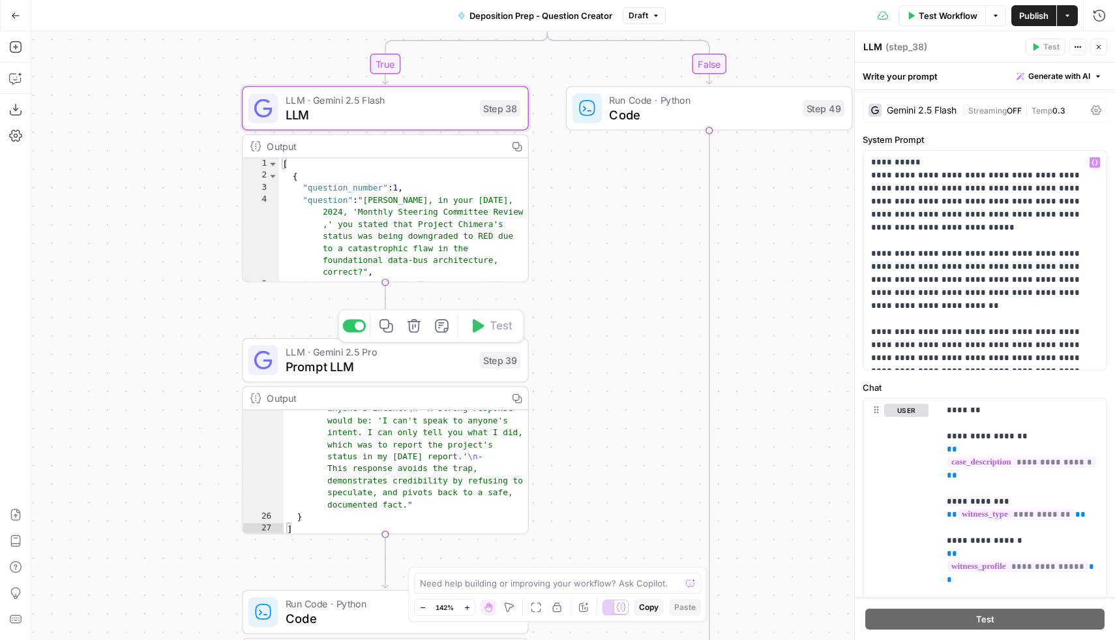
click at [406, 368] on span "Prompt LLM" at bounding box center [379, 366] width 187 height 18
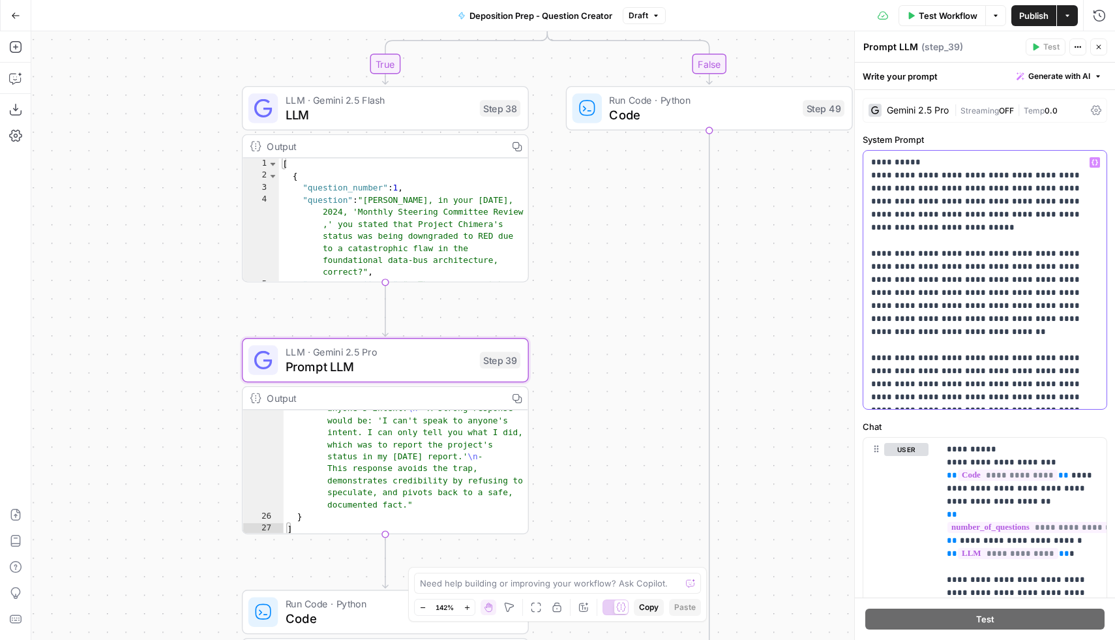
drag, startPoint x: 1039, startPoint y: 402, endPoint x: 1012, endPoint y: 387, distance: 30.3
click at [1012, 387] on p "**********" at bounding box center [985, 280] width 228 height 248
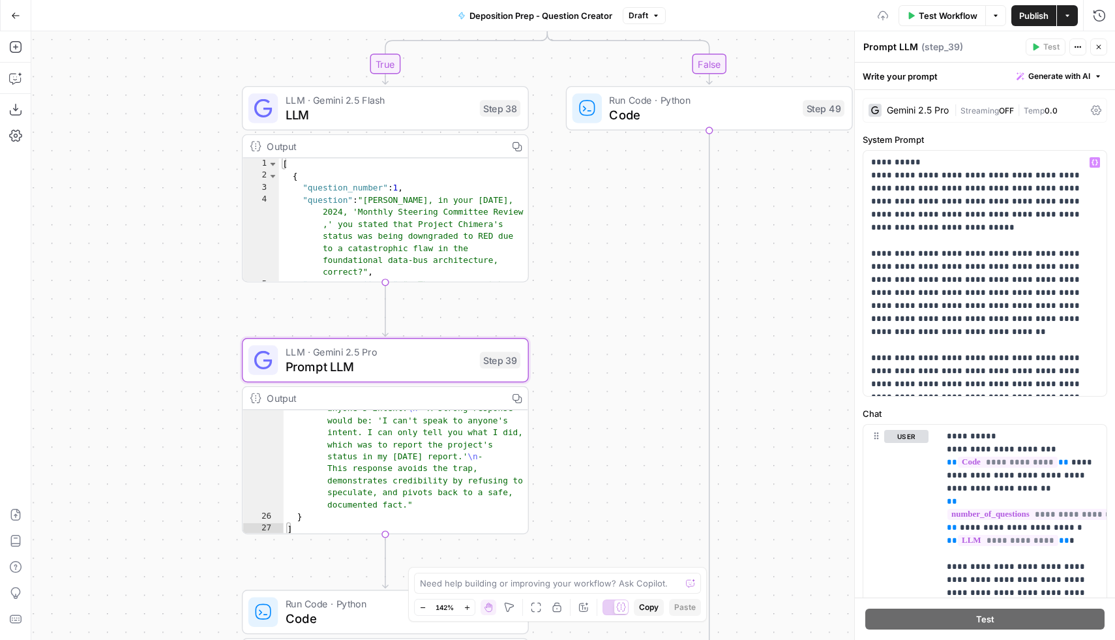
click at [572, 381] on div "true false true false true false Workflow Set Inputs Inputs Condition Condition…" at bounding box center [573, 335] width 1084 height 608
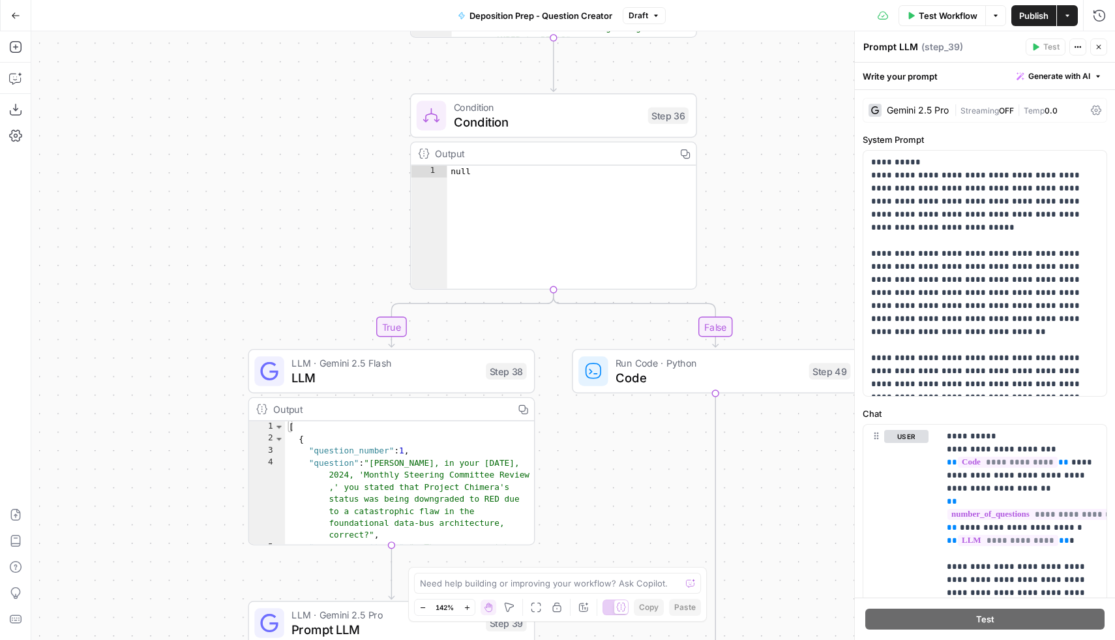
click at [793, 175] on div "true false true false true false Workflow Set Inputs Inputs Condition Condition…" at bounding box center [573, 335] width 1084 height 608
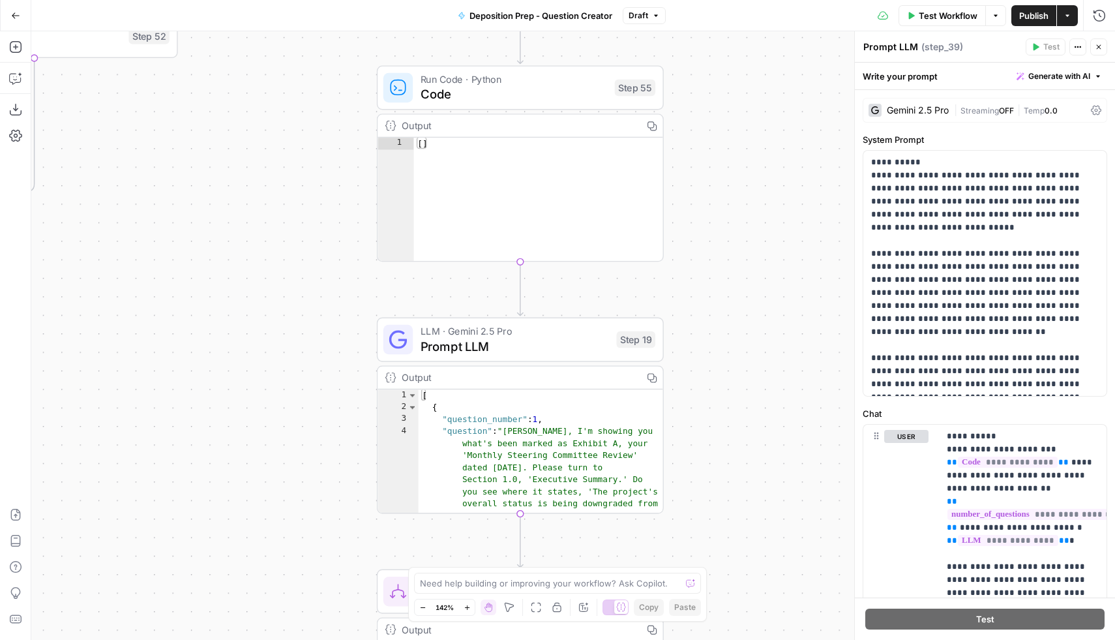
drag, startPoint x: 401, startPoint y: 82, endPoint x: 362, endPoint y: 498, distance: 417.9
click at [362, 498] on div "true false true false true false Workflow Set Inputs Inputs Condition Condition…" at bounding box center [573, 335] width 1084 height 608
click at [498, 356] on span "Prompt LLM" at bounding box center [514, 349] width 189 height 18
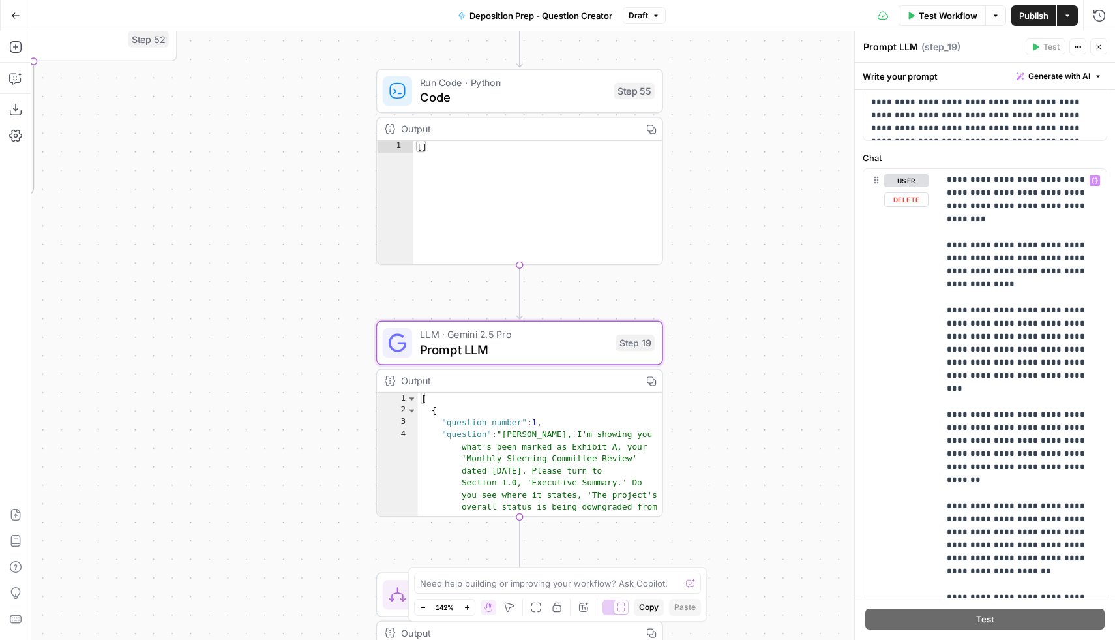
scroll to position [310, 0]
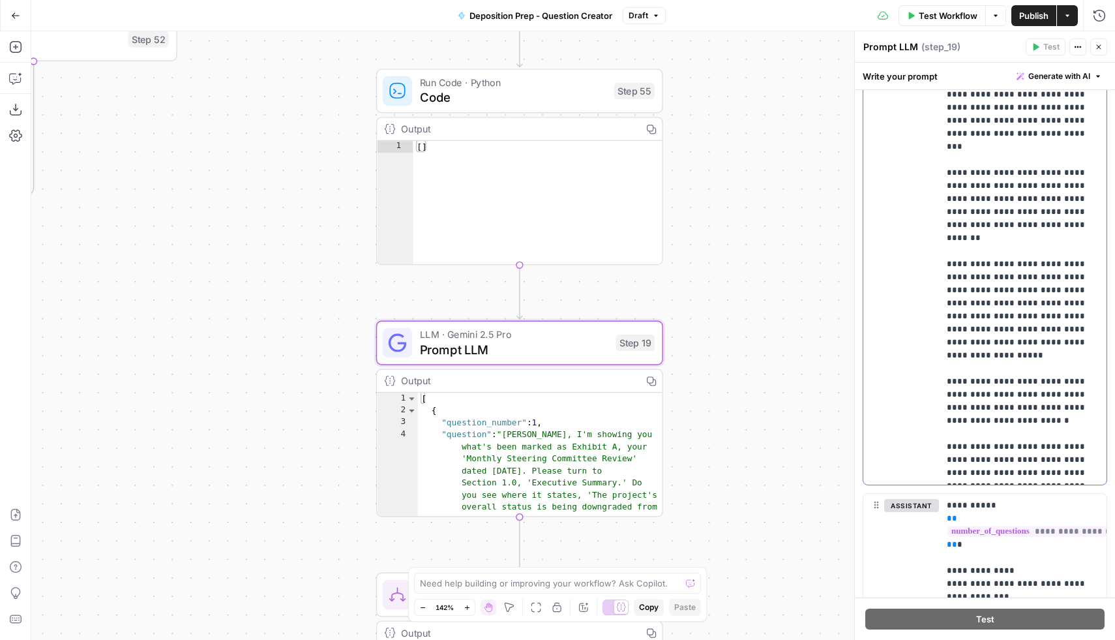
scroll to position [470, 0]
click at [739, 365] on div "true false true false true false Workflow Set Inputs Inputs Condition Condition…" at bounding box center [573, 335] width 1084 height 608
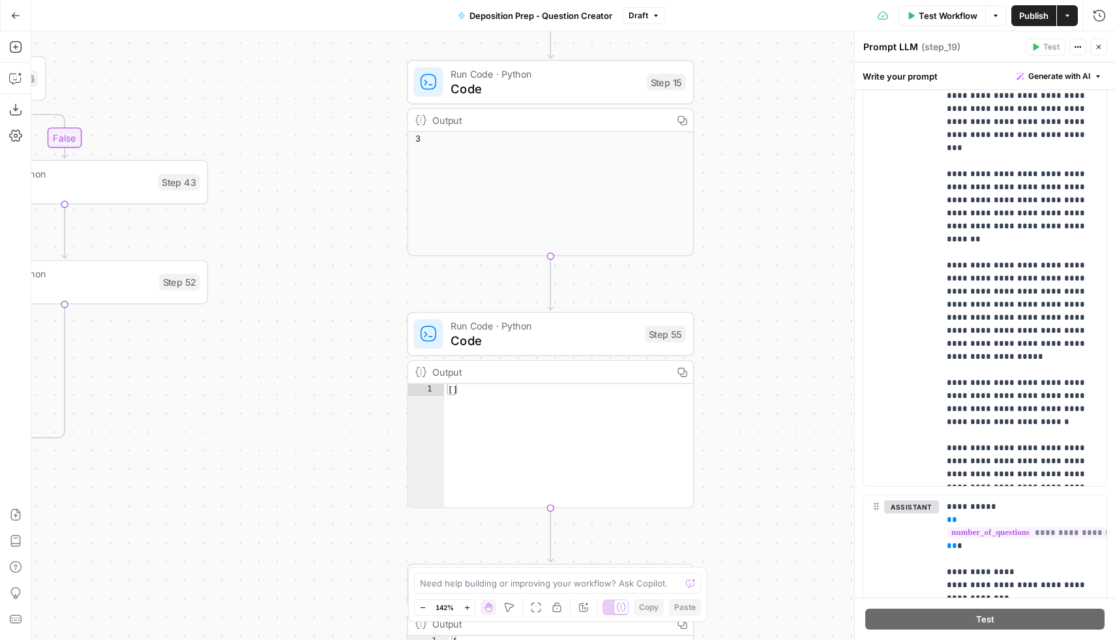
drag, startPoint x: 733, startPoint y: 261, endPoint x: 846, endPoint y: 422, distance: 196.6
click at [846, 422] on div "true false true false true false Workflow Set Inputs Inputs Condition Condition…" at bounding box center [573, 335] width 1084 height 608
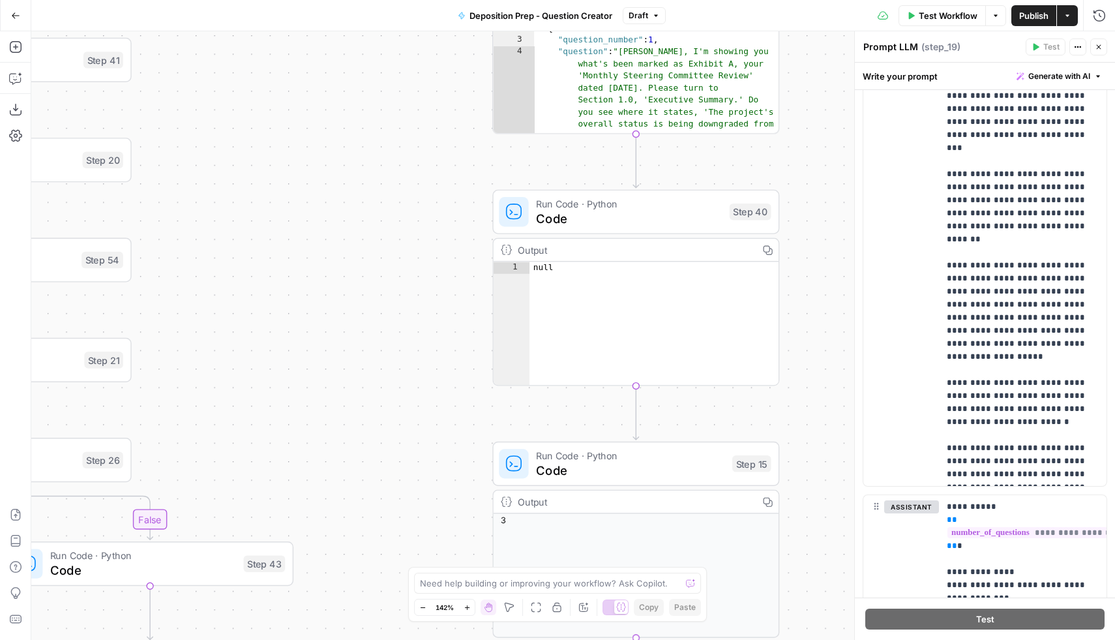
drag, startPoint x: 434, startPoint y: 181, endPoint x: 421, endPoint y: 584, distance: 403.2
click at [421, 584] on body "Rhetoric New Home Browse Your Data Usage Settings Recent Grids [PERSON_NAME] Te…" at bounding box center [557, 320] width 1115 height 640
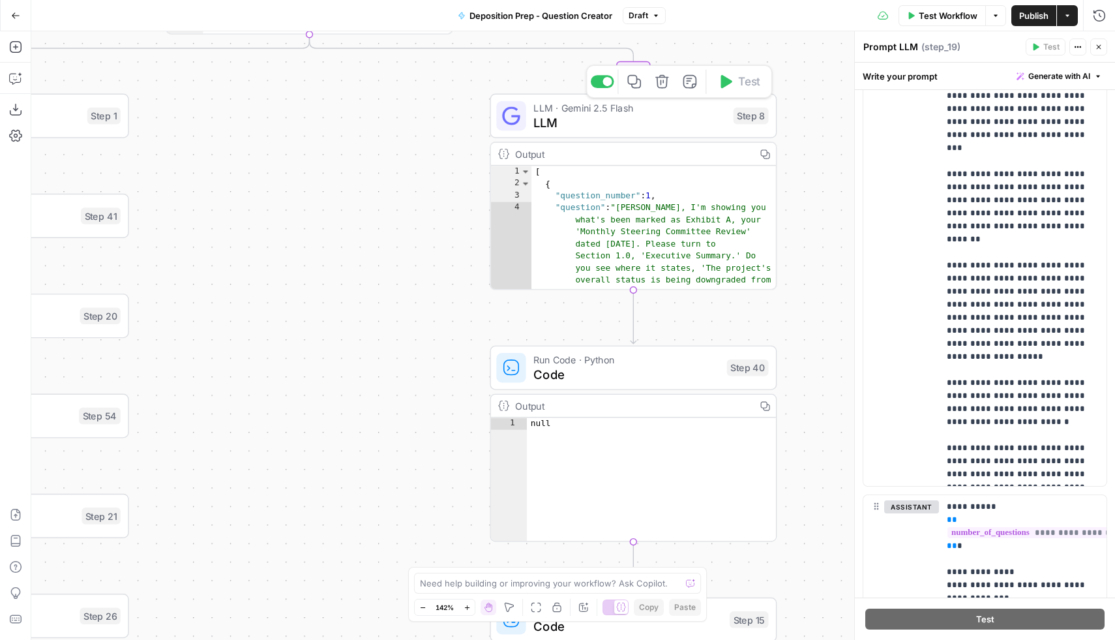
click at [623, 119] on span "LLM" at bounding box center [629, 122] width 192 height 18
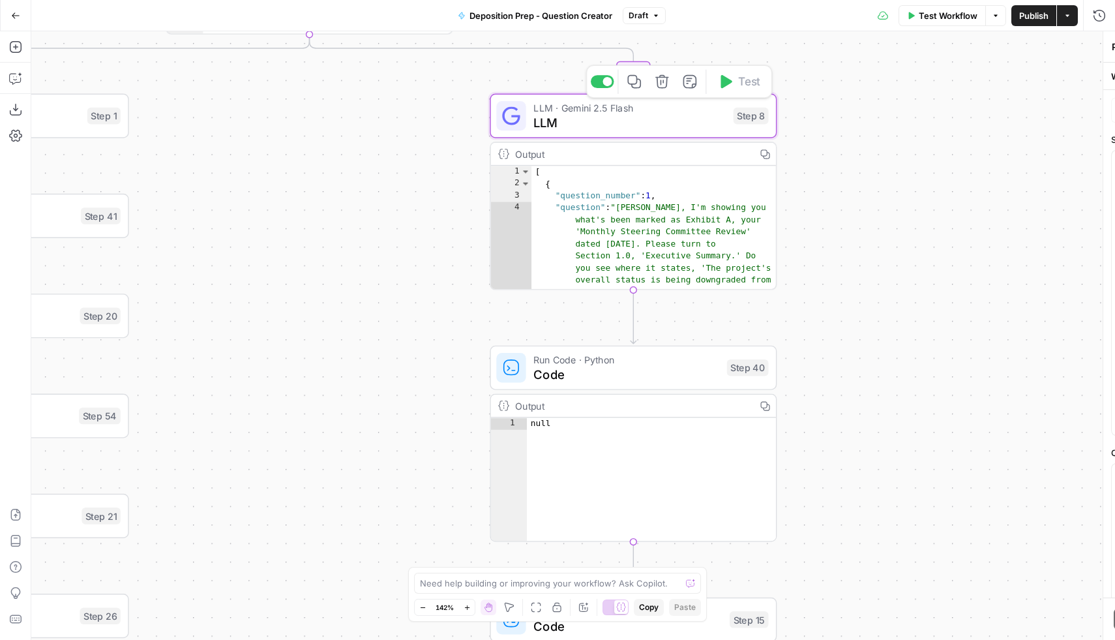
type textarea "LLM"
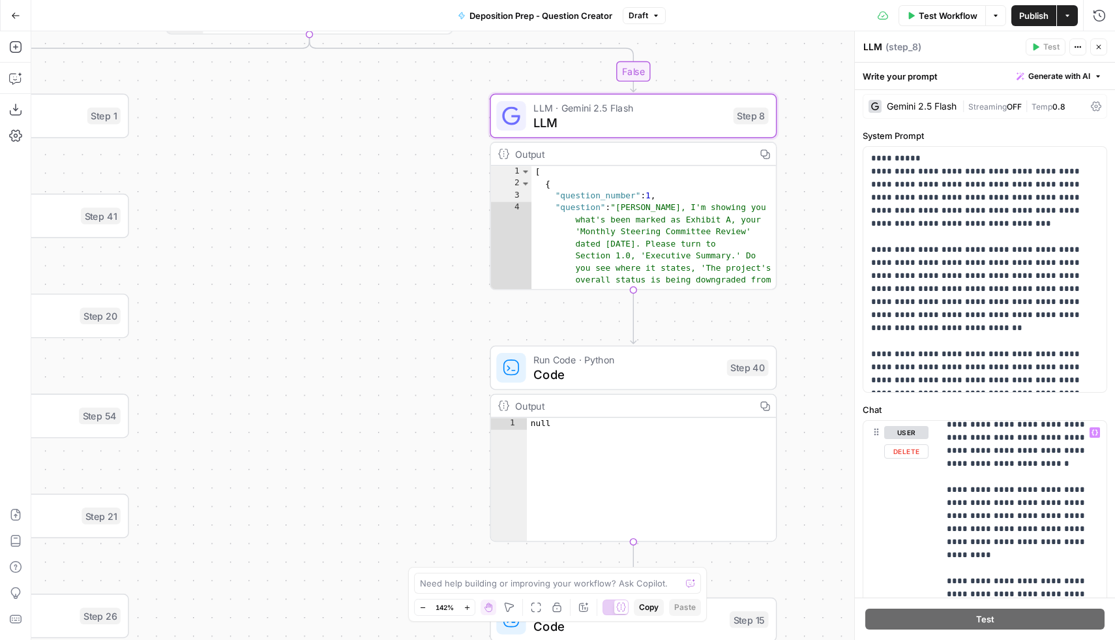
scroll to position [1133, 0]
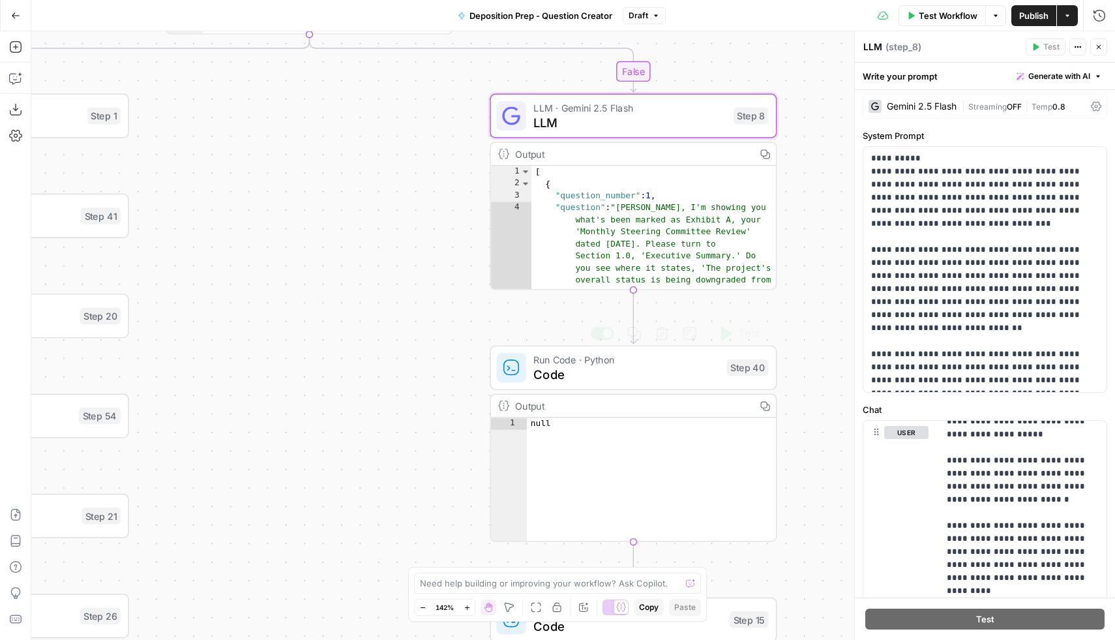
click at [447, 305] on div "true false true false true false Workflow Set Inputs Inputs Condition Condition…" at bounding box center [573, 335] width 1084 height 608
click at [1028, 20] on span "Publish" at bounding box center [1033, 15] width 29 height 13
click at [827, 233] on div "true false true false true false Workflow Set Inputs Inputs Condition Condition…" at bounding box center [573, 335] width 1084 height 608
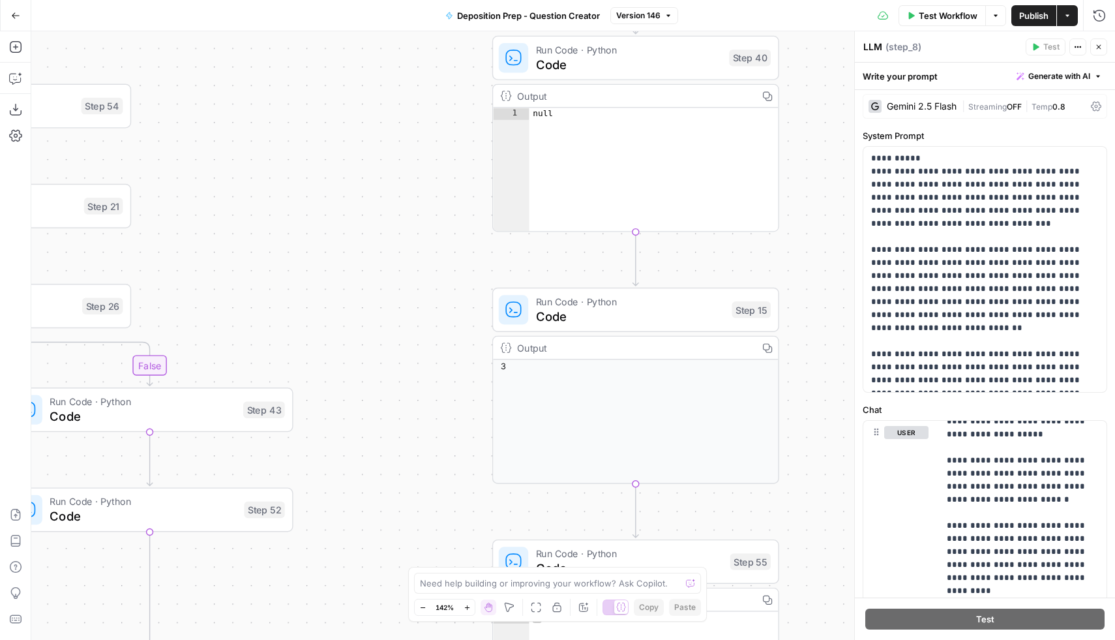
drag, startPoint x: 817, startPoint y: 363, endPoint x: 834, endPoint y: 52, distance: 312.2
click at [834, 51] on div "true false true false true false Workflow Set Inputs Inputs Condition Condition…" at bounding box center [573, 335] width 1084 height 608
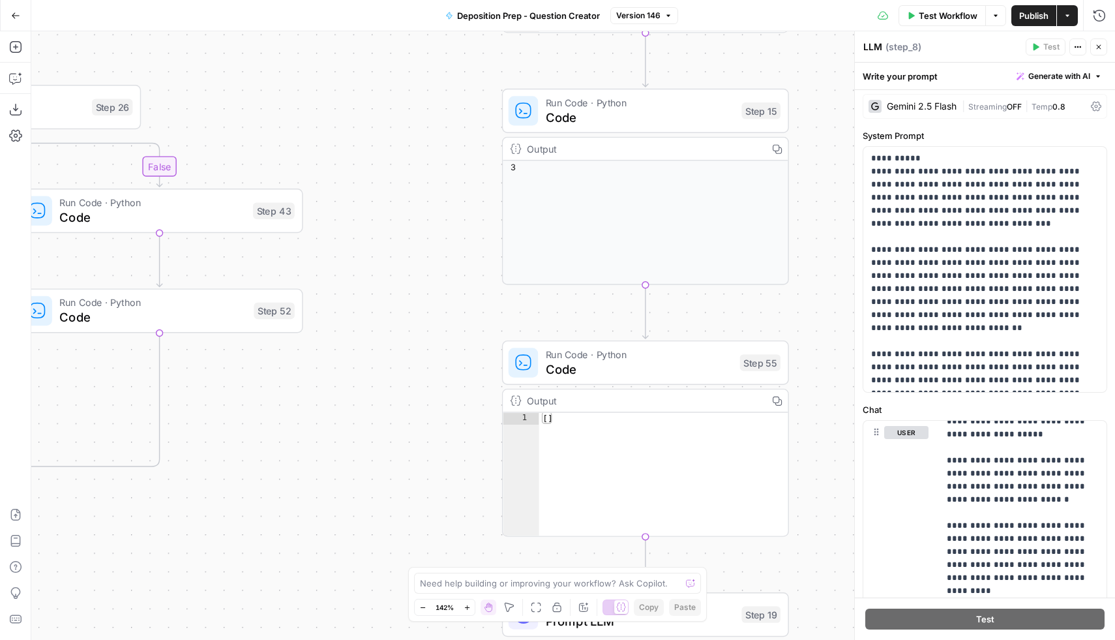
drag, startPoint x: 834, startPoint y: 52, endPoint x: 834, endPoint y: -82, distance: 133.7
click at [834, 0] on html "Rhetoric New Home Browse Your Data Usage Settings Recent Grids [PERSON_NAME] Te…" at bounding box center [557, 320] width 1115 height 640
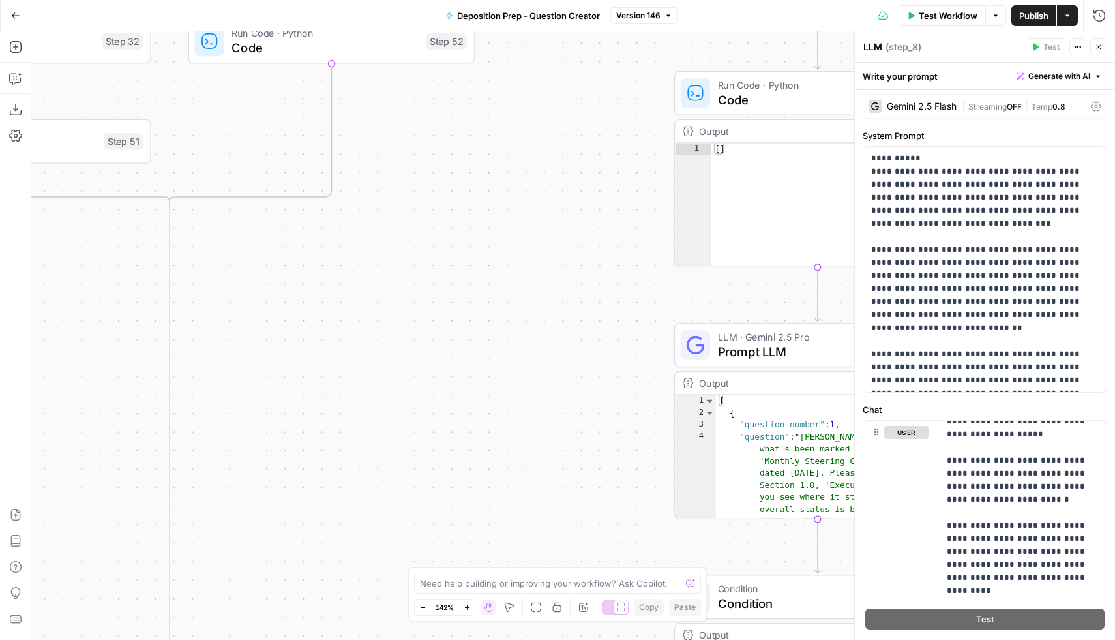
drag, startPoint x: 430, startPoint y: 323, endPoint x: 612, endPoint y: 77, distance: 305.4
click at [612, 74] on div "true false true false true false Workflow Set Inputs Inputs Condition Condition…" at bounding box center [573, 335] width 1084 height 608
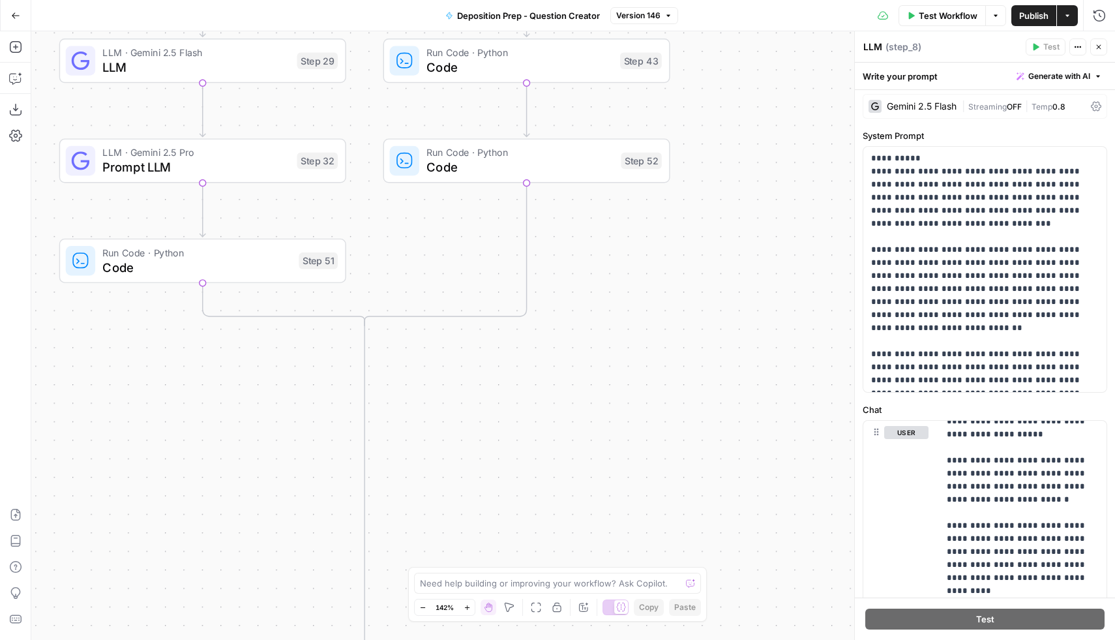
drag, startPoint x: 446, startPoint y: 181, endPoint x: 642, endPoint y: 301, distance: 229.5
click at [642, 301] on div "true false true false true false Workflow Set Inputs Inputs Condition Condition…" at bounding box center [573, 335] width 1084 height 608
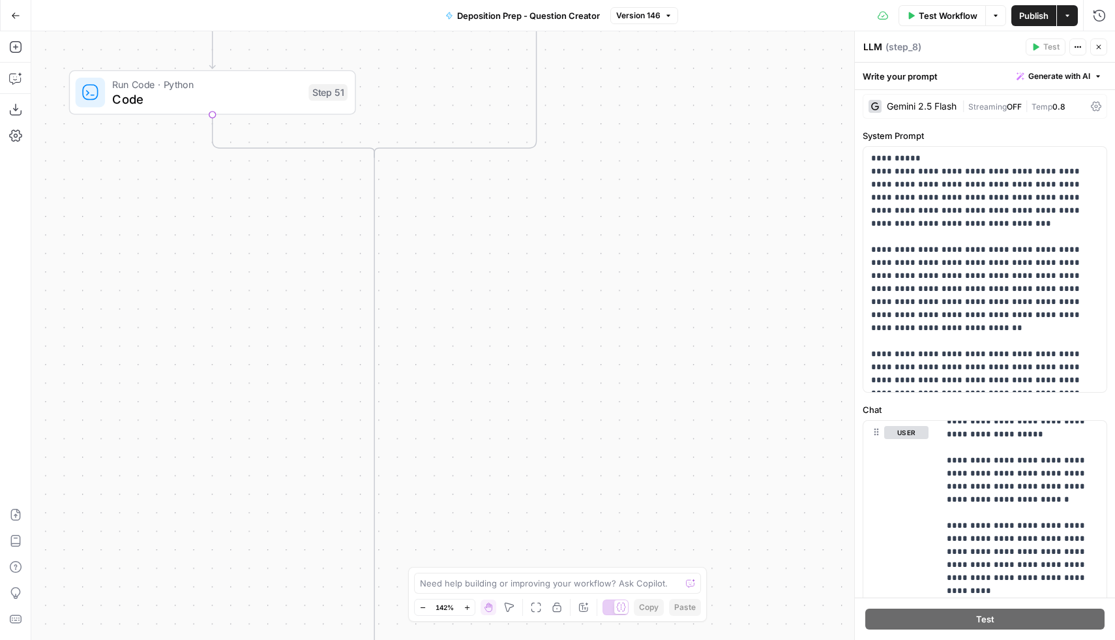
drag, startPoint x: 468, startPoint y: 390, endPoint x: 483, endPoint y: 72, distance: 318.6
click at [483, 71] on div "true false true false true false Workflow Set Inputs Inputs Condition Condition…" at bounding box center [573, 335] width 1084 height 608
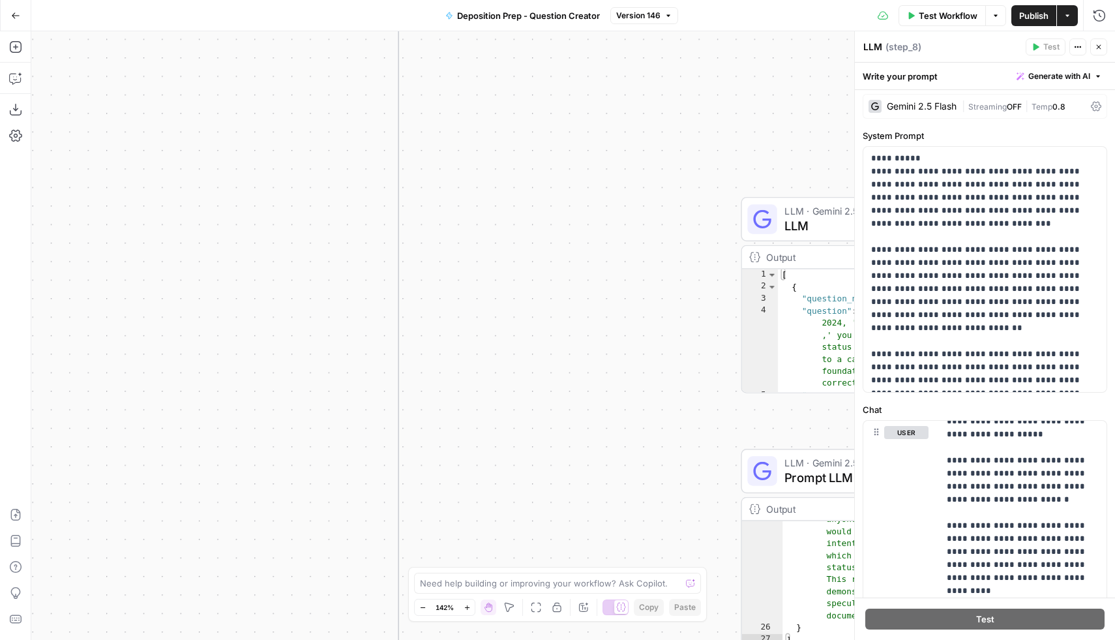
drag, startPoint x: 464, startPoint y: 368, endPoint x: 473, endPoint y: -54, distance: 422.6
click at [473, 0] on html "Rhetoric New Home Browse Your Data Usage Settings Recent Grids [PERSON_NAME] Te…" at bounding box center [557, 320] width 1115 height 640
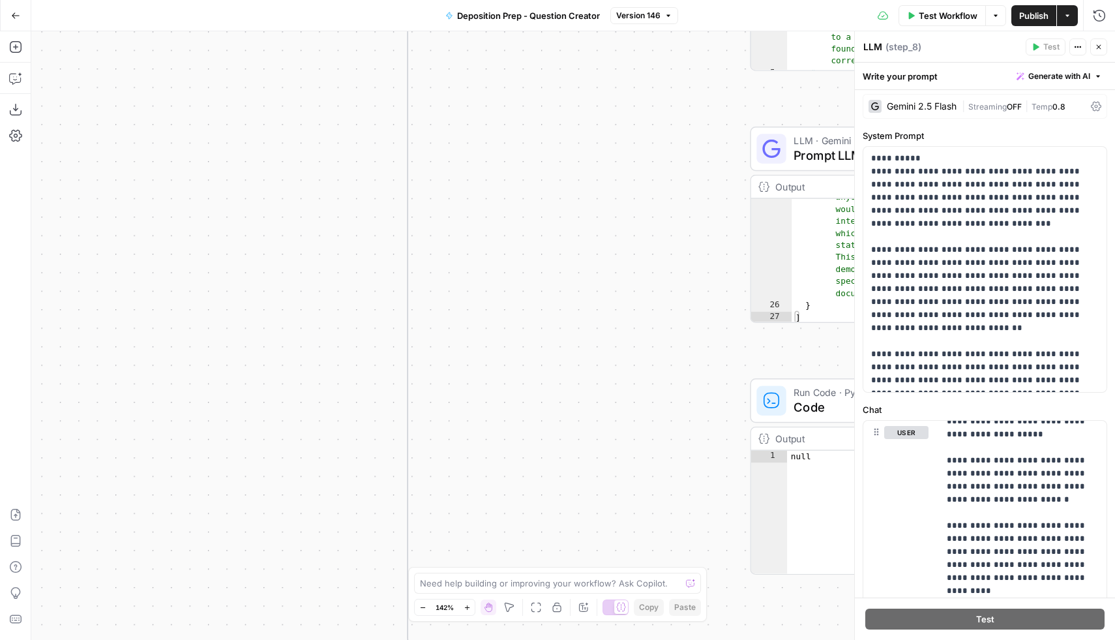
drag, startPoint x: 535, startPoint y: 308, endPoint x: 555, endPoint y: -79, distance: 387.8
click at [555, 0] on html "Rhetoric New Home Browse Your Data Usage Settings Recent Grids [PERSON_NAME] Te…" at bounding box center [557, 320] width 1115 height 640
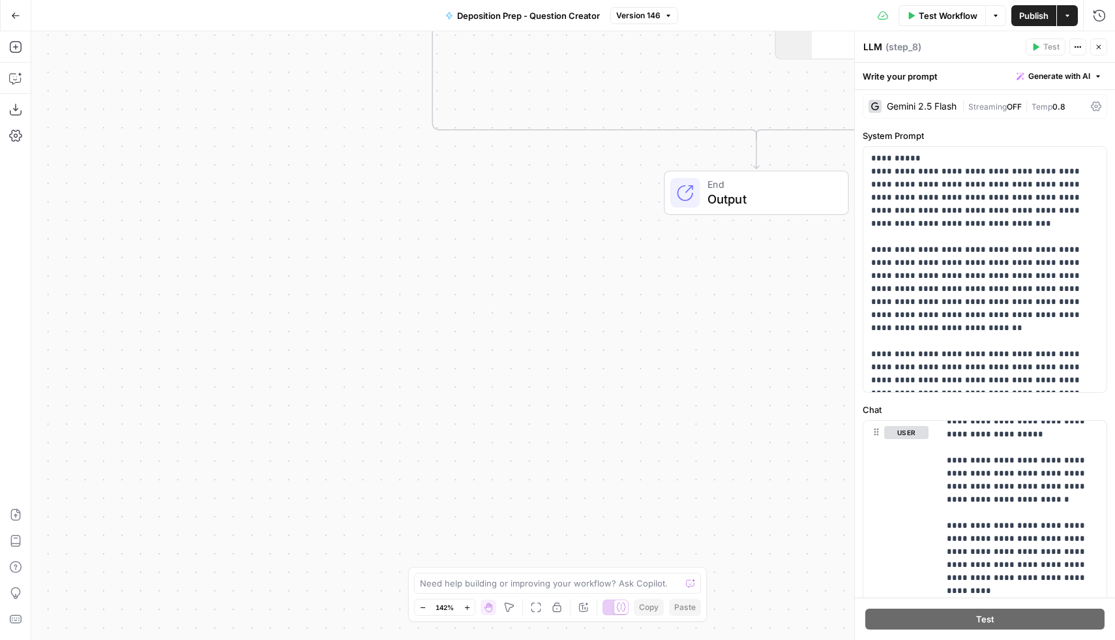
drag, startPoint x: 529, startPoint y: 361, endPoint x: 543, endPoint y: -82, distance: 443.0
click at [543, 0] on html "Rhetoric New Home Browse Your Data Usage Settings Recent Grids [PERSON_NAME] Te…" at bounding box center [557, 320] width 1115 height 640
drag, startPoint x: 605, startPoint y: 78, endPoint x: 371, endPoint y: 340, distance: 351.0
click at [372, 340] on div "true false true false true false Workflow Set Inputs Inputs Condition Condition…" at bounding box center [573, 335] width 1084 height 608
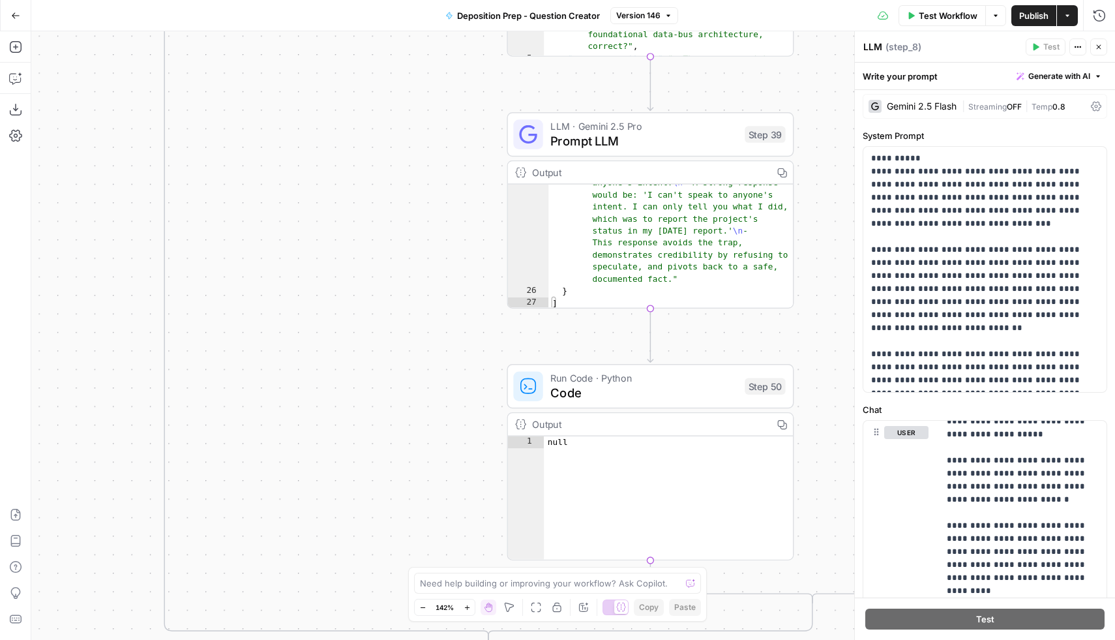
drag, startPoint x: 325, startPoint y: 381, endPoint x: 290, endPoint y: 638, distance: 259.3
click at [291, 638] on div "true false true false true false Workflow Set Inputs Inputs Condition Condition…" at bounding box center [573, 335] width 1084 height 608
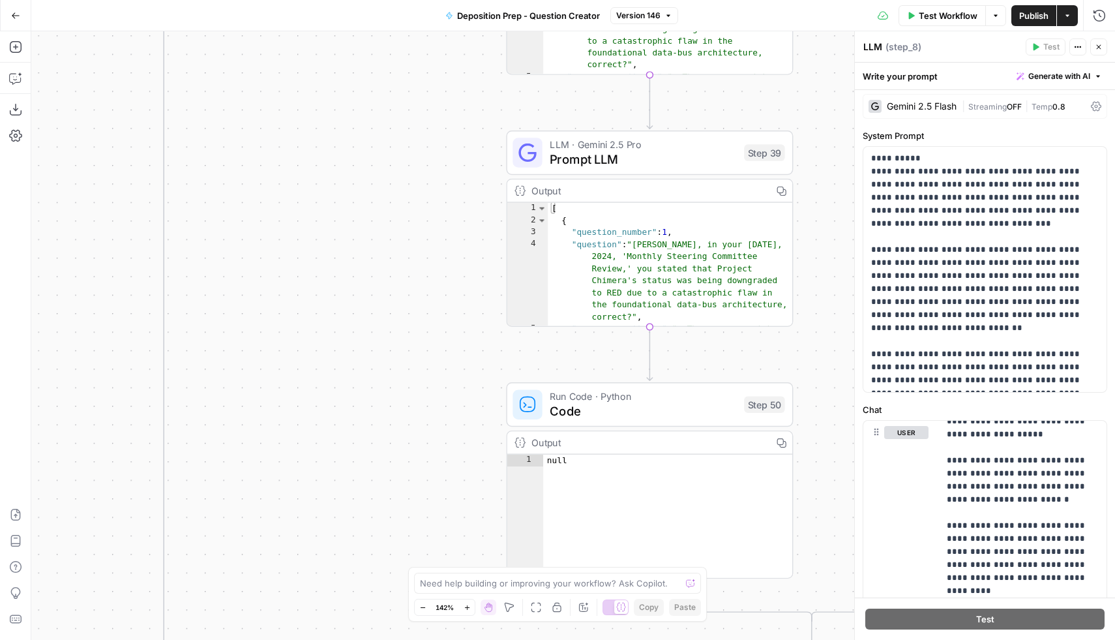
scroll to position [0, 0]
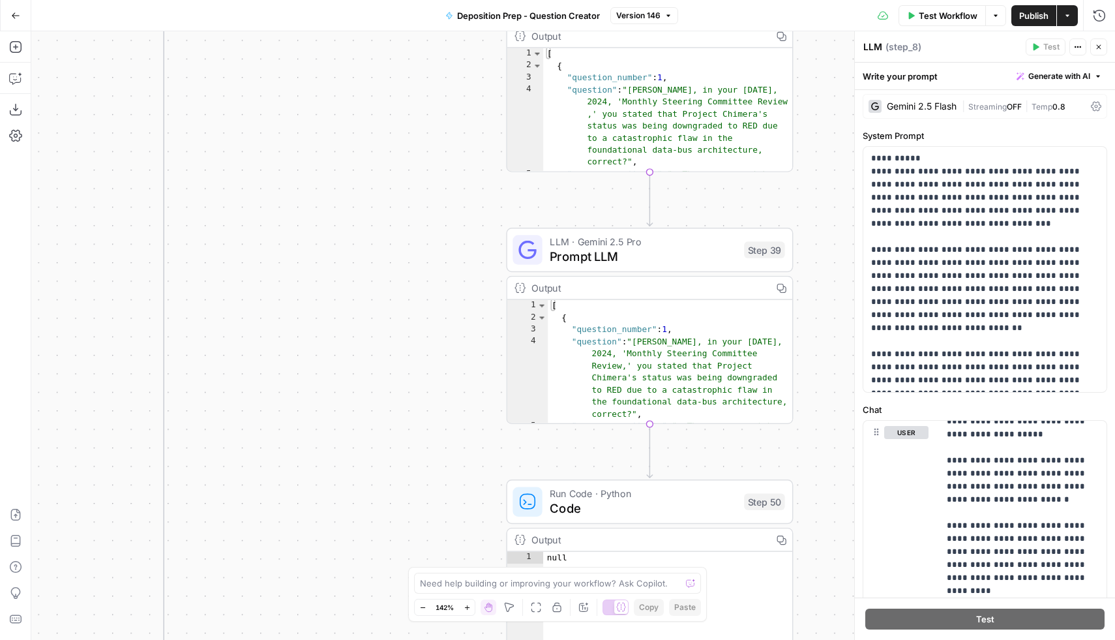
drag, startPoint x: 832, startPoint y: 160, endPoint x: 829, endPoint y: 331, distance: 170.9
click at [831, 330] on div "true false true false true false Workflow Set Inputs Inputs Condition Condition…" at bounding box center [573, 335] width 1084 height 608
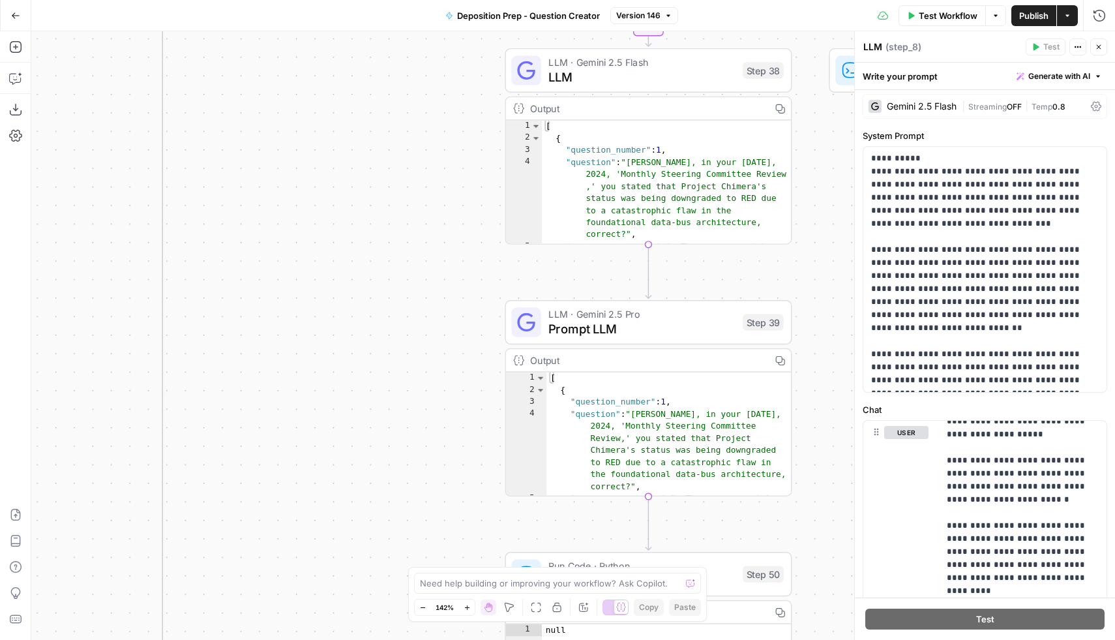
click at [1095, 47] on icon "button" at bounding box center [1099, 47] width 8 height 8
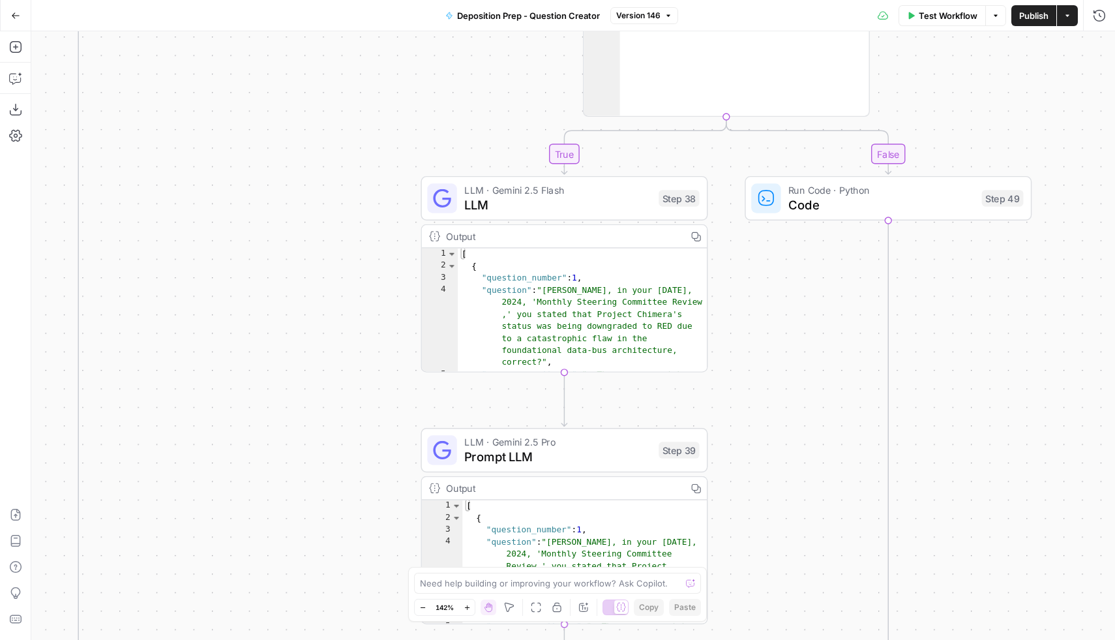
drag, startPoint x: 903, startPoint y: 212, endPoint x: 818, endPoint y: 342, distance: 155.9
click at [818, 342] on div "true false true false true false Workflow Set Inputs Inputs Condition Condition…" at bounding box center [573, 335] width 1084 height 608
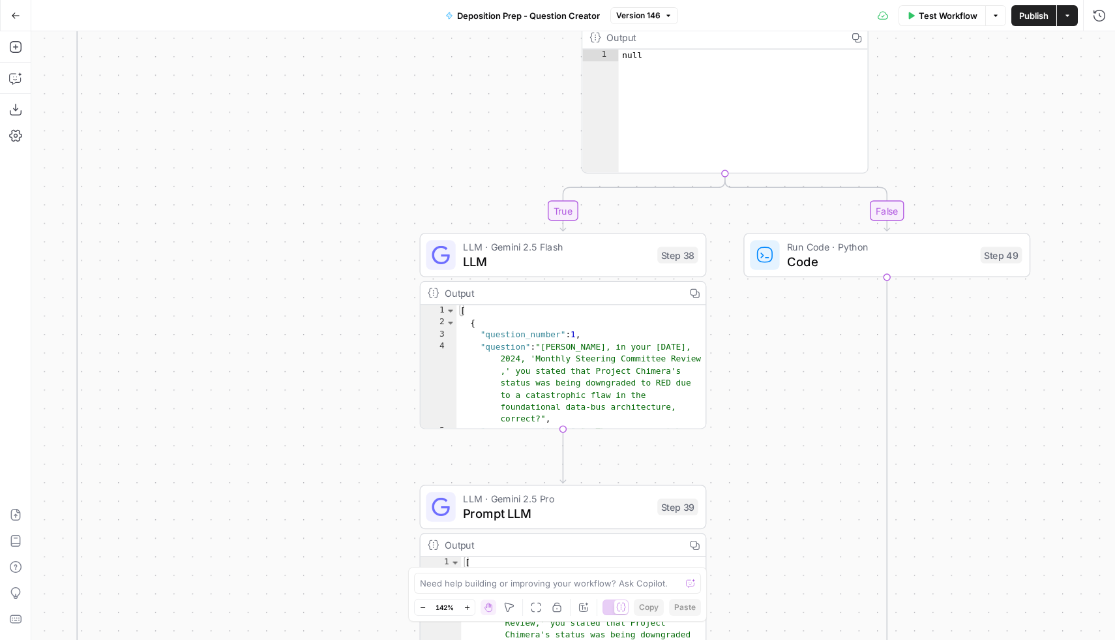
drag, startPoint x: 818, startPoint y: 342, endPoint x: 818, endPoint y: 396, distance: 53.5
click at [818, 396] on div "true false true false true false Workflow Set Inputs Inputs Condition Condition…" at bounding box center [573, 335] width 1084 height 608
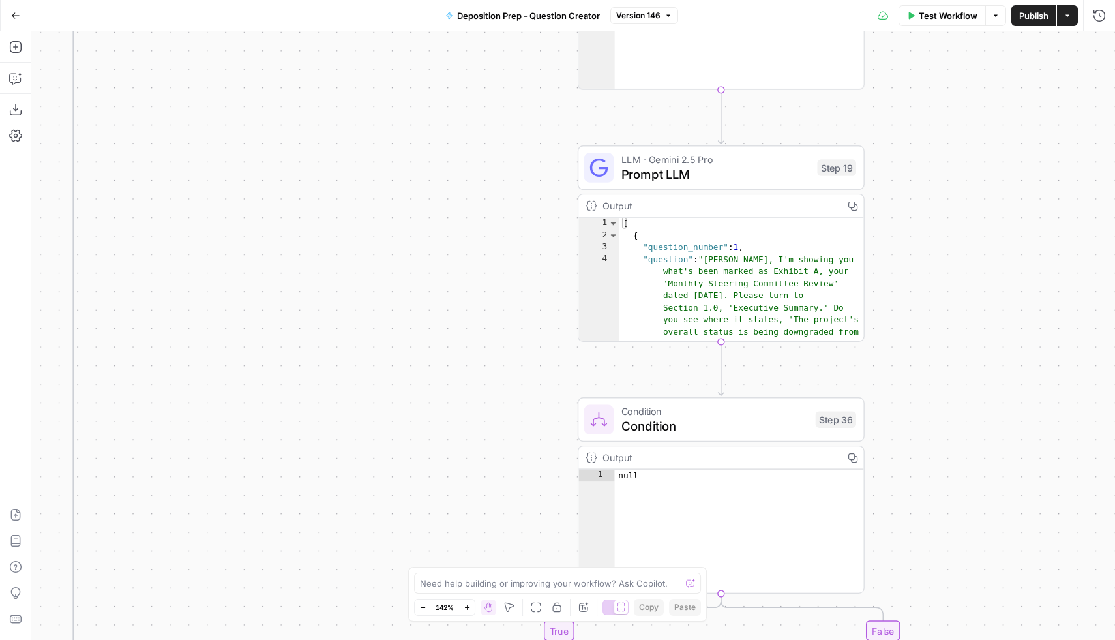
drag, startPoint x: 726, startPoint y: 218, endPoint x: 721, endPoint y: 638, distance: 420.0
click at [722, 639] on div "true false true false true false Workflow Set Inputs Inputs Condition Condition…" at bounding box center [573, 335] width 1084 height 608
drag, startPoint x: 887, startPoint y: 194, endPoint x: 875, endPoint y: 366, distance: 171.9
click at [875, 366] on div "true false true false true false Workflow Set Inputs Inputs Condition Condition…" at bounding box center [573, 335] width 1084 height 608
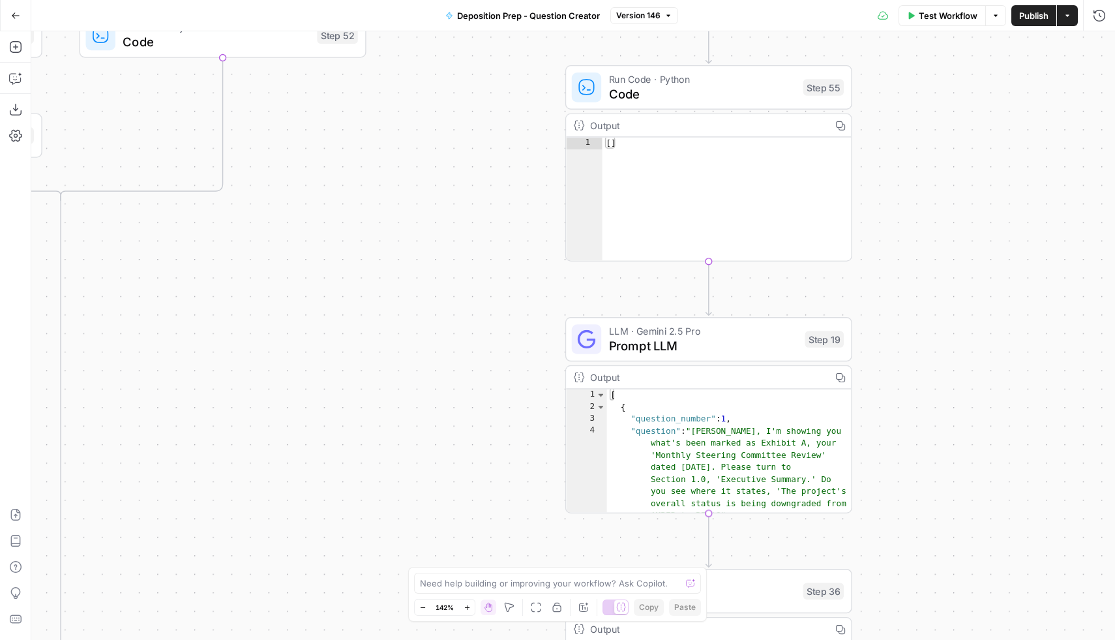
click at [706, 333] on span "LLM · Gemini 2.5 Pro" at bounding box center [703, 330] width 189 height 15
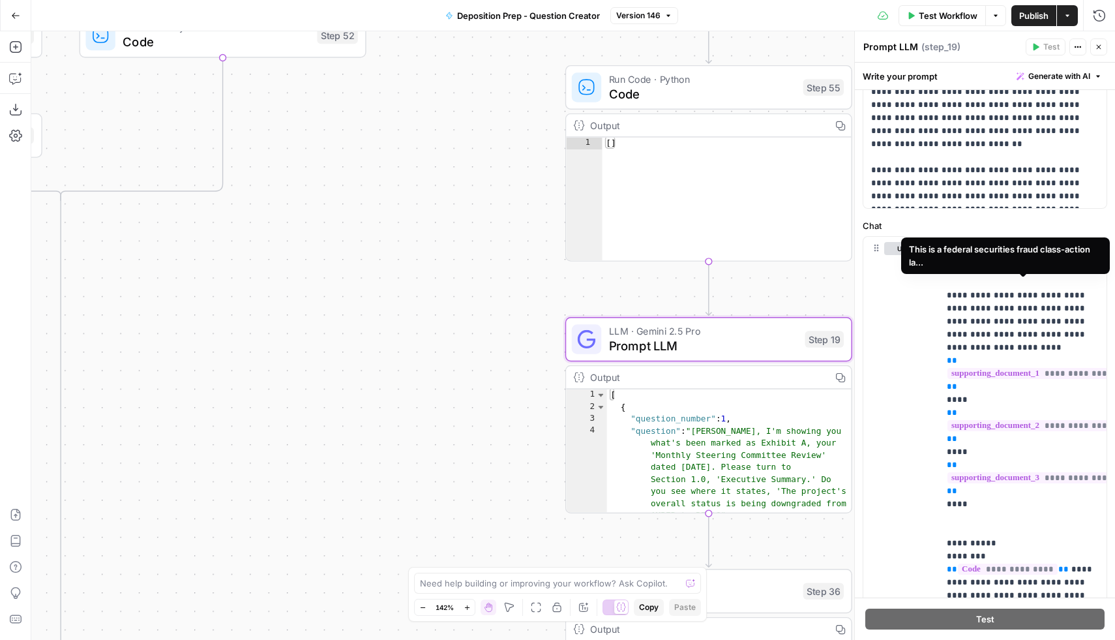
scroll to position [175, 0]
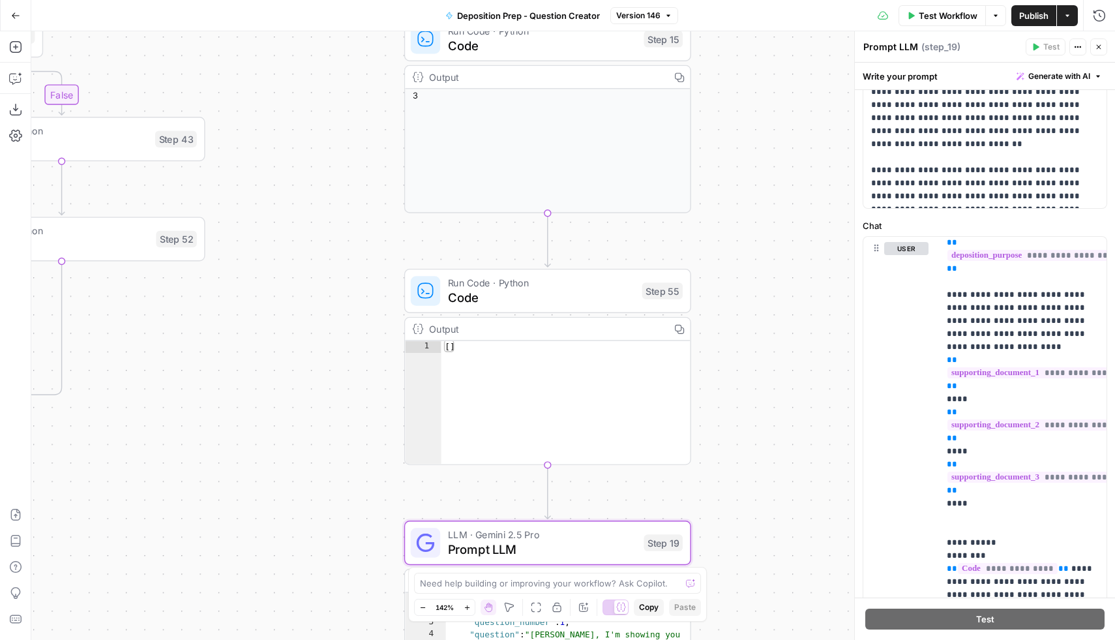
drag, startPoint x: 522, startPoint y: 293, endPoint x: 383, endPoint y: 512, distance: 258.9
click at [383, 512] on div "true false true false true false Workflow Set Inputs Inputs Condition Condition…" at bounding box center [573, 335] width 1084 height 608
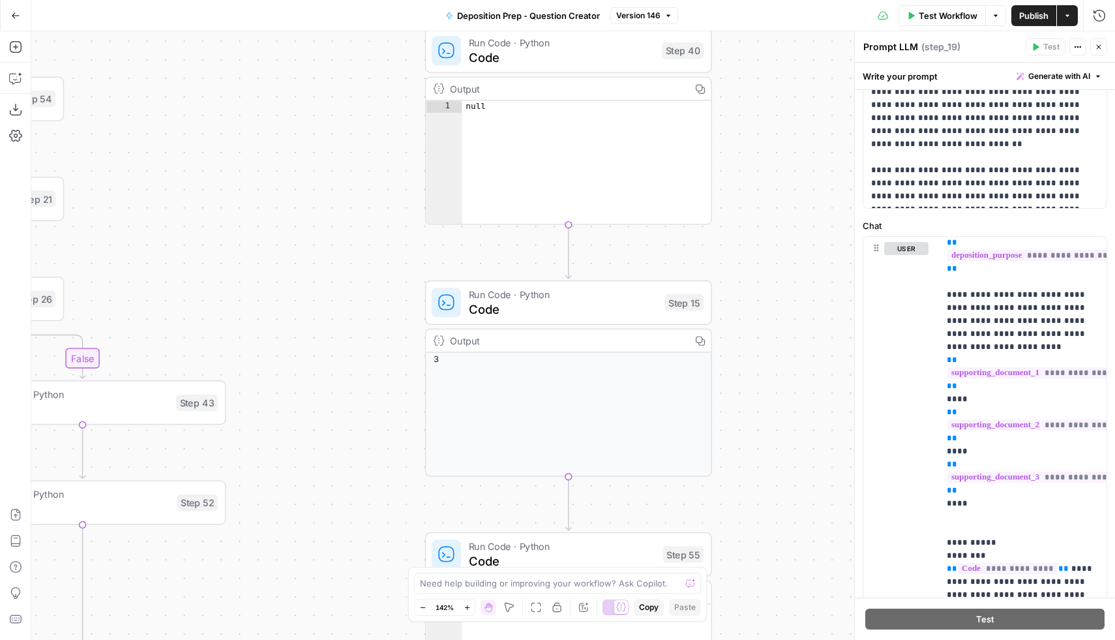
drag, startPoint x: 391, startPoint y: 239, endPoint x: 390, endPoint y: 488, distance: 248.4
click at [390, 488] on div "true false true false true false Workflow Set Inputs Inputs Condition Condition…" at bounding box center [573, 335] width 1084 height 608
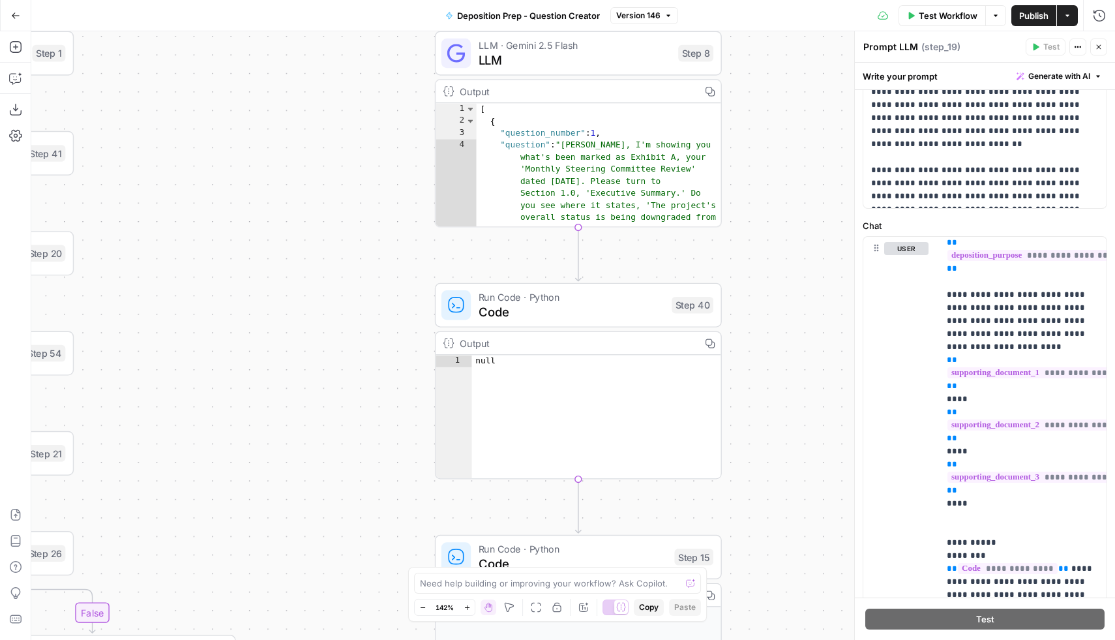
drag, startPoint x: 353, startPoint y: 258, endPoint x: 363, endPoint y: 512, distance: 254.5
click at [363, 512] on div "true false true false true false Workflow Set Inputs Inputs Condition Condition…" at bounding box center [573, 335] width 1084 height 608
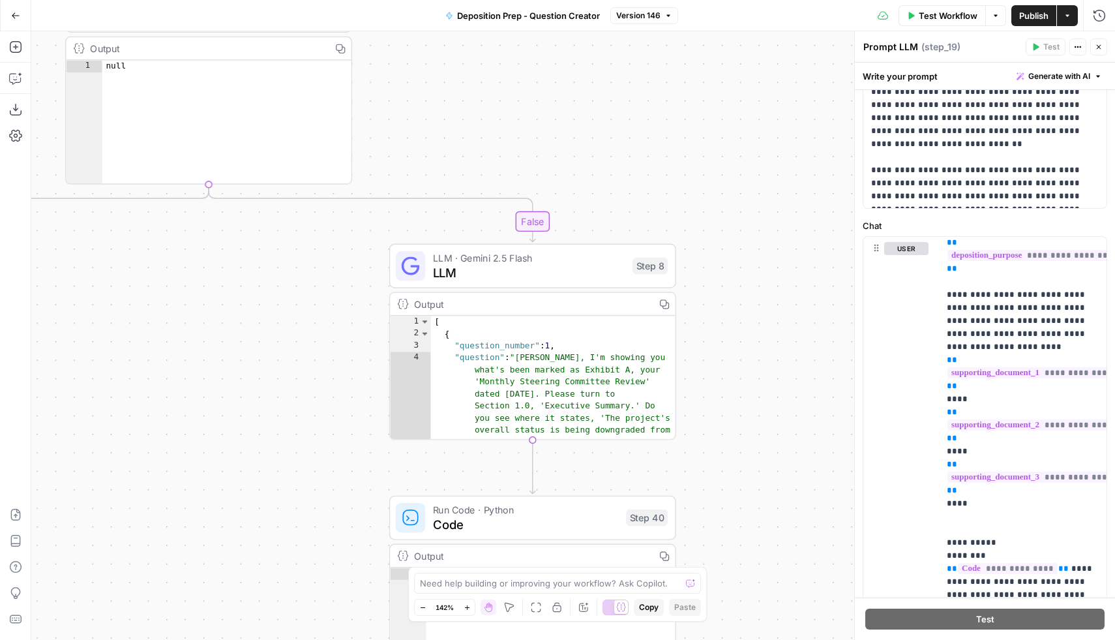
drag, startPoint x: 372, startPoint y: 276, endPoint x: 326, endPoint y: 491, distance: 219.5
click at [326, 491] on div "true false true false true false Workflow Set Inputs Inputs Condition Condition…" at bounding box center [573, 335] width 1084 height 608
click at [513, 265] on span "LLM" at bounding box center [528, 274] width 192 height 18
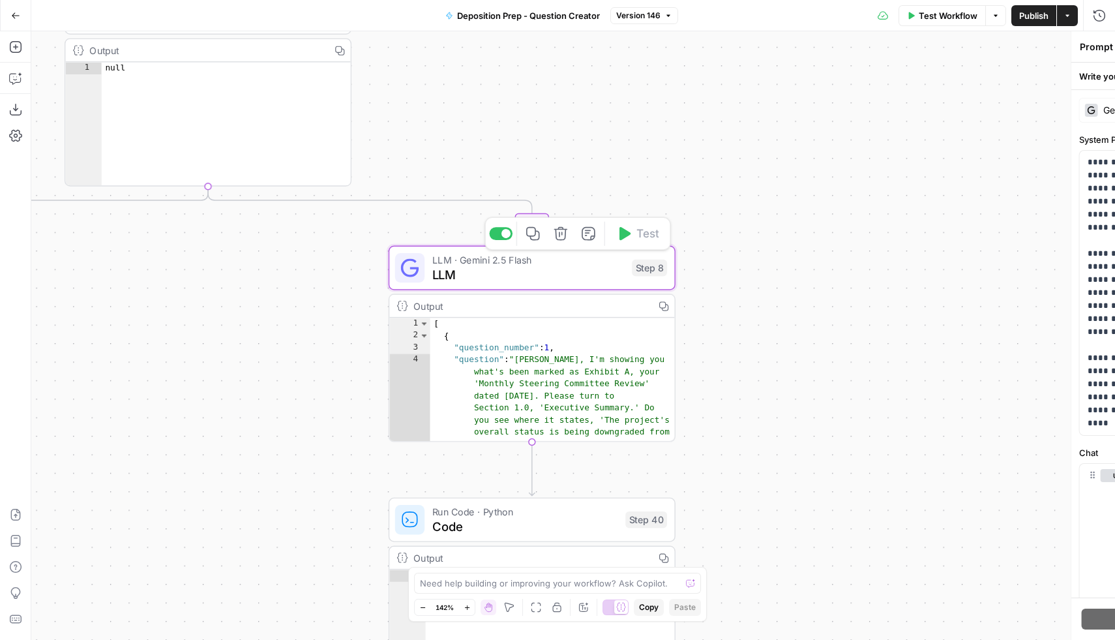
type textarea "LLM"
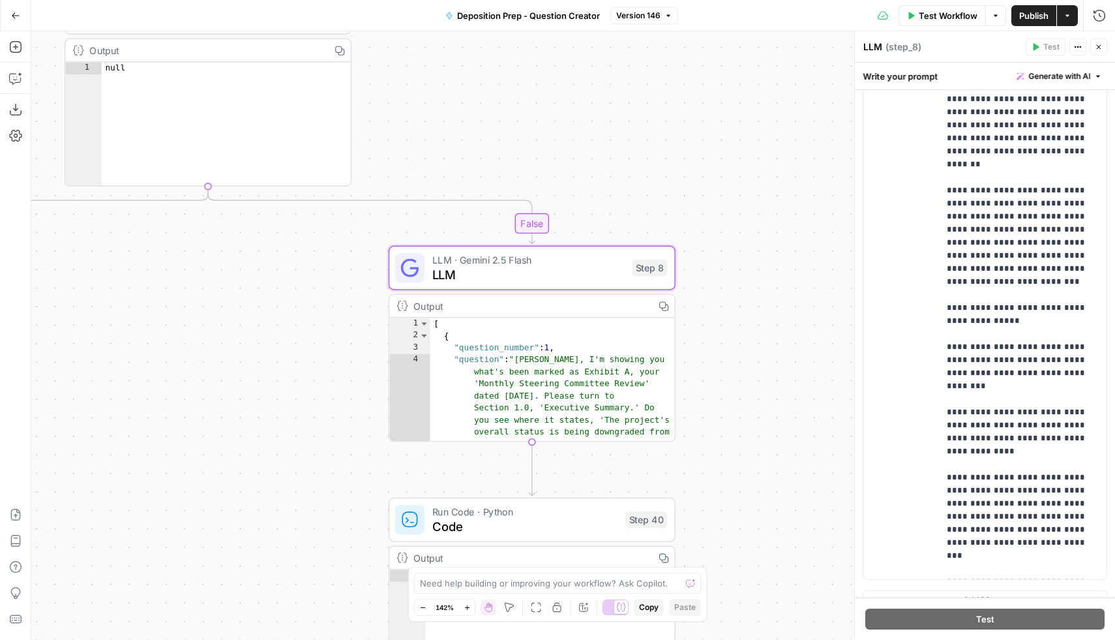
scroll to position [417, 0]
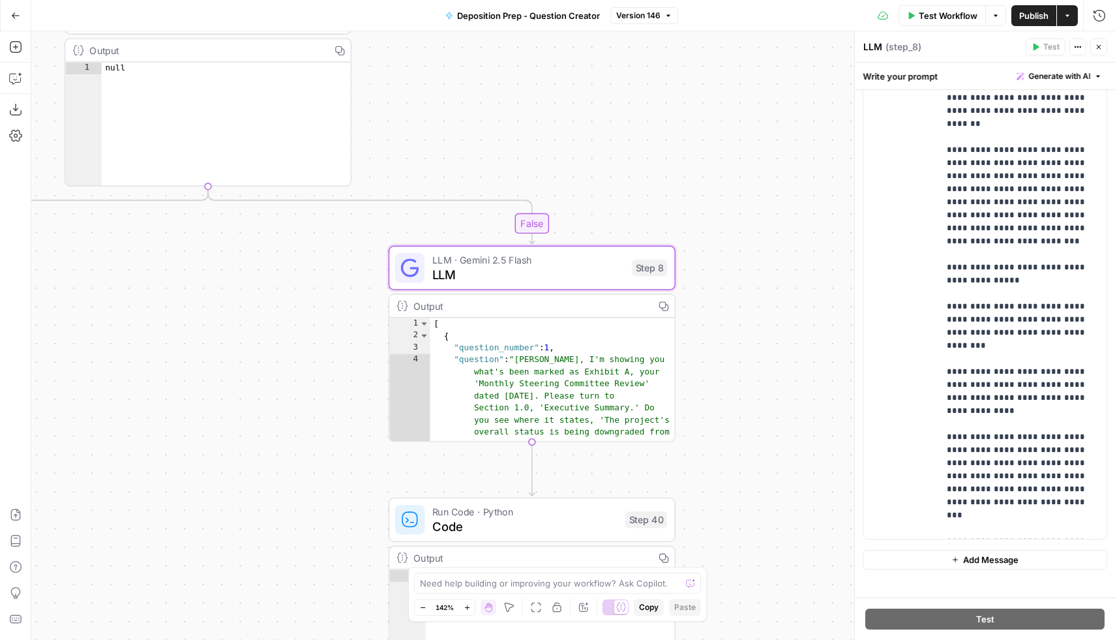
click at [923, 428] on div "user Delete" at bounding box center [906, 272] width 44 height 521
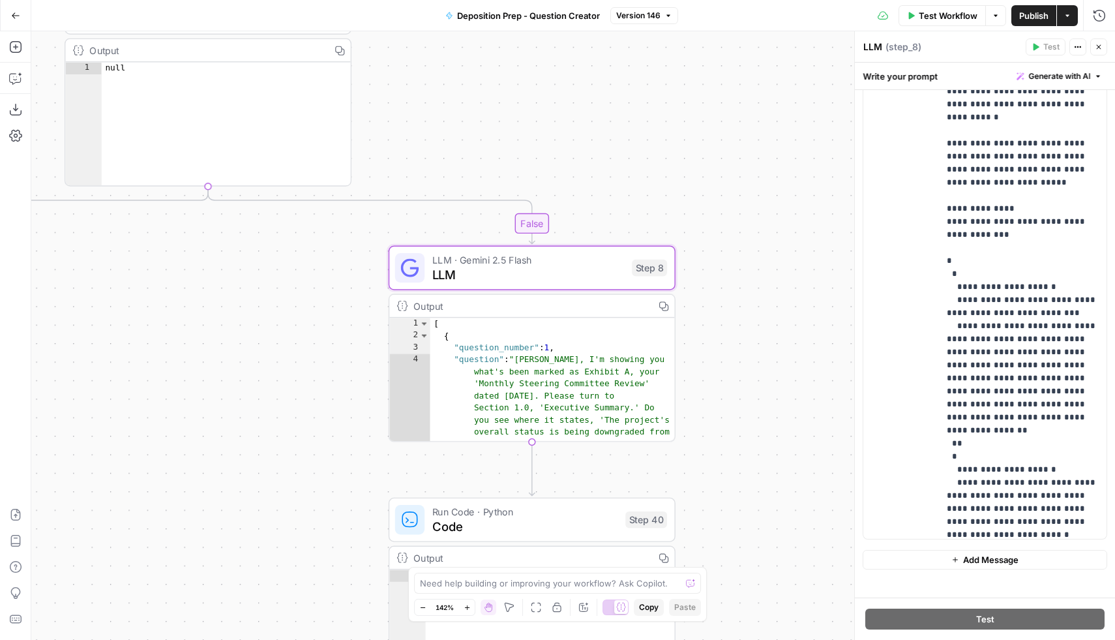
scroll to position [1253, 0]
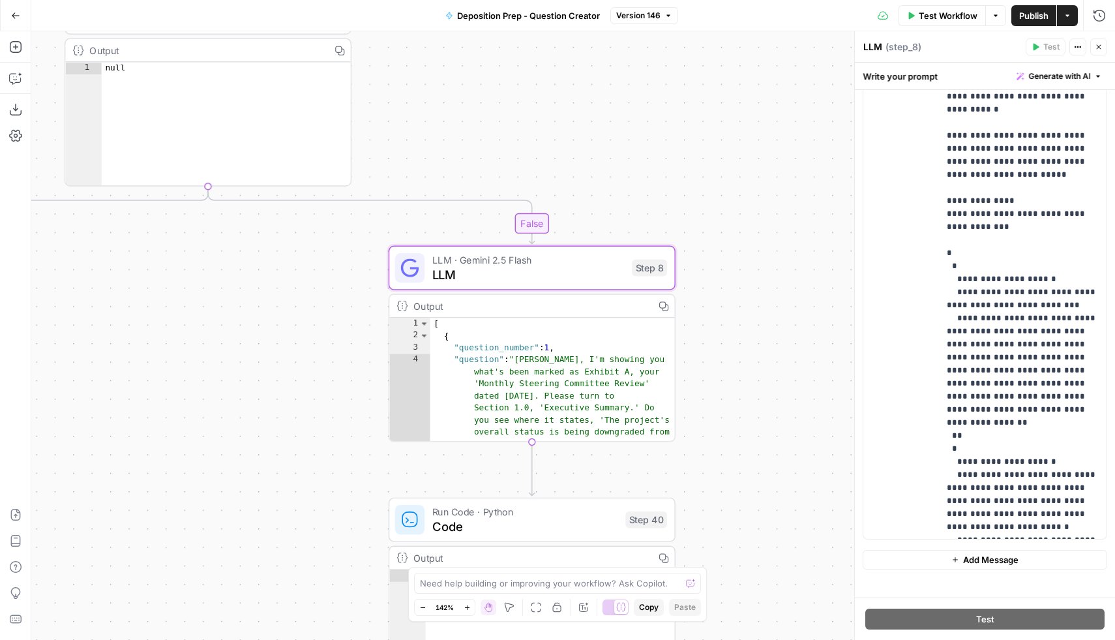
click at [779, 389] on div "true false true false true false Workflow Set Inputs Inputs Condition Condition…" at bounding box center [573, 335] width 1084 height 608
click at [1098, 50] on icon "button" at bounding box center [1099, 47] width 8 height 8
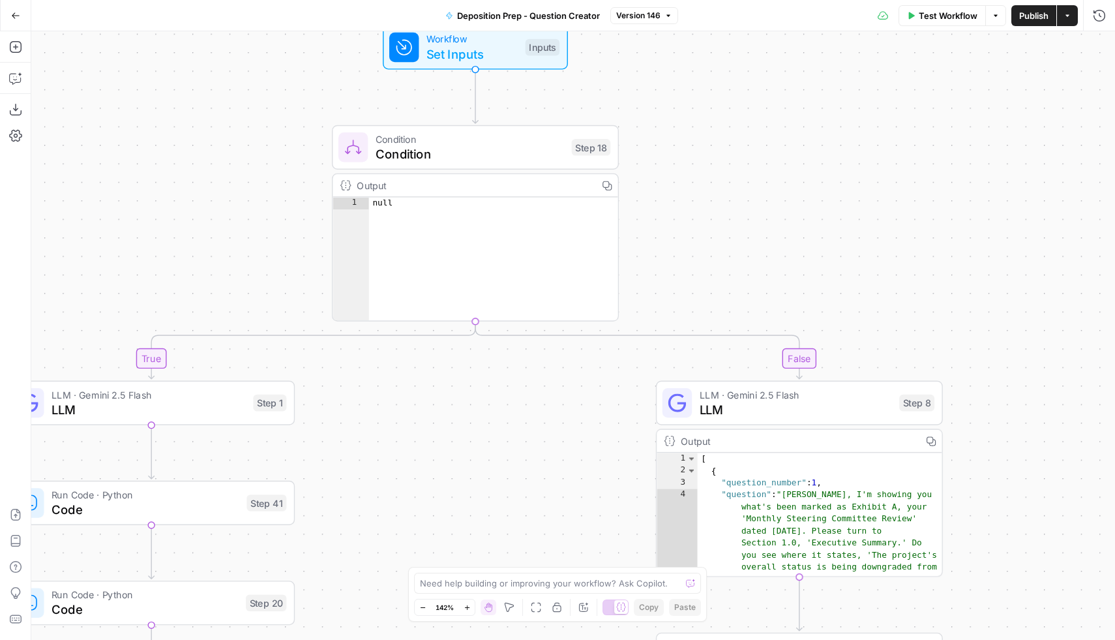
drag, startPoint x: 806, startPoint y: 175, endPoint x: 1069, endPoint y: 306, distance: 294.0
click at [1073, 311] on div "true false true false true false Workflow Set Inputs Inputs Condition Condition…" at bounding box center [573, 335] width 1084 height 608
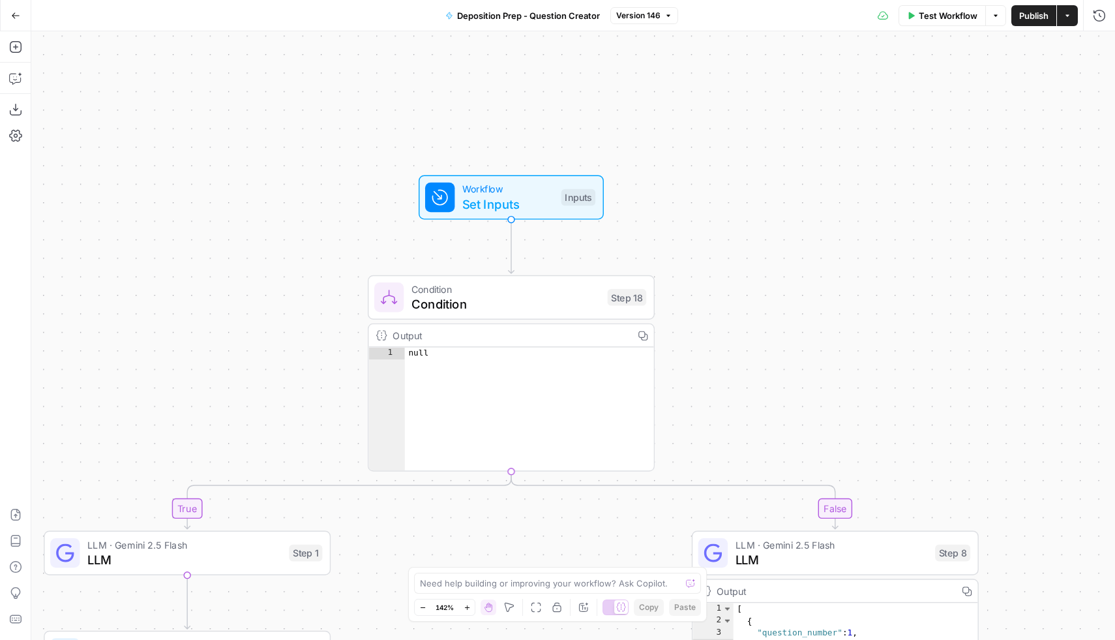
drag, startPoint x: 778, startPoint y: 237, endPoint x: 818, endPoint y: 423, distance: 189.6
click at [818, 423] on div "true false true false true false Workflow Set Inputs Inputs Condition Condition…" at bounding box center [573, 335] width 1084 height 608
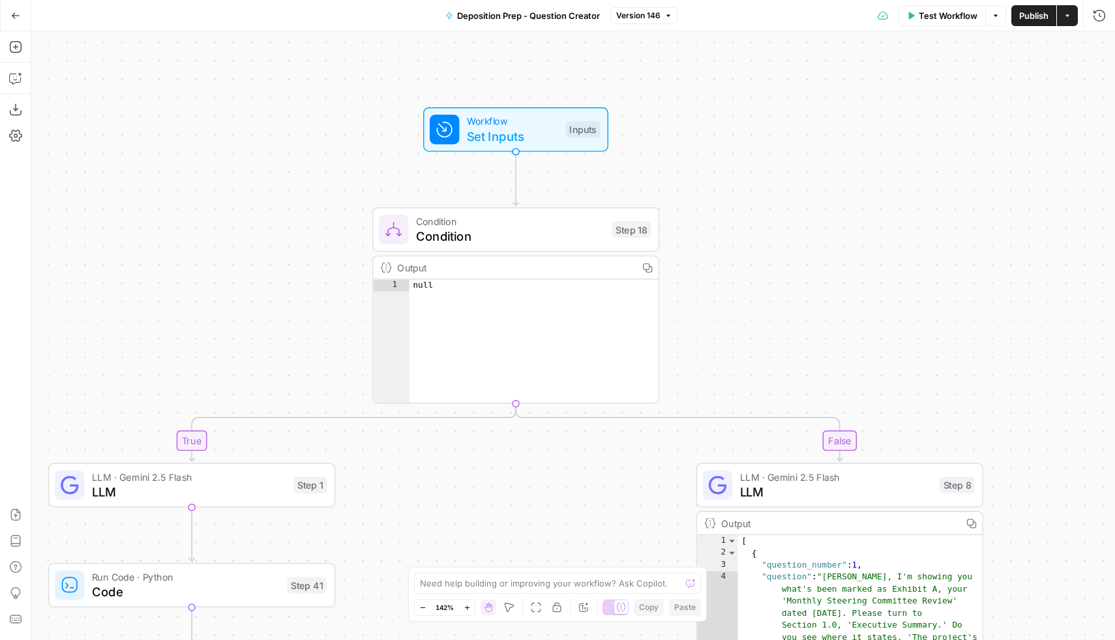
drag, startPoint x: 343, startPoint y: 241, endPoint x: 343, endPoint y: 136, distance: 105.6
click at [343, 136] on div "true false true false true false Workflow Set Inputs Inputs Condition Condition…" at bounding box center [573, 335] width 1084 height 608
click at [16, 16] on icon "button" at bounding box center [15, 15] width 9 height 9
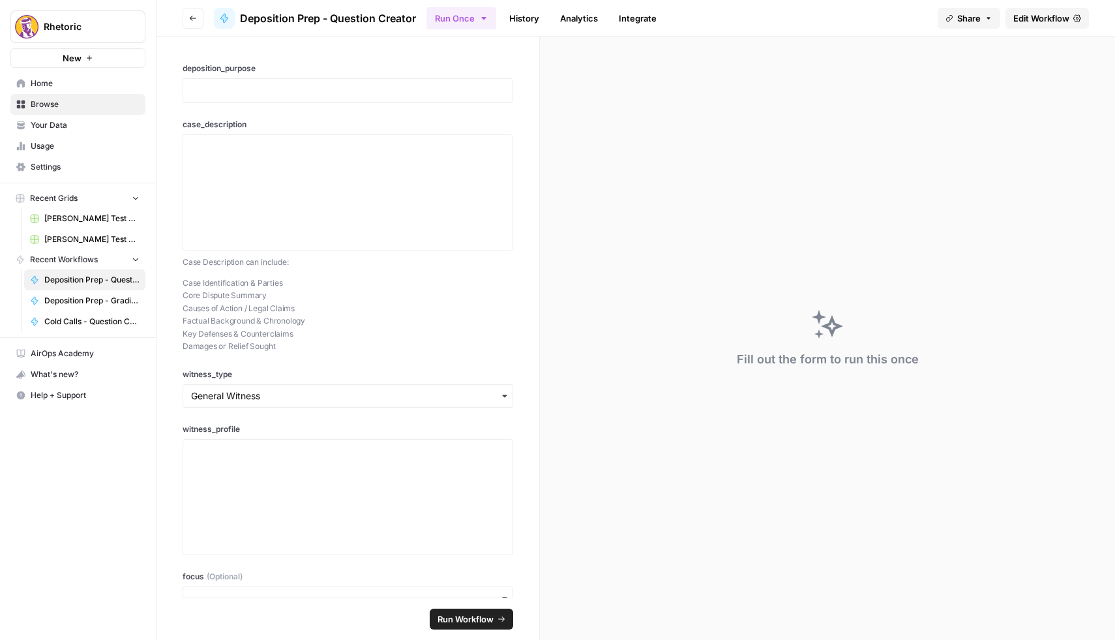
click at [193, 22] on button "Go back" at bounding box center [193, 18] width 21 height 21
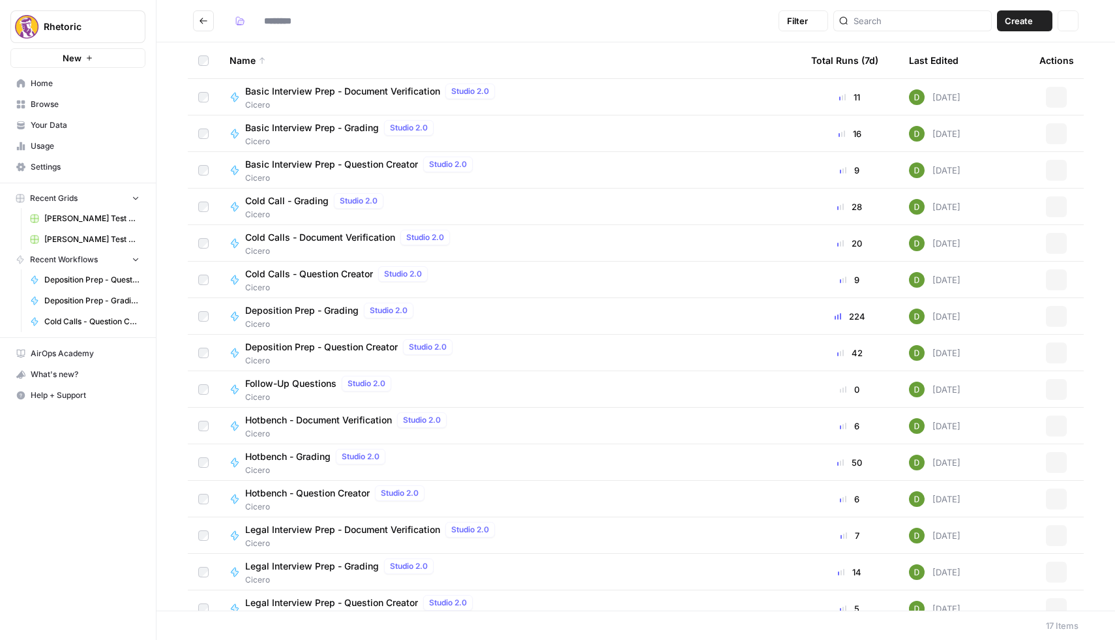
type input "******"
click at [316, 133] on span "Basic Interview Prep - Grading" at bounding box center [312, 127] width 134 height 13
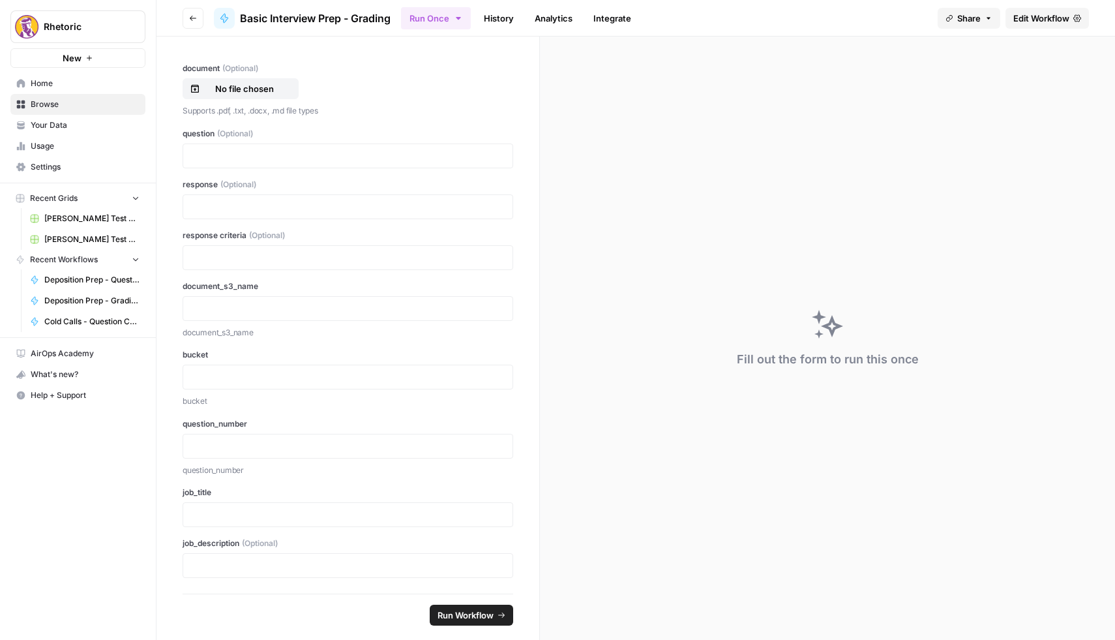
click at [1039, 21] on span "Edit Workflow" at bounding box center [1041, 18] width 56 height 13
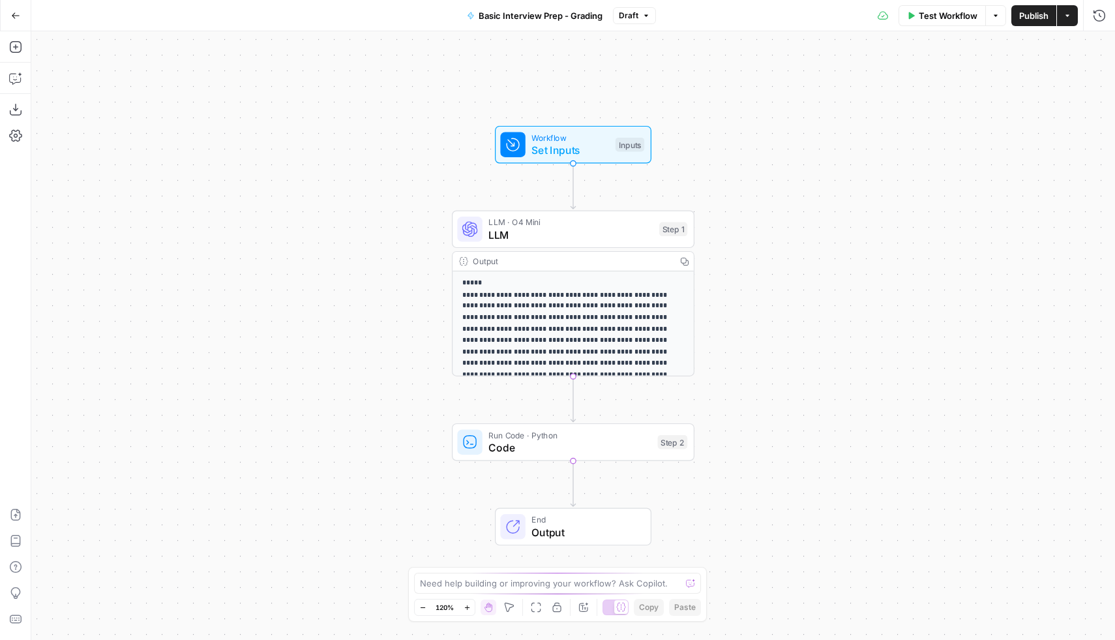
click at [563, 228] on span "LLM" at bounding box center [570, 235] width 164 height 16
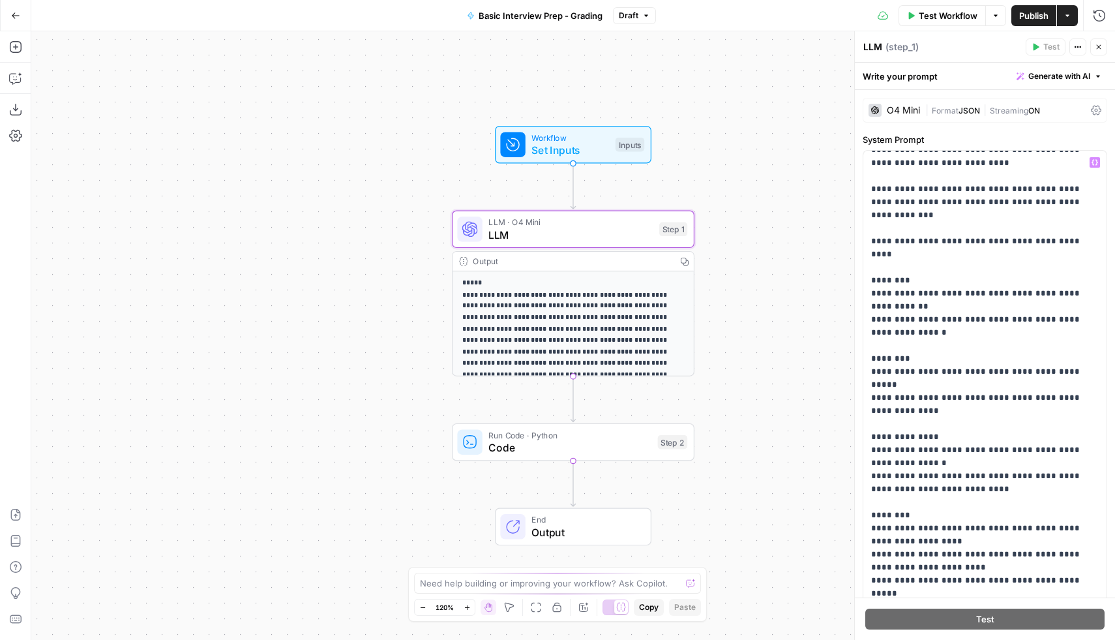
scroll to position [95, 0]
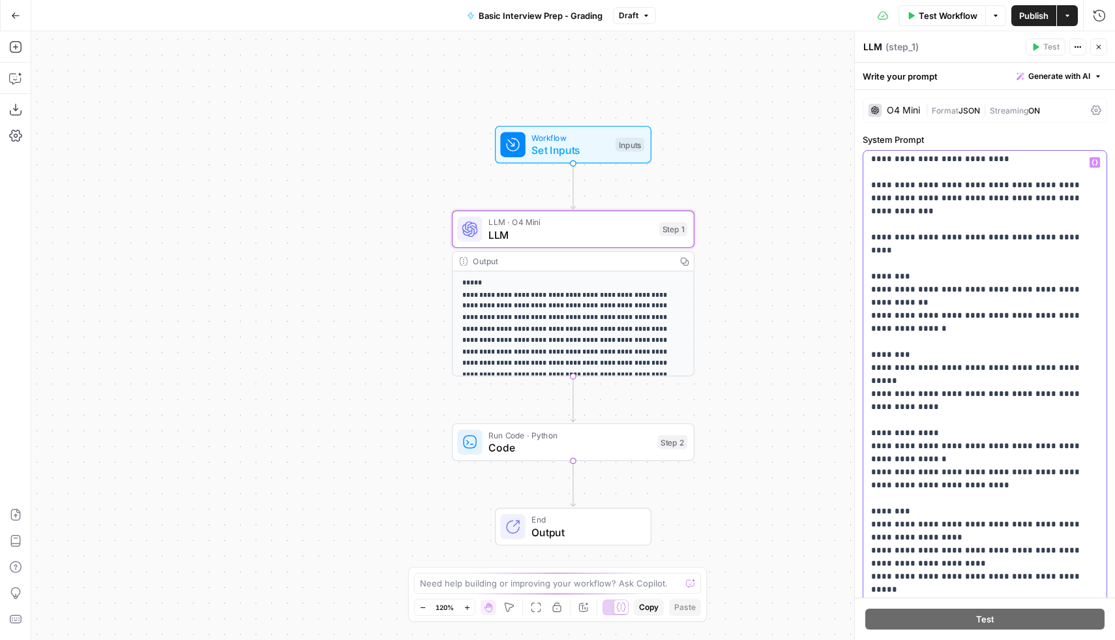
click at [949, 280] on p "**********" at bounding box center [985, 419] width 228 height 717
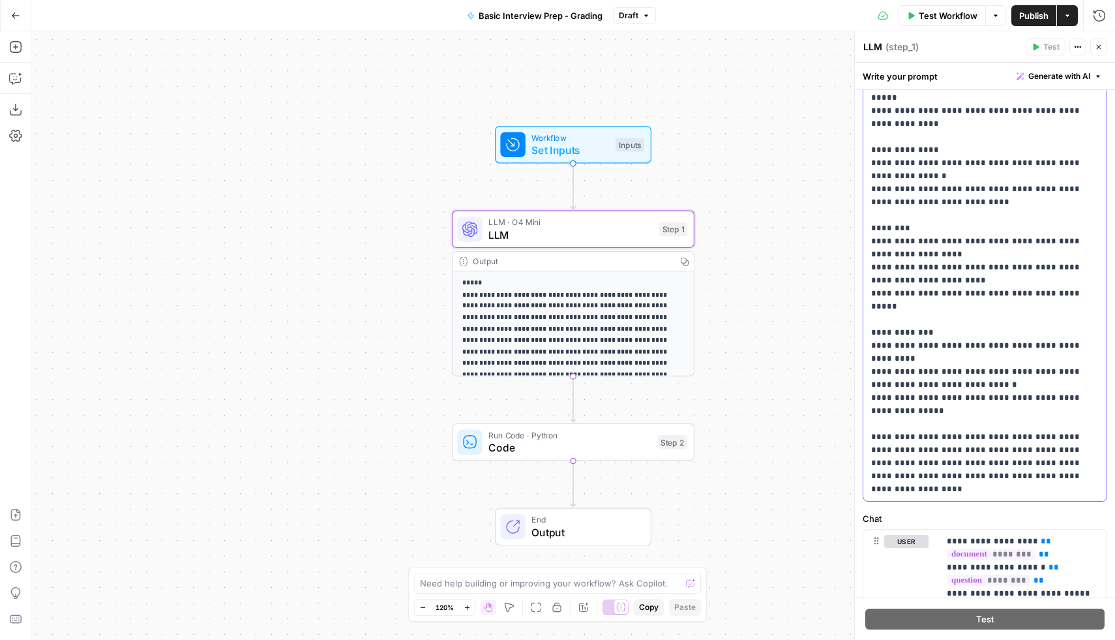
scroll to position [194, 0]
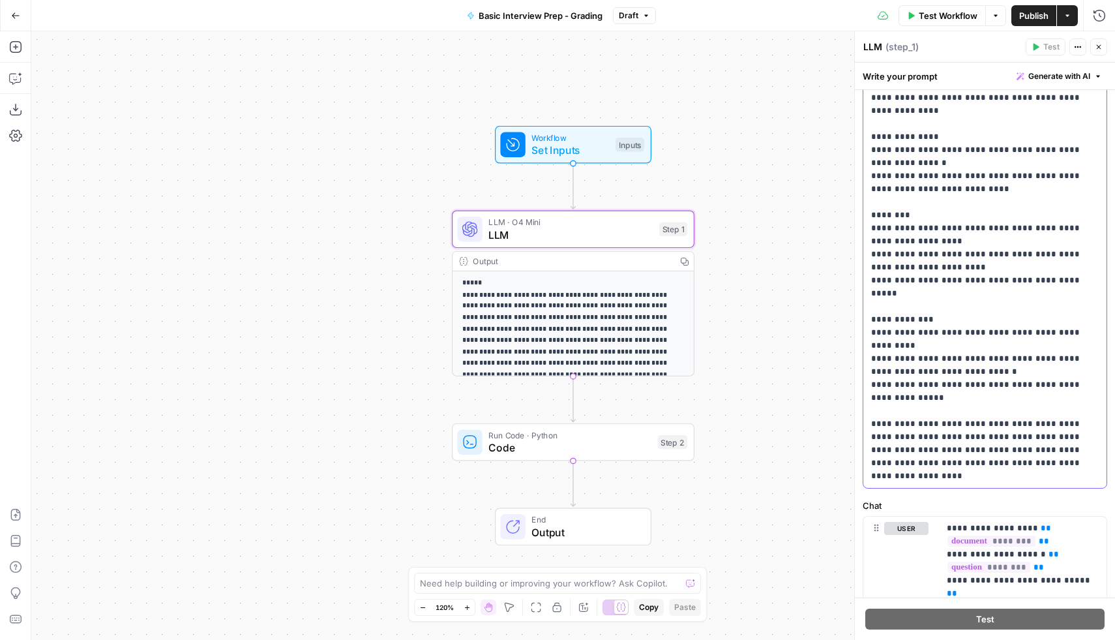
click at [1036, 370] on p "**********" at bounding box center [985, 123] width 228 height 717
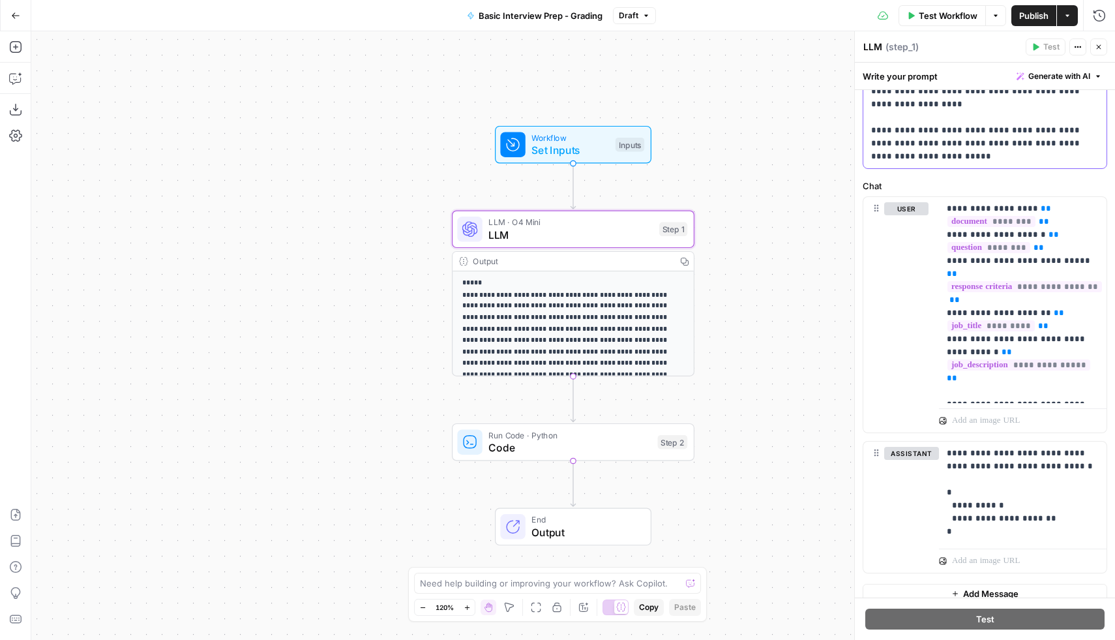
scroll to position [579, 0]
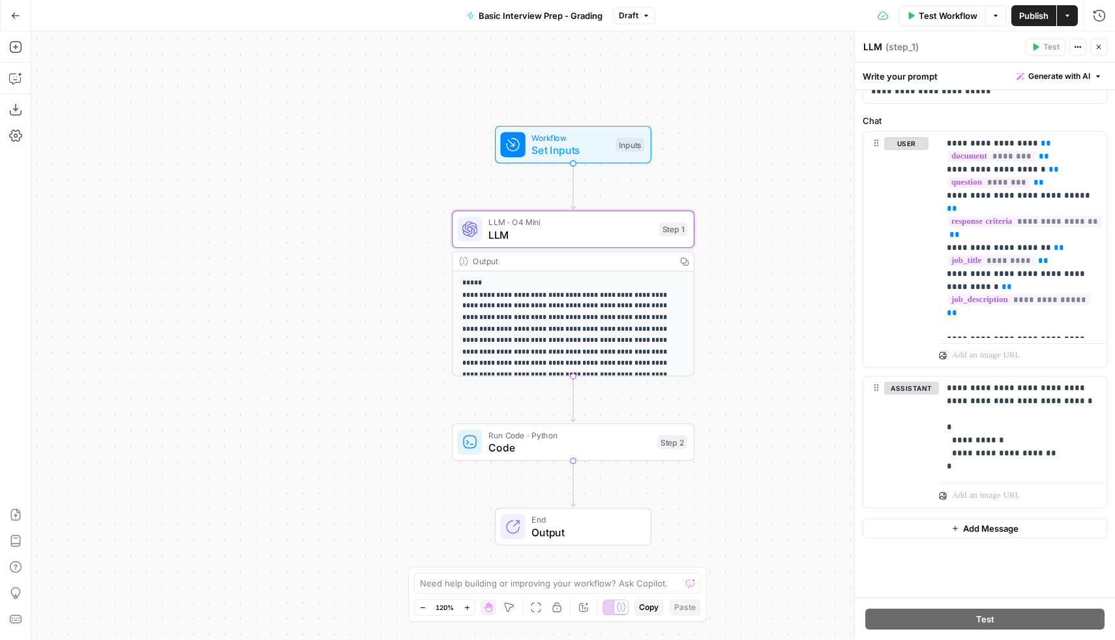
click at [1036, 16] on span "Publish" at bounding box center [1033, 15] width 29 height 13
